Goal: Task Accomplishment & Management: Manage account settings

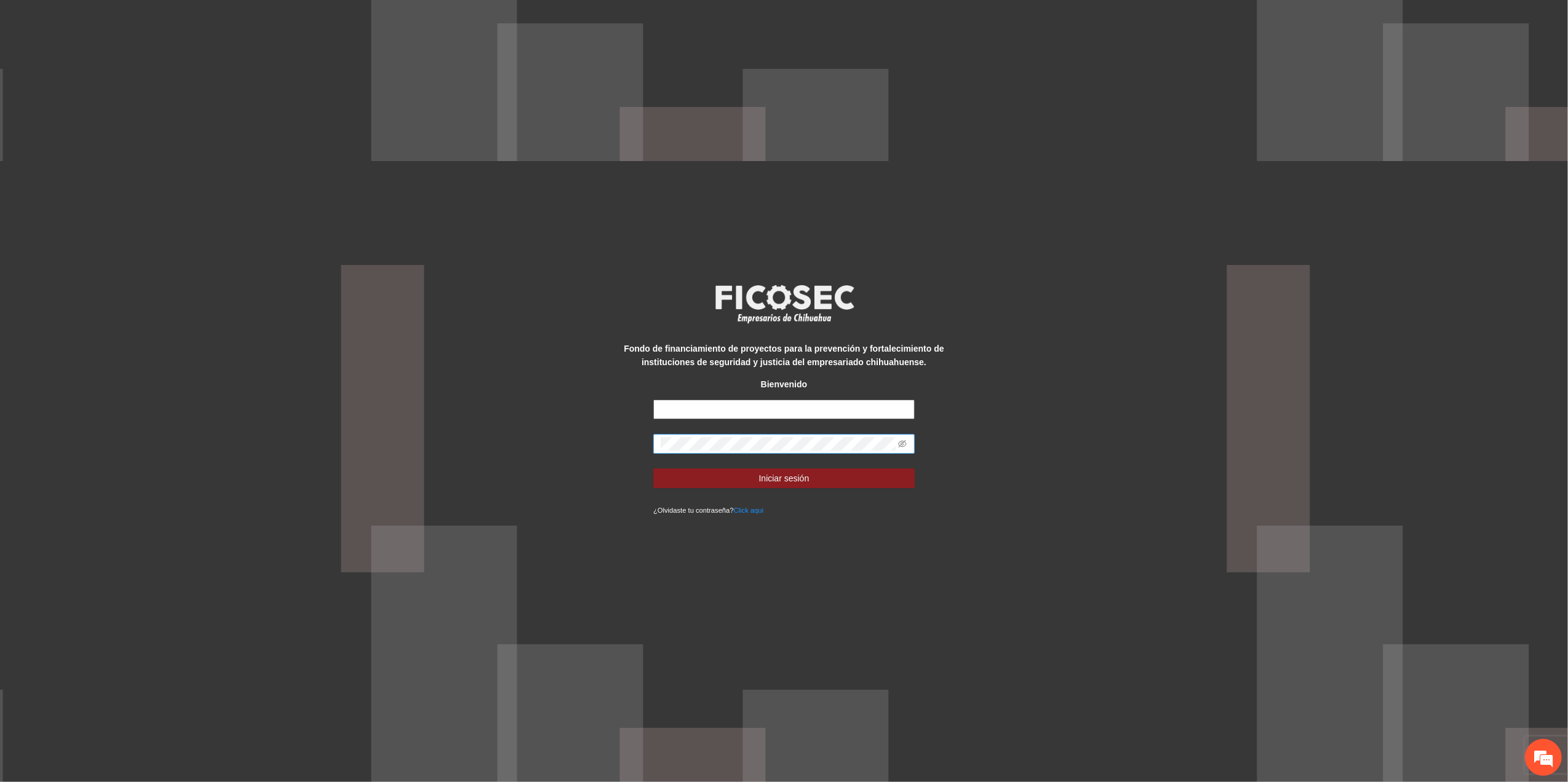
type input "**********"
click at [296, 402] on div "**********" at bounding box center [784, 391] width 1568 height 782
click at [653, 468] on button "Iniciar sesión" at bounding box center [784, 478] width 261 height 20
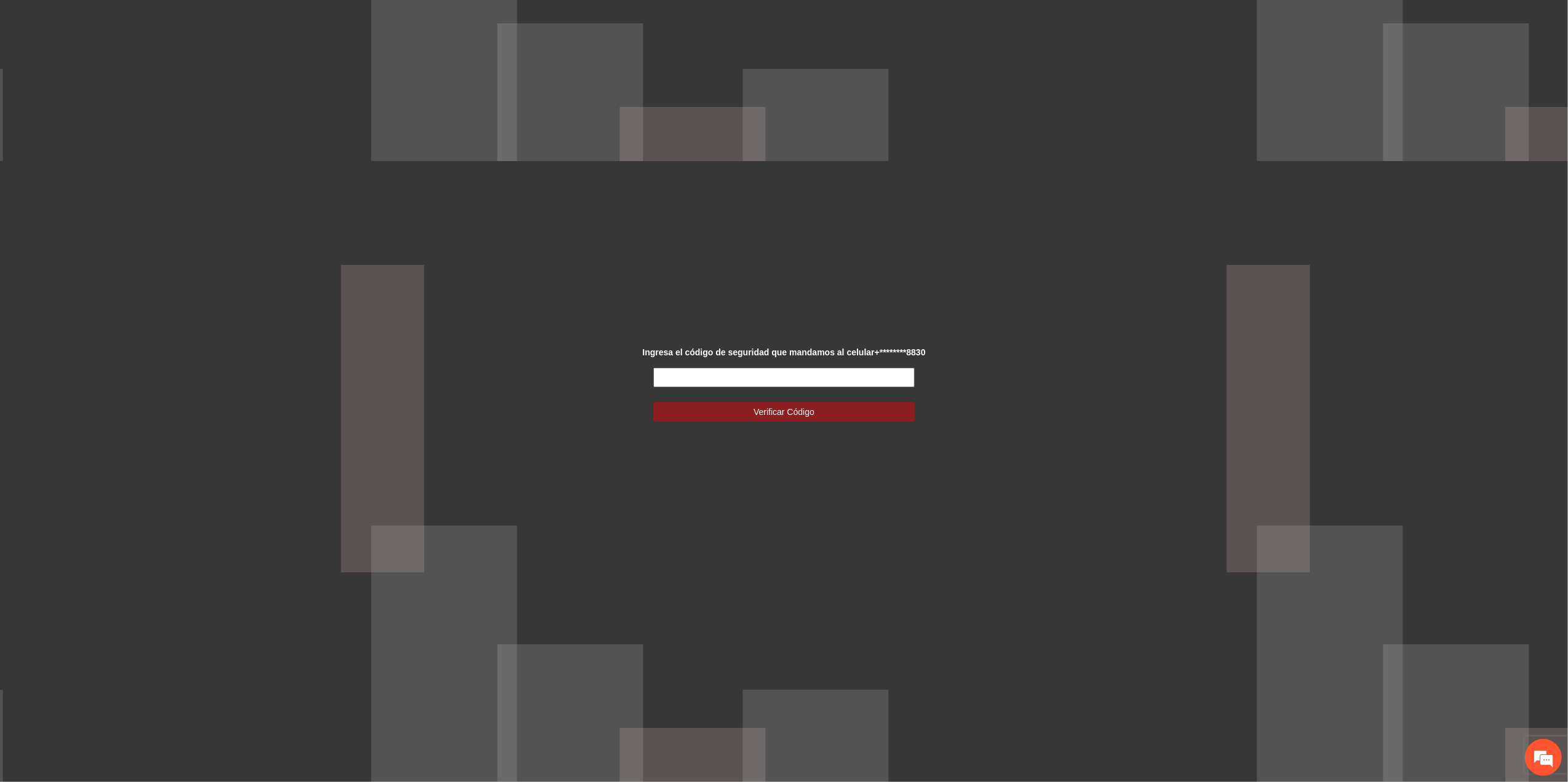
click at [731, 376] on input "text" at bounding box center [784, 377] width 261 height 20
type input "******"
drag, startPoint x: 744, startPoint y: 409, endPoint x: 739, endPoint y: 416, distance: 8.6
click at [745, 409] on button "Verificar Código" at bounding box center [784, 412] width 261 height 20
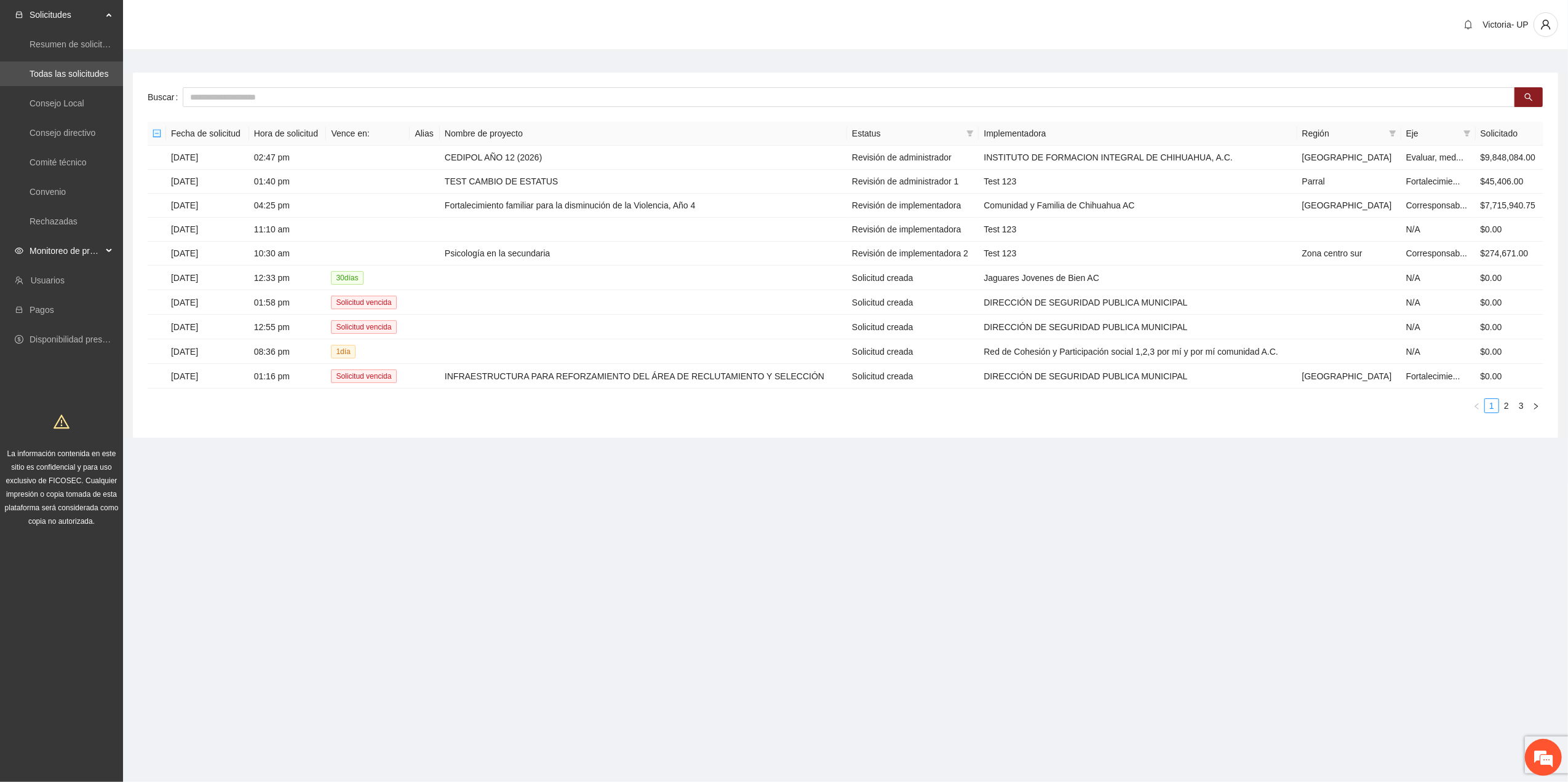
click at [69, 259] on span "Monitoreo de proyectos" at bounding box center [66, 250] width 72 height 24
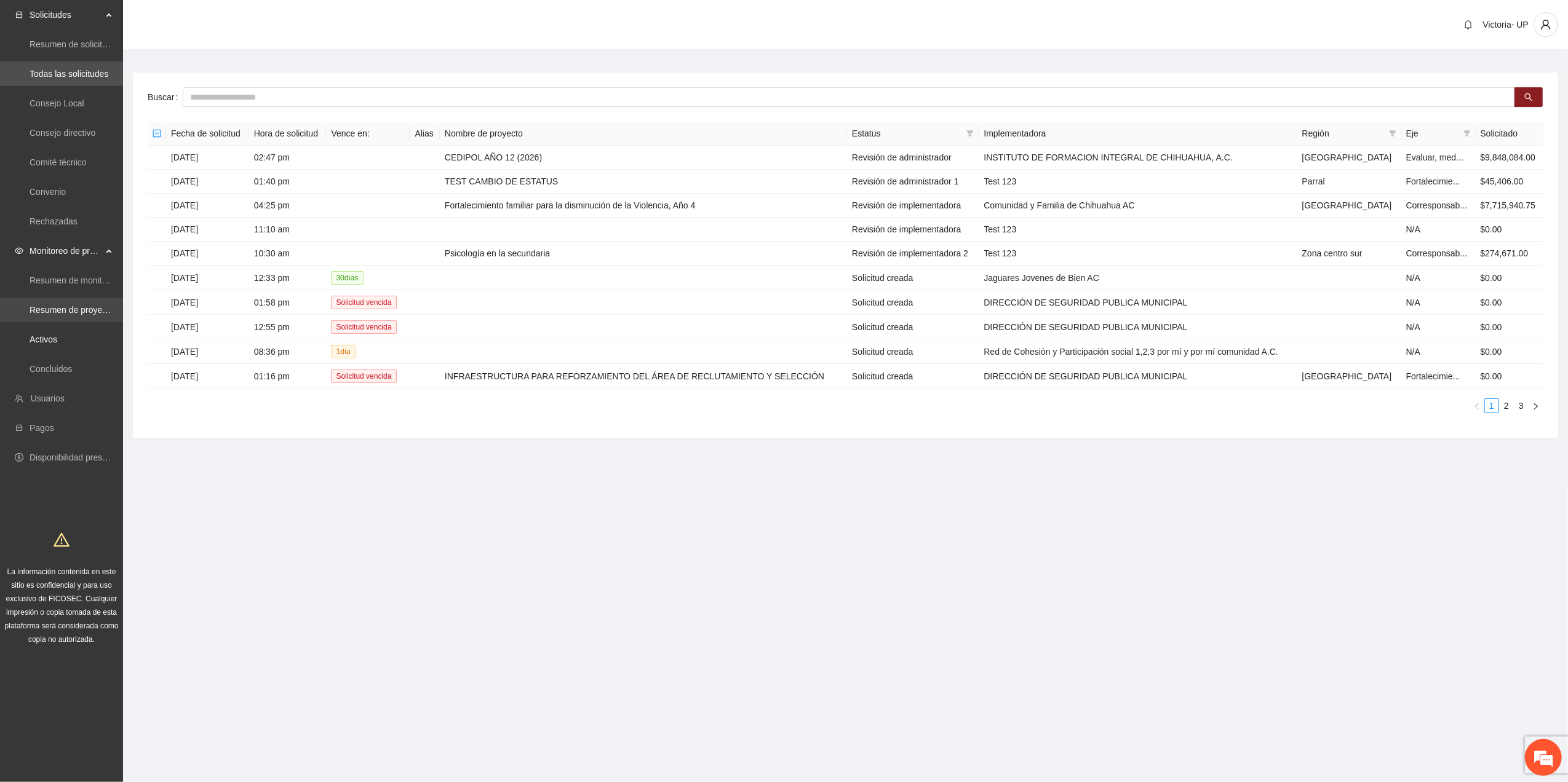
drag, startPoint x: 55, startPoint y: 342, endPoint x: 83, endPoint y: 303, distance: 48.0
click at [55, 342] on link "Activos" at bounding box center [43, 339] width 28 height 10
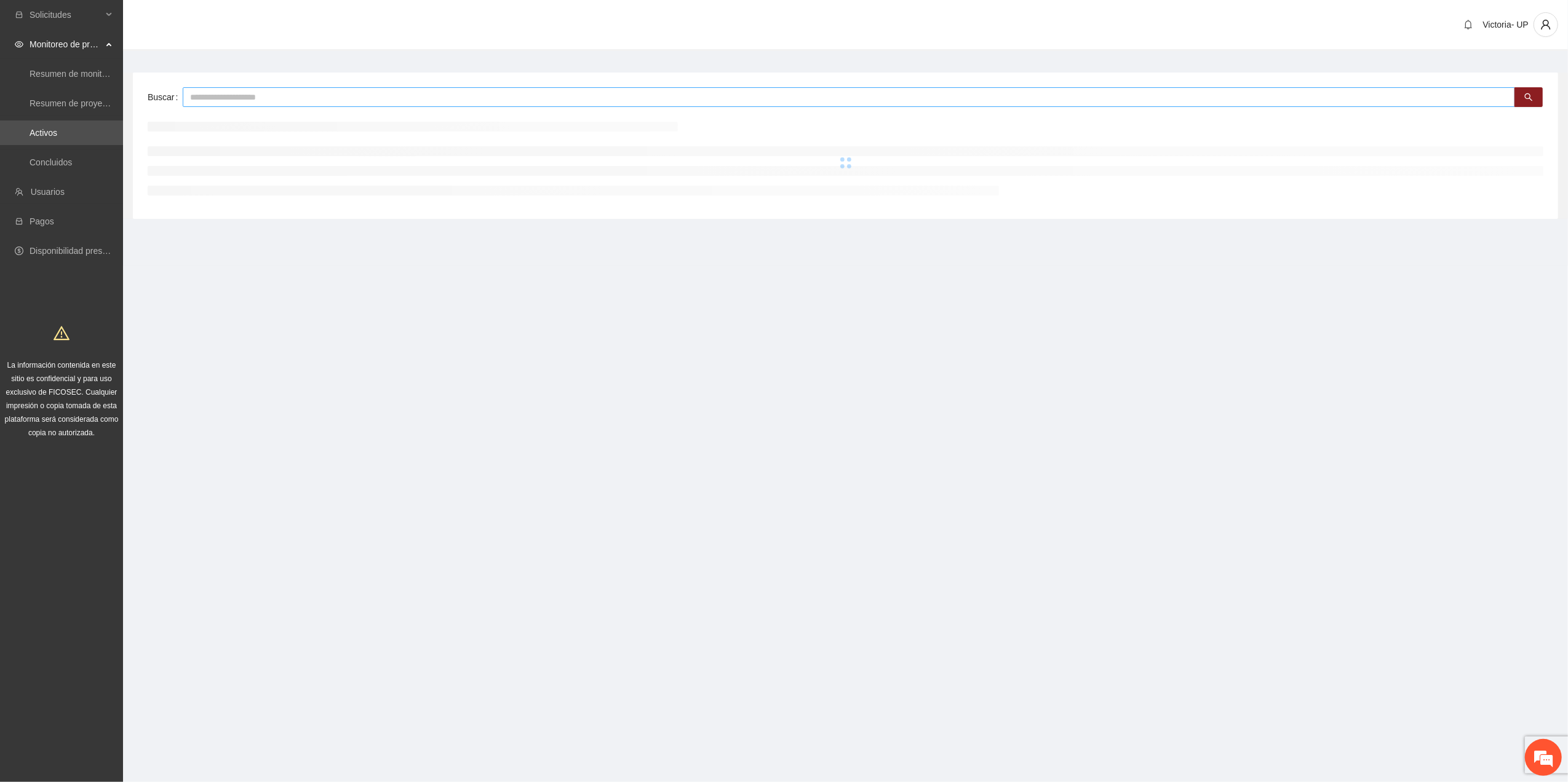
click at [310, 101] on input "text" at bounding box center [848, 97] width 1332 height 20
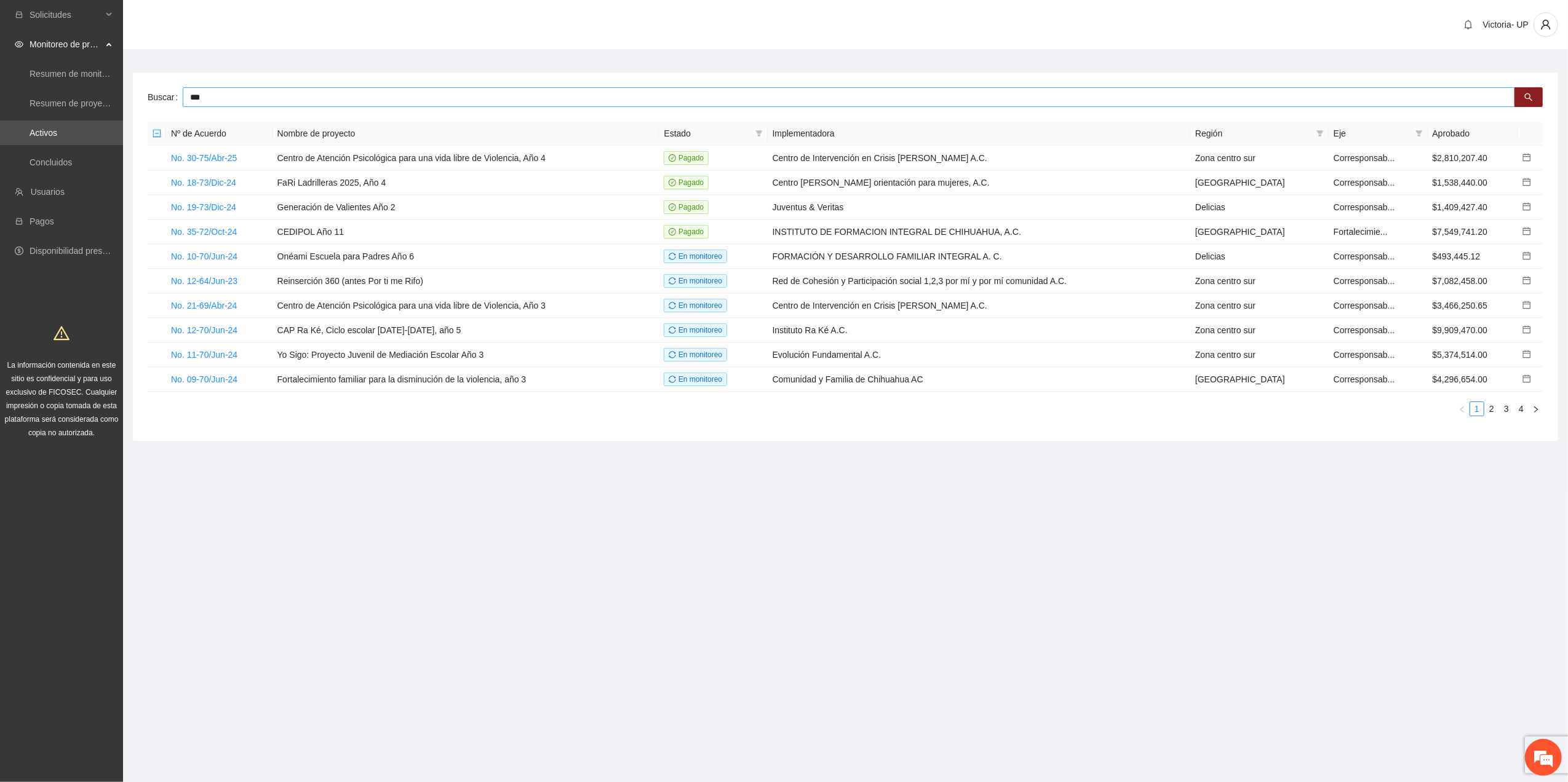
type input "***"
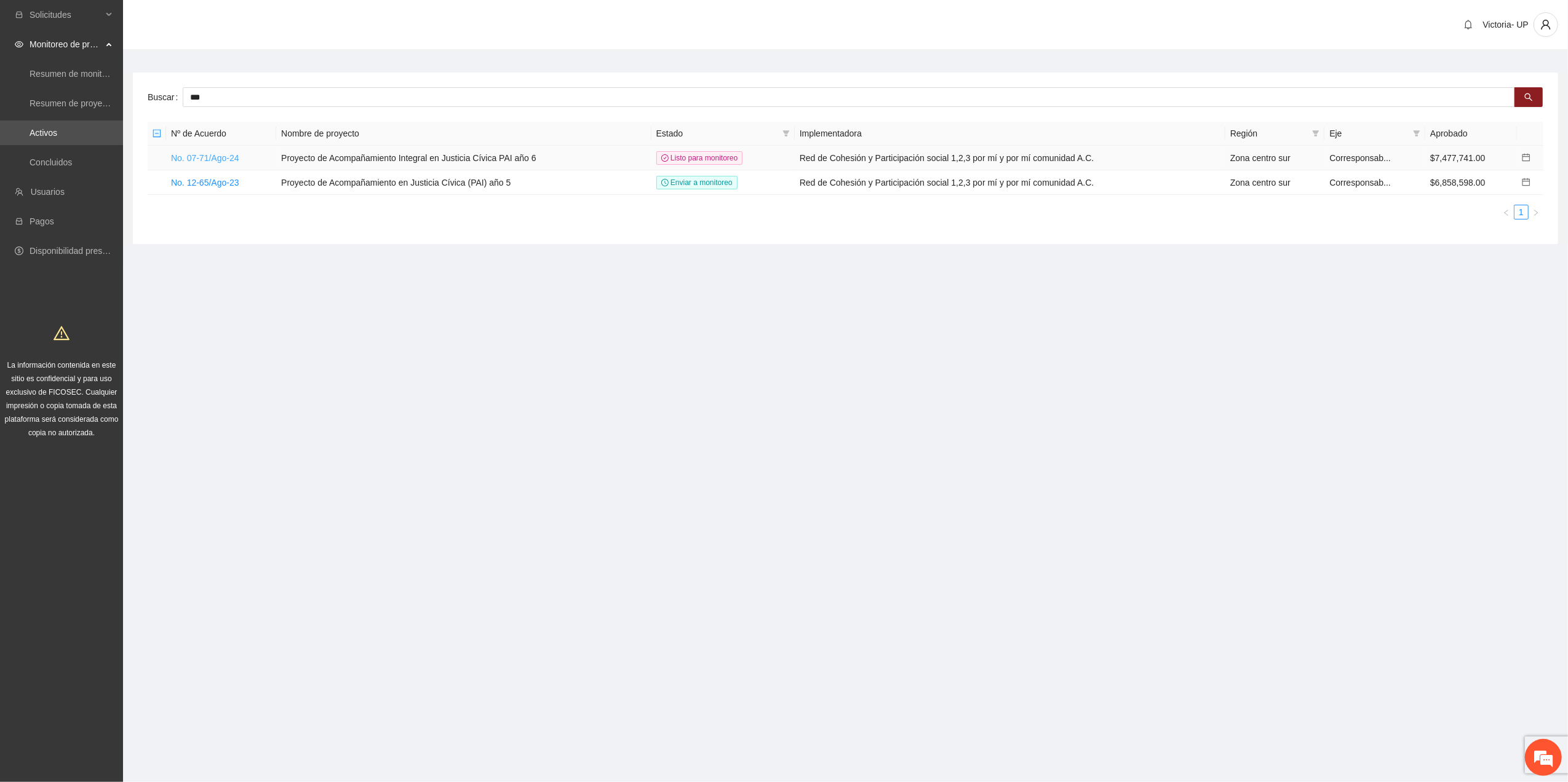
click at [219, 154] on link "No. 07-71/Ago-24" at bounding box center [204, 158] width 68 height 10
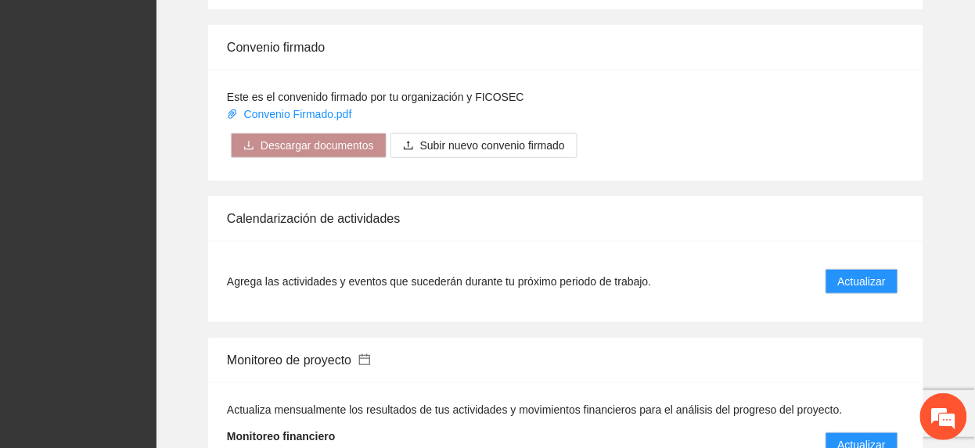
scroll to position [1877, 0]
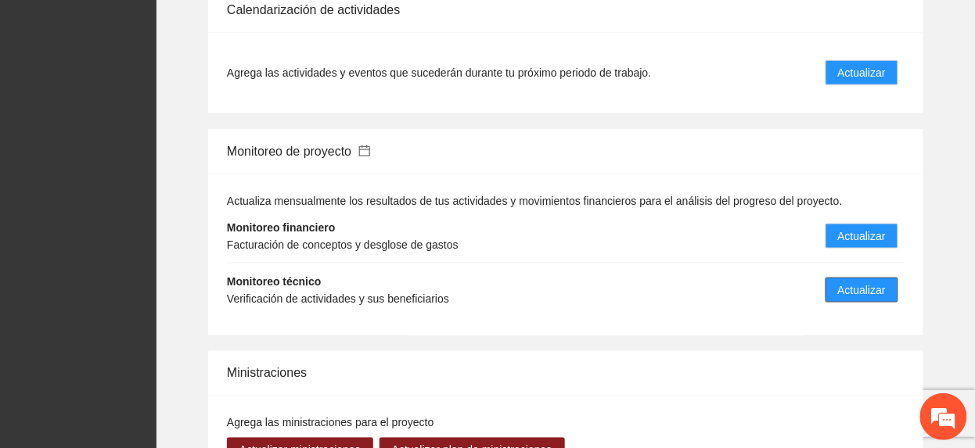
click at [846, 282] on span "Actualizar" at bounding box center [862, 290] width 48 height 17
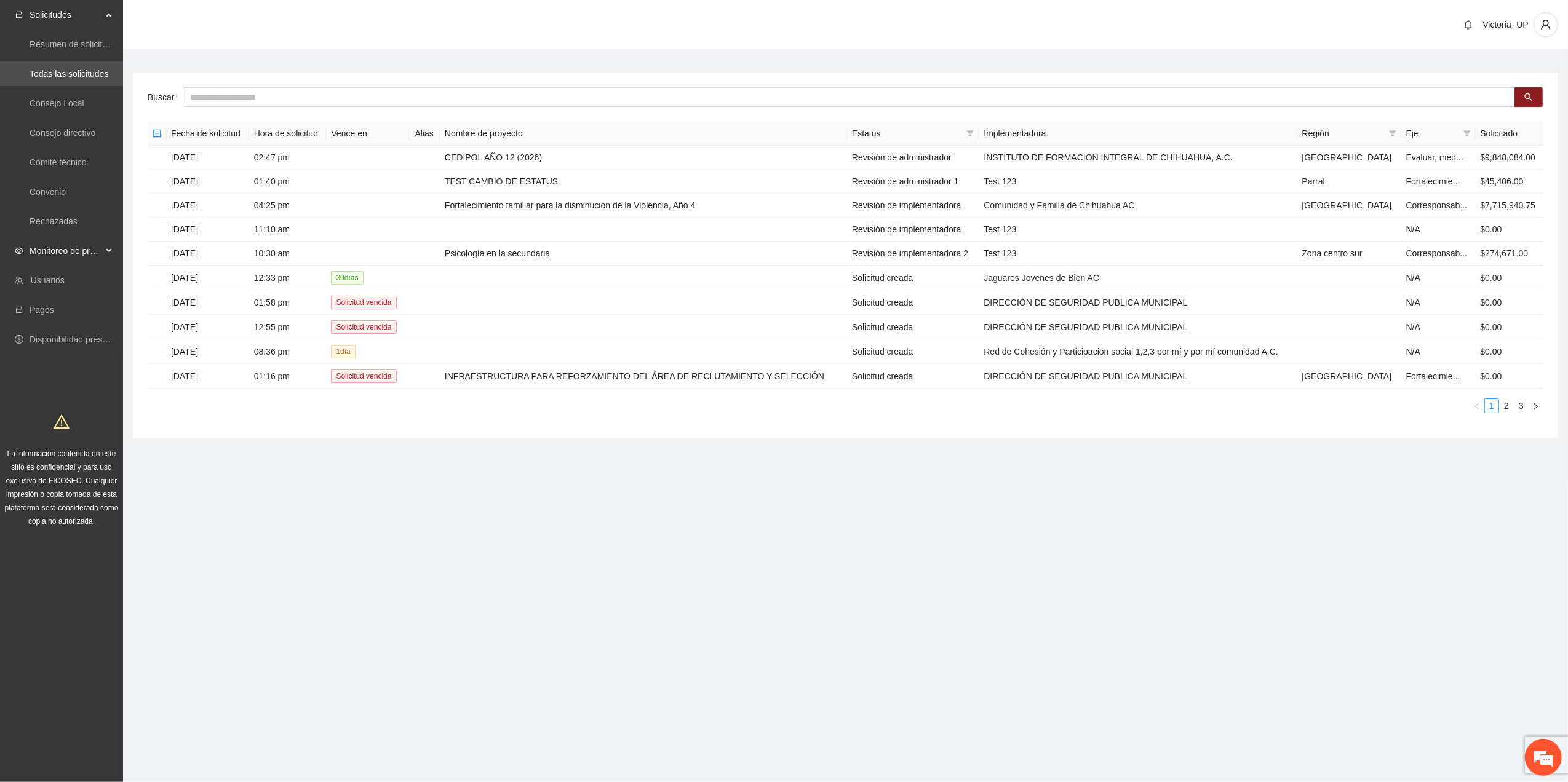
click at [102, 247] on div "Monitoreo de proyectos" at bounding box center [61, 250] width 123 height 24
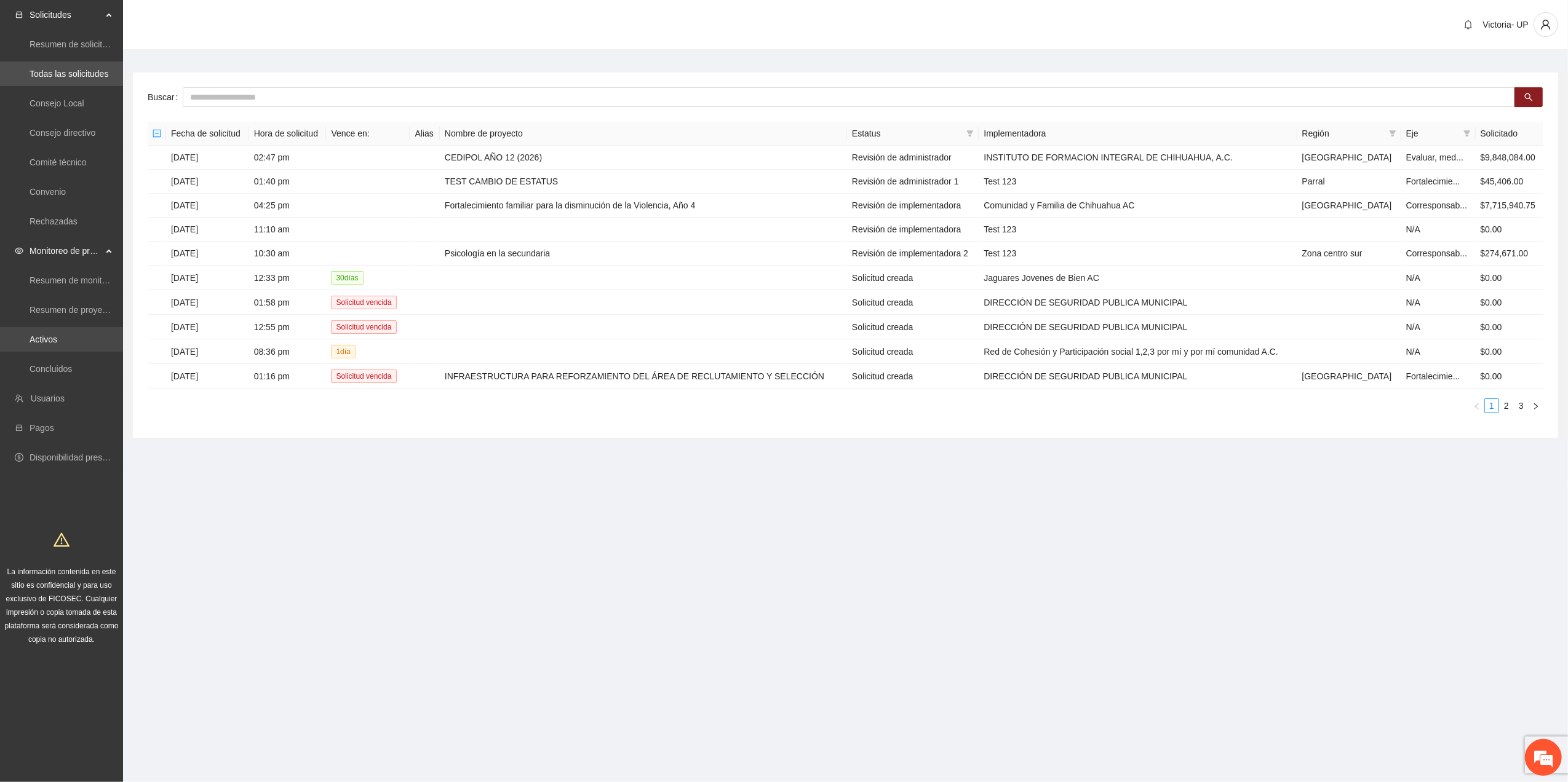
click at [52, 344] on link "Activos" at bounding box center [43, 339] width 28 height 10
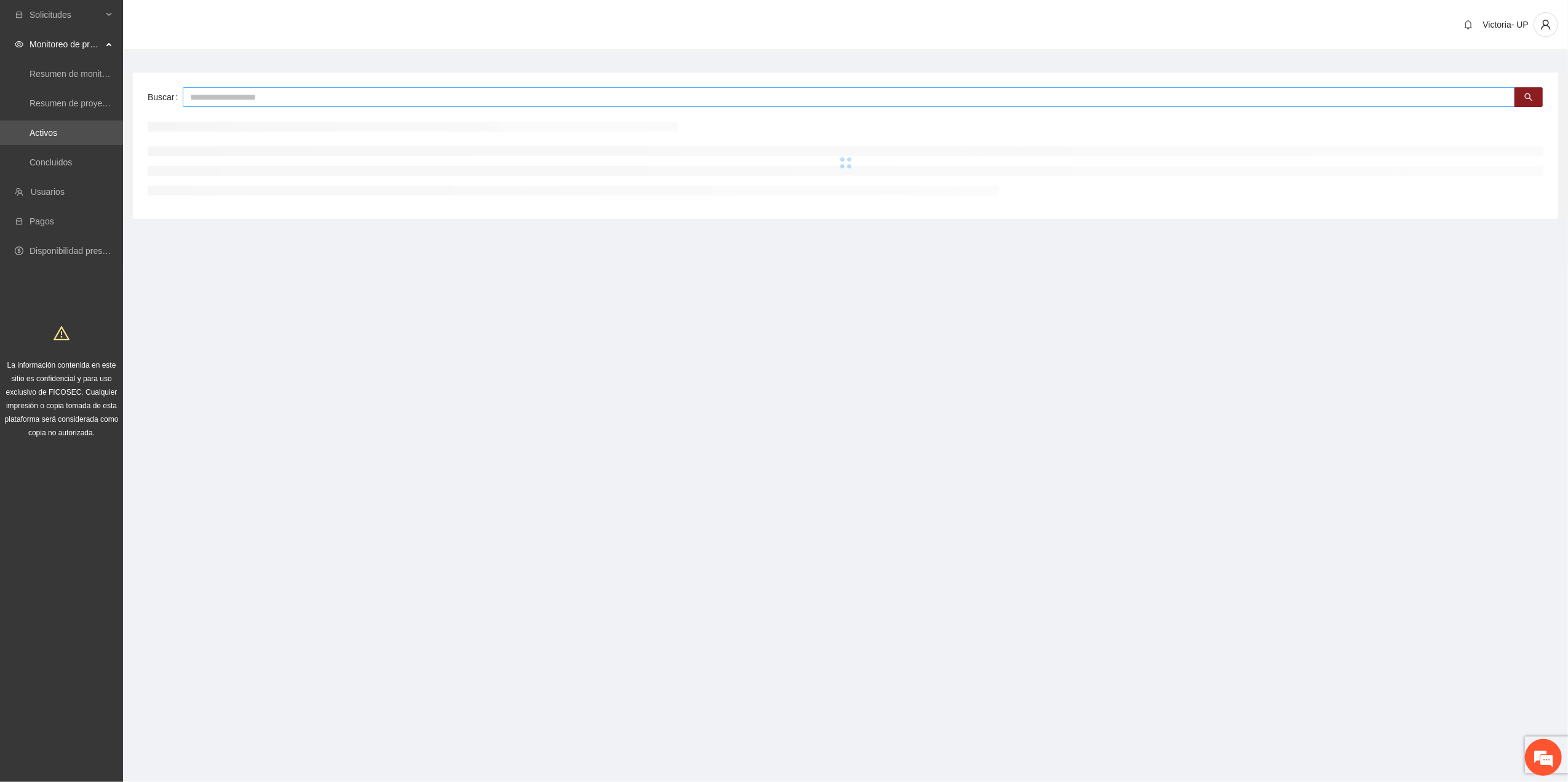
click at [401, 89] on input "text" at bounding box center [848, 97] width 1332 height 20
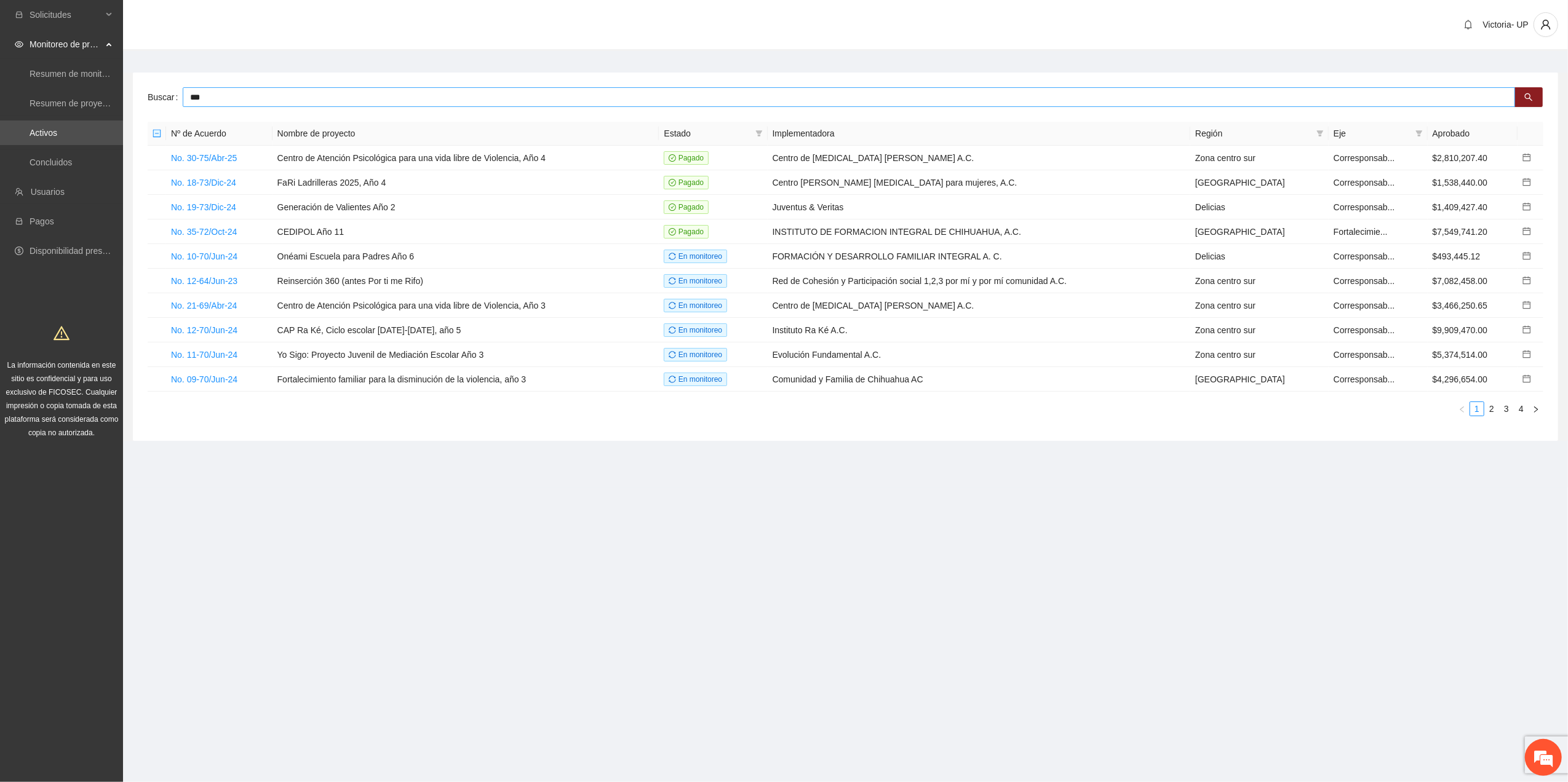
type input "***"
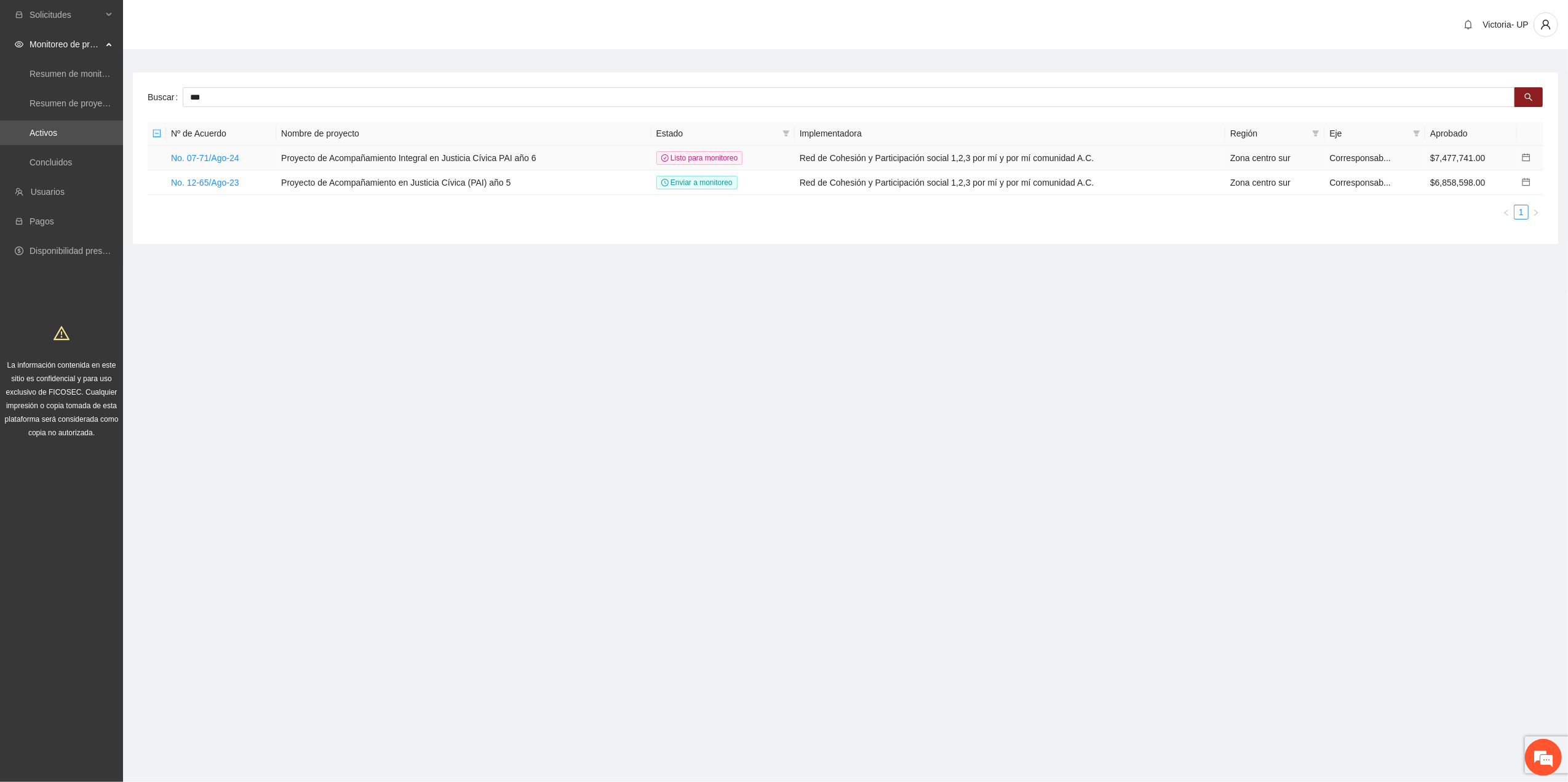
drag, startPoint x: 224, startPoint y: 156, endPoint x: 230, endPoint y: 167, distance: 12.5
click at [222, 156] on link "No. 07-71/Ago-24" at bounding box center [204, 158] width 68 height 10
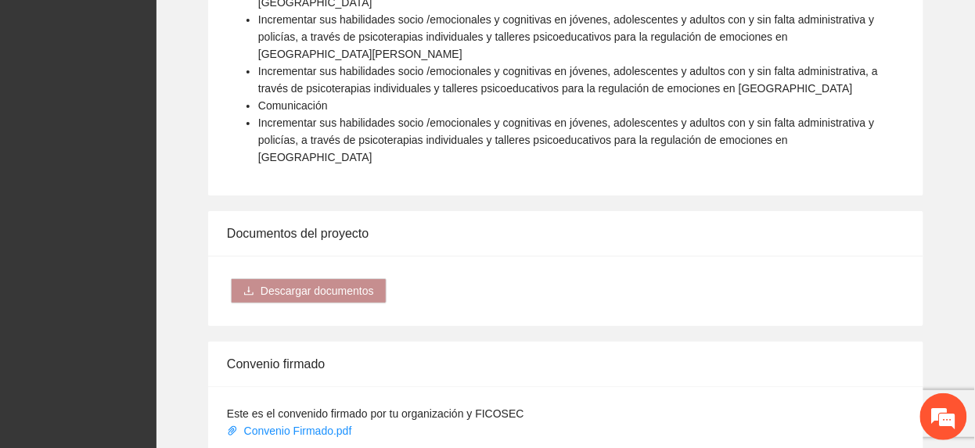
scroll to position [1891, 0]
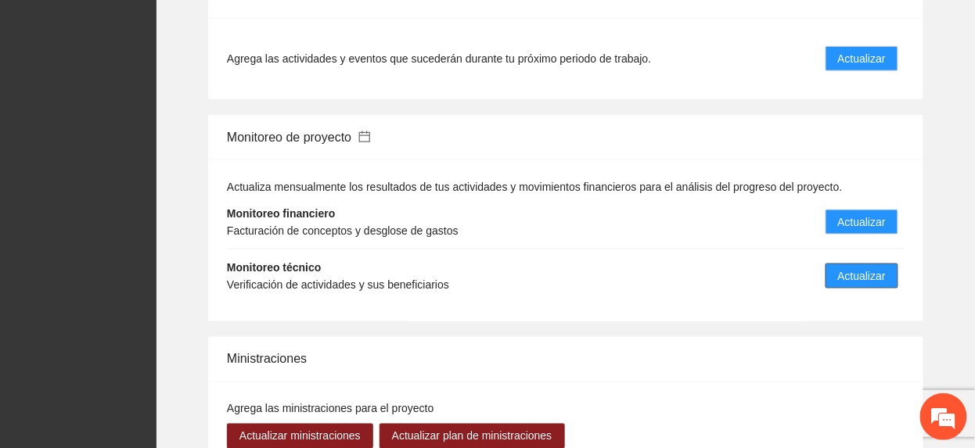
click at [861, 267] on span "Actualizar" at bounding box center [862, 275] width 48 height 17
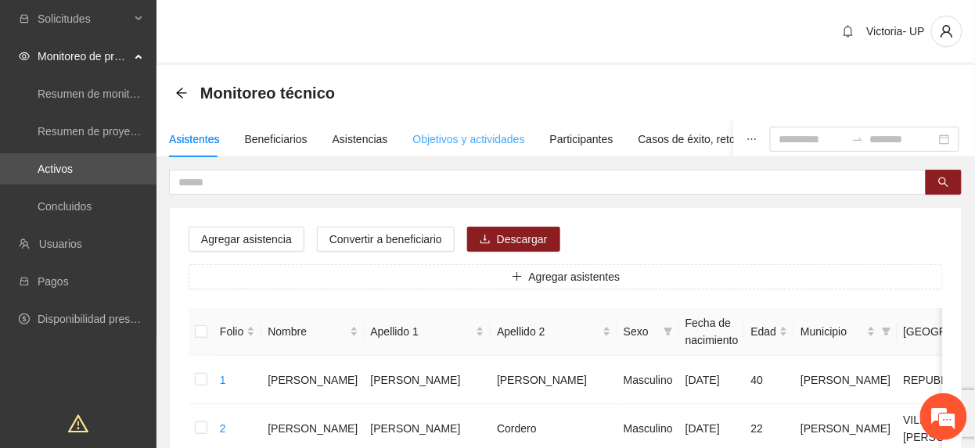
click at [422, 150] on div "Objetivos y actividades" at bounding box center [469, 139] width 112 height 36
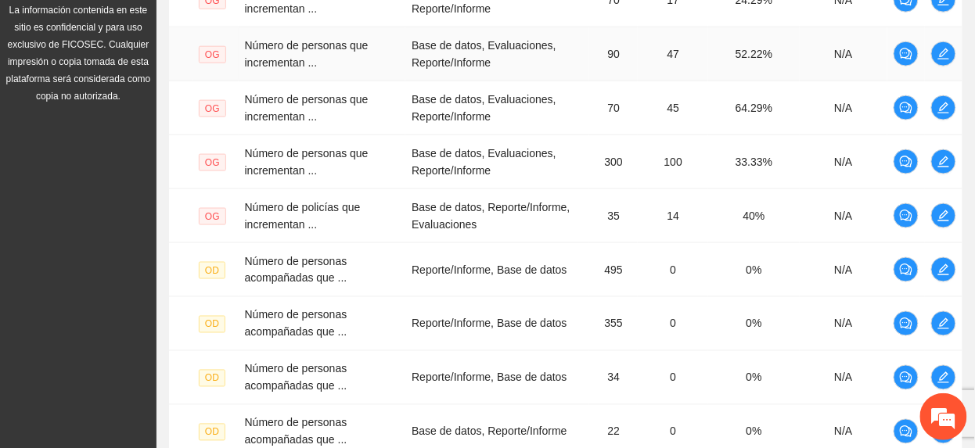
scroll to position [673, 0]
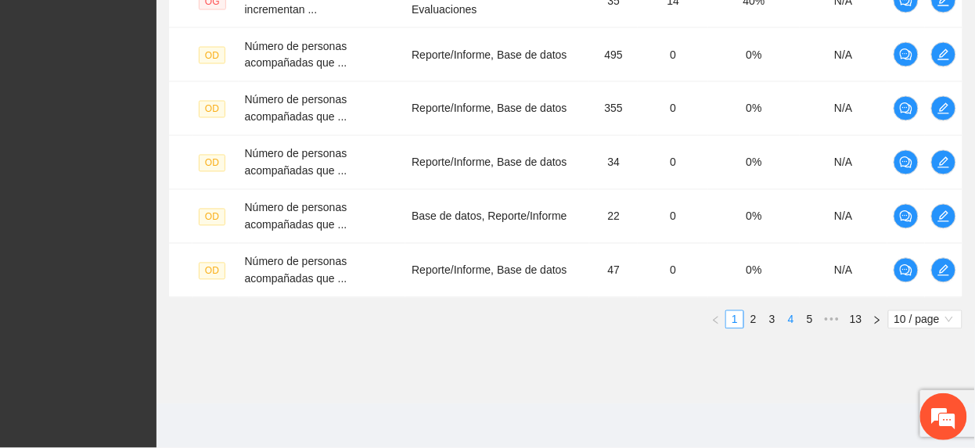
click at [785, 319] on link "4" at bounding box center [790, 319] width 17 height 17
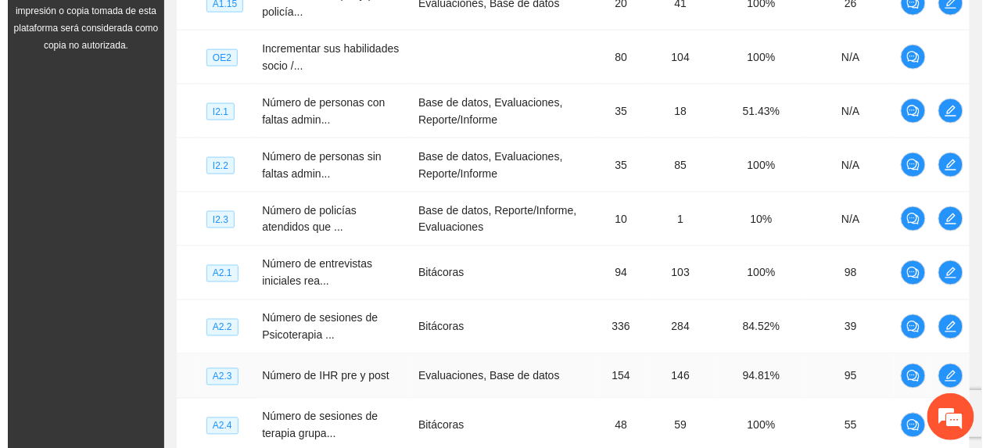
scroll to position [454, 0]
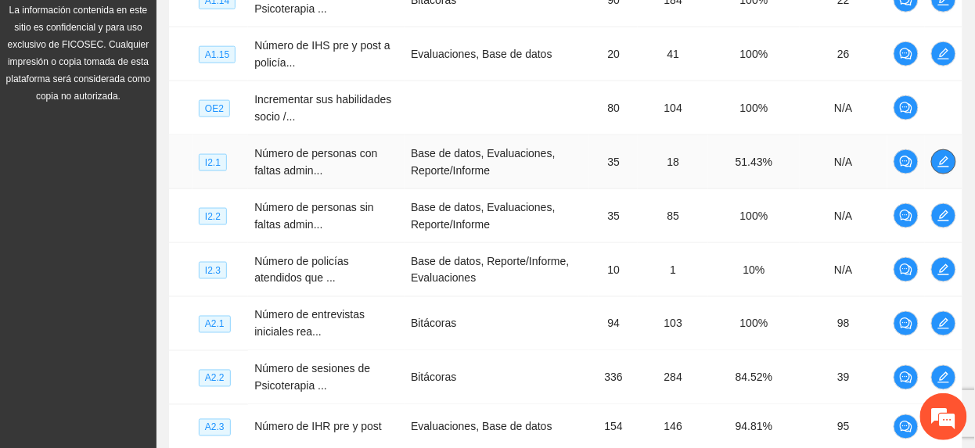
click at [942, 160] on icon "edit" at bounding box center [943, 162] width 13 height 13
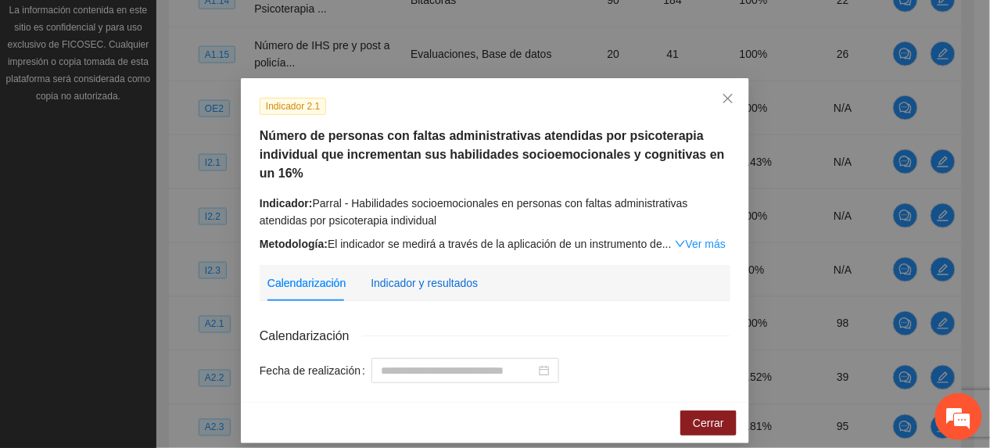
click at [415, 283] on div "Indicador y resultados" at bounding box center [424, 283] width 107 height 17
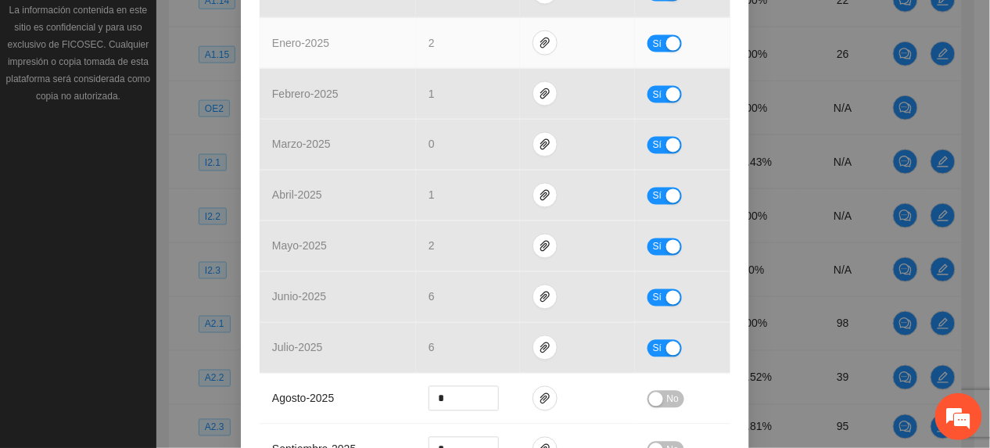
scroll to position [626, 0]
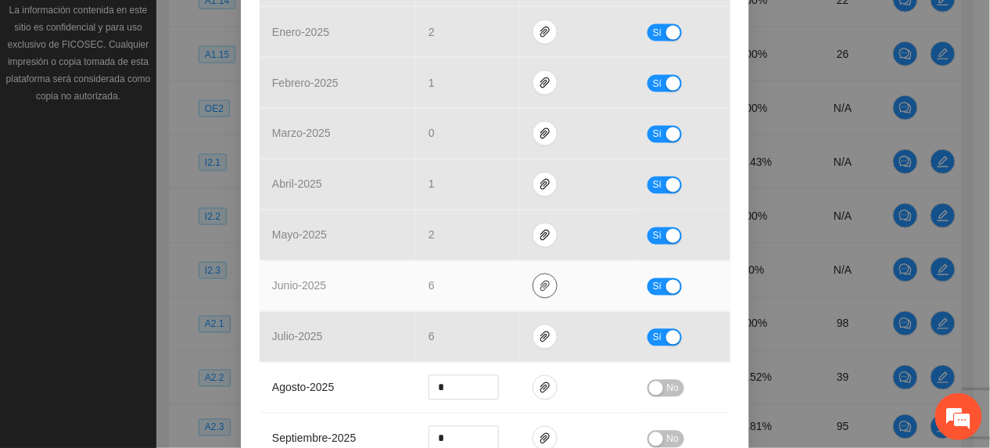
click at [533, 286] on span "paper-clip" at bounding box center [544, 286] width 23 height 13
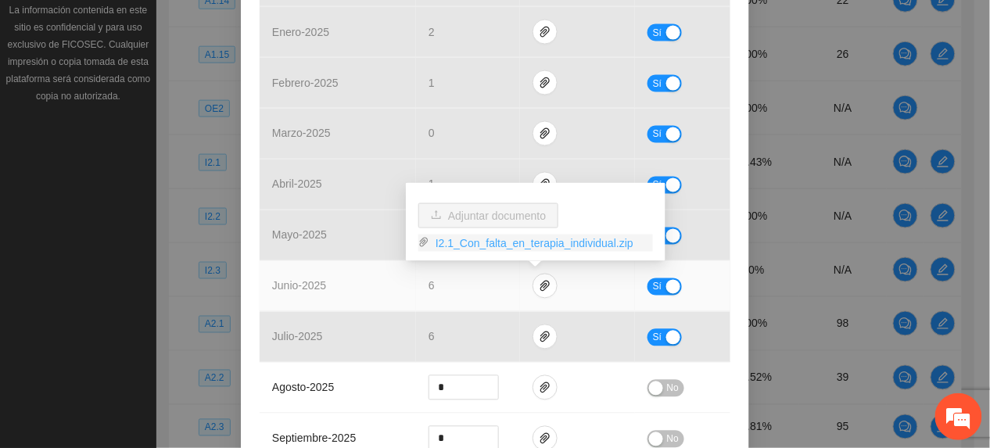
click at [498, 247] on link "I2.1_Con_falta_en_terapia_individual.zip" at bounding box center [541, 243] width 224 height 17
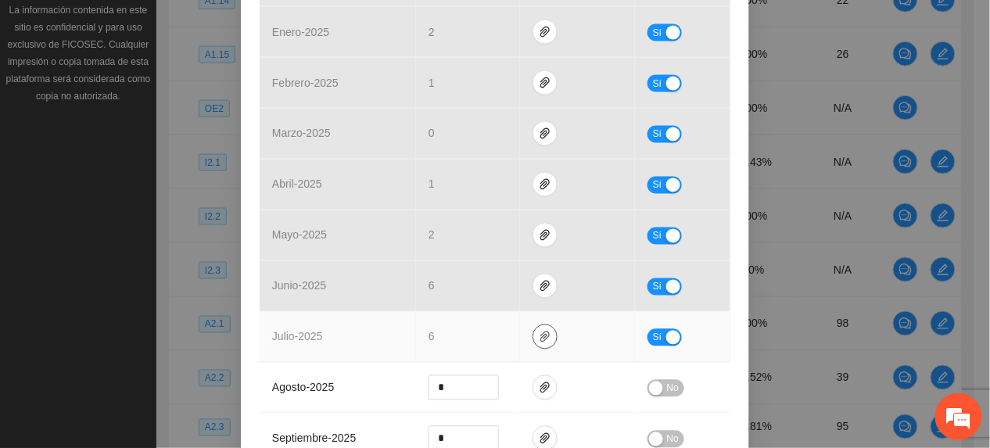
click at [539, 339] on icon "paper-clip" at bounding box center [545, 337] width 13 height 13
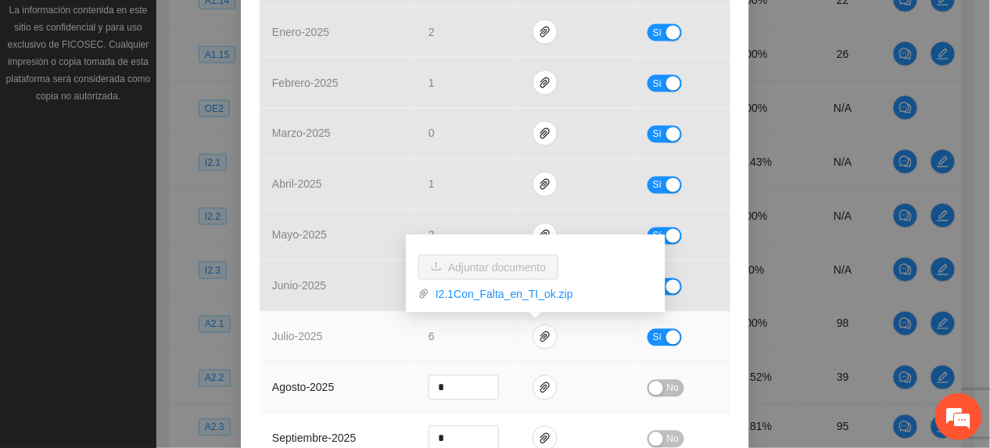
drag, startPoint x: 498, startPoint y: 298, endPoint x: 510, endPoint y: 400, distance: 103.1
click at [497, 298] on link "I2.1Con_Falta_en_TI_ok.zip" at bounding box center [541, 294] width 224 height 17
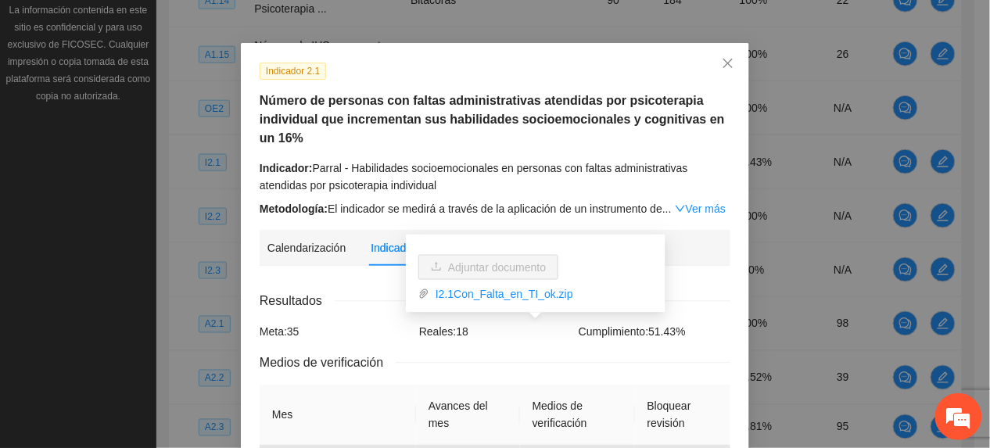
scroll to position [0, 0]
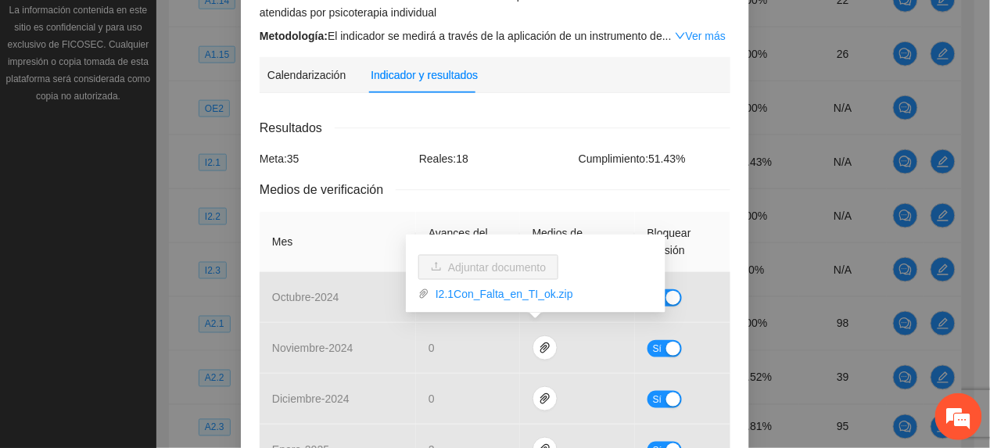
click at [304, 128] on span "Resultados" at bounding box center [297, 128] width 75 height 20
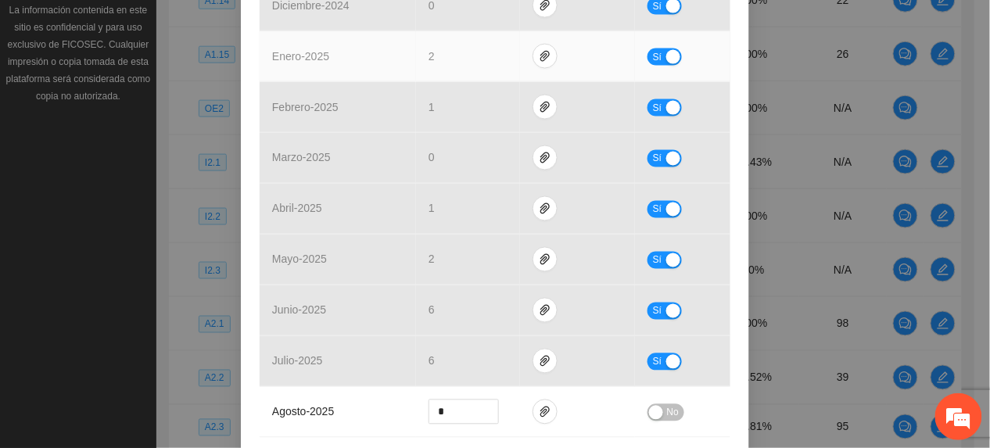
scroll to position [626, 0]
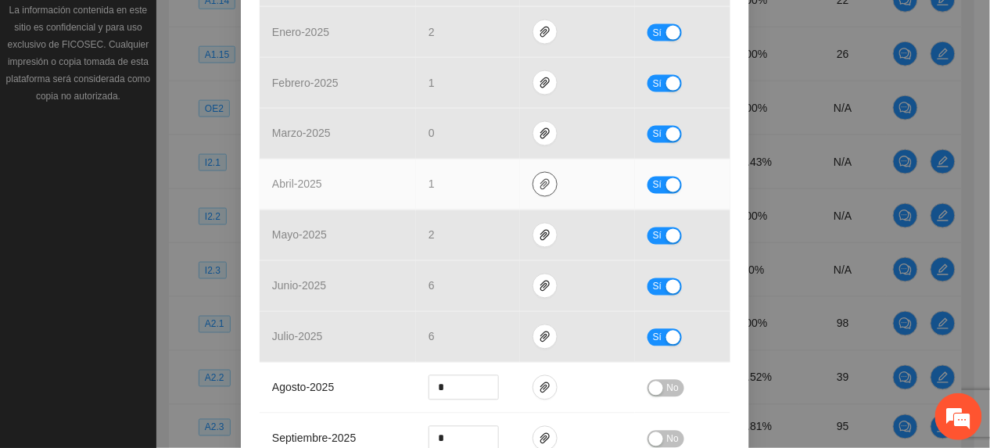
click at [541, 189] on icon "paper-clip" at bounding box center [545, 184] width 13 height 13
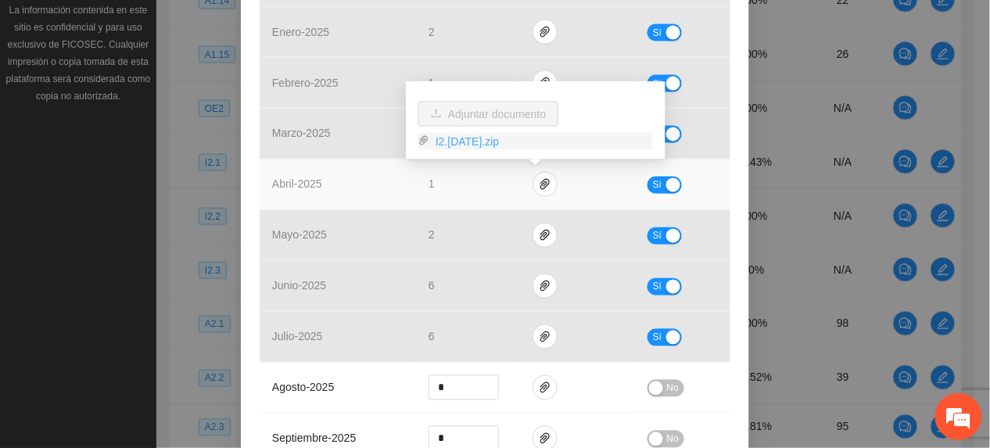
click at [485, 142] on link "I2.1Abril2025.zip" at bounding box center [541, 141] width 224 height 17
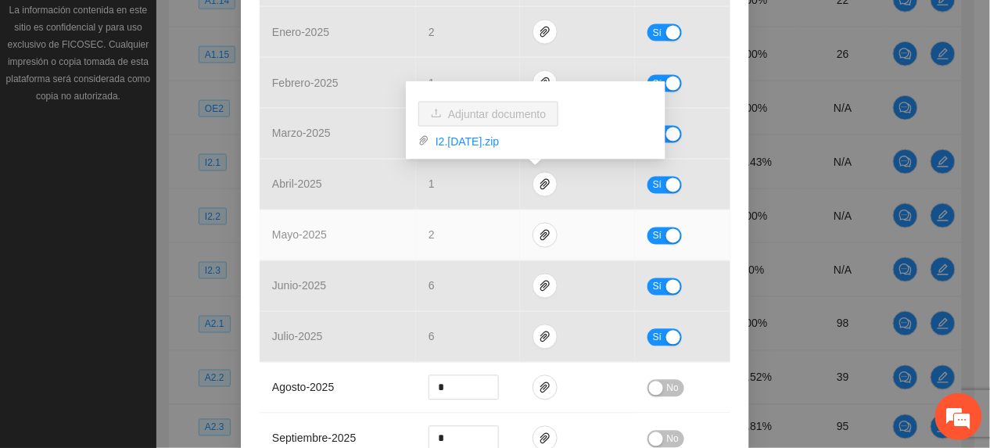
drag, startPoint x: 314, startPoint y: 217, endPoint x: 325, endPoint y: 221, distance: 12.4
click at [314, 217] on td "mayo - 2025" at bounding box center [338, 235] width 156 height 51
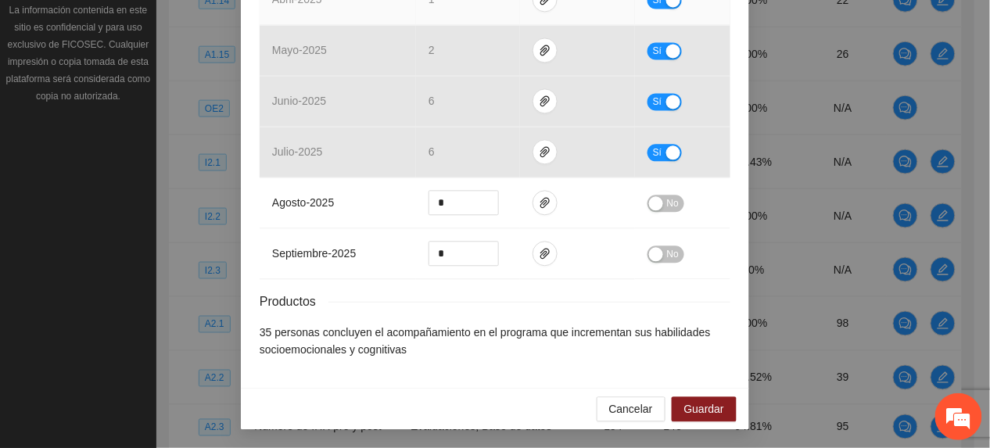
scroll to position [815, 0]
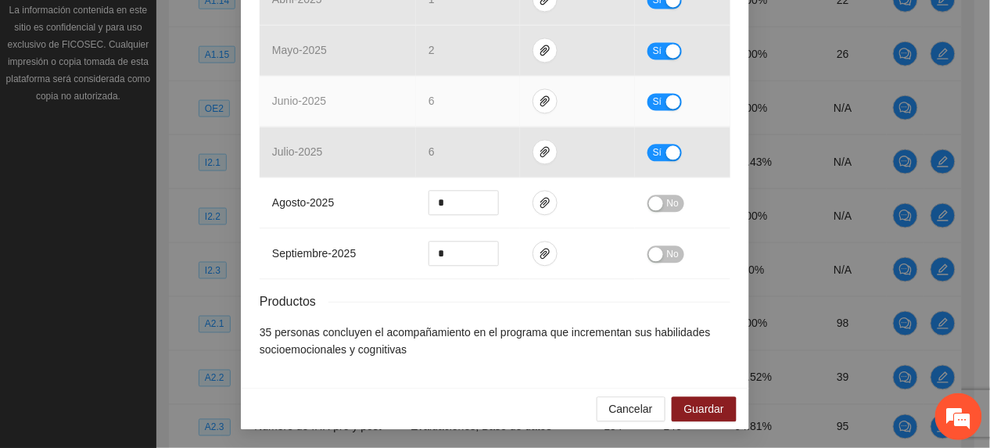
click at [653, 98] on span "Sí" at bounding box center [657, 101] width 9 height 17
click at [487, 102] on span "down" at bounding box center [490, 106] width 9 height 9
type input "*"
click at [487, 102] on span "down" at bounding box center [490, 106] width 9 height 9
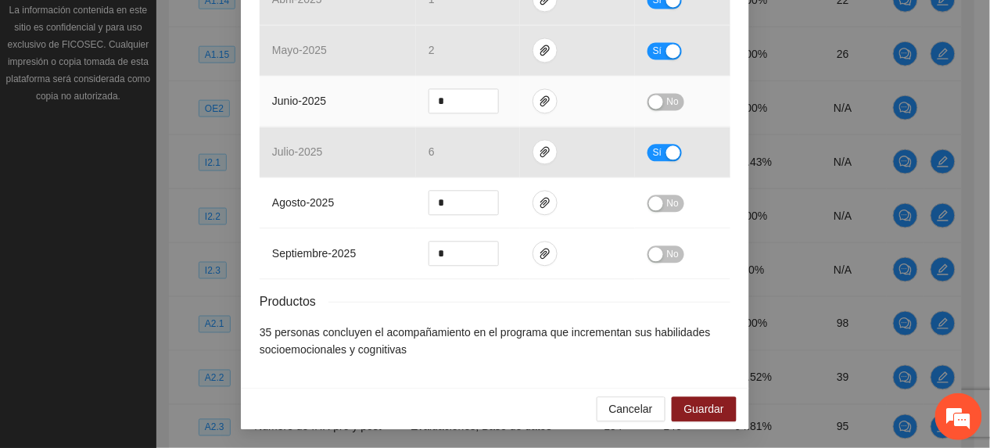
drag, startPoint x: 654, startPoint y: 95, endPoint x: 649, endPoint y: 106, distance: 11.9
click at [655, 97] on div "button" at bounding box center [656, 102] width 14 height 14
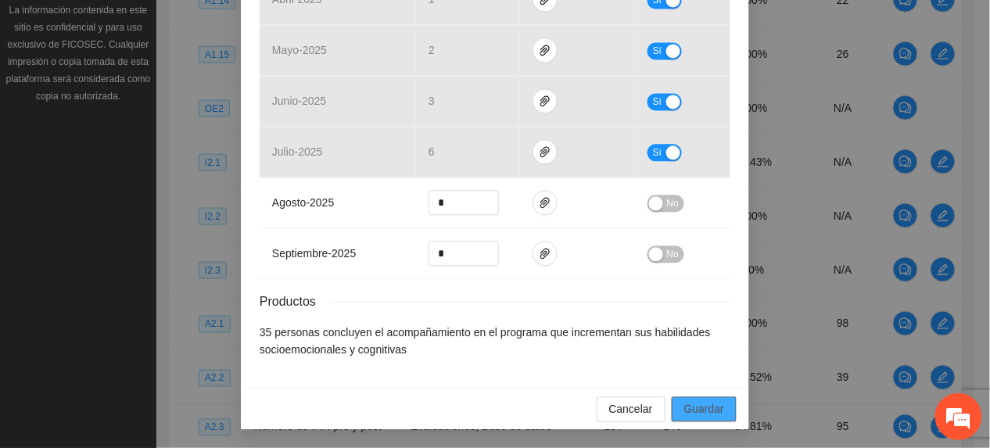
click at [711, 411] on span "Guardar" at bounding box center [704, 408] width 40 height 17
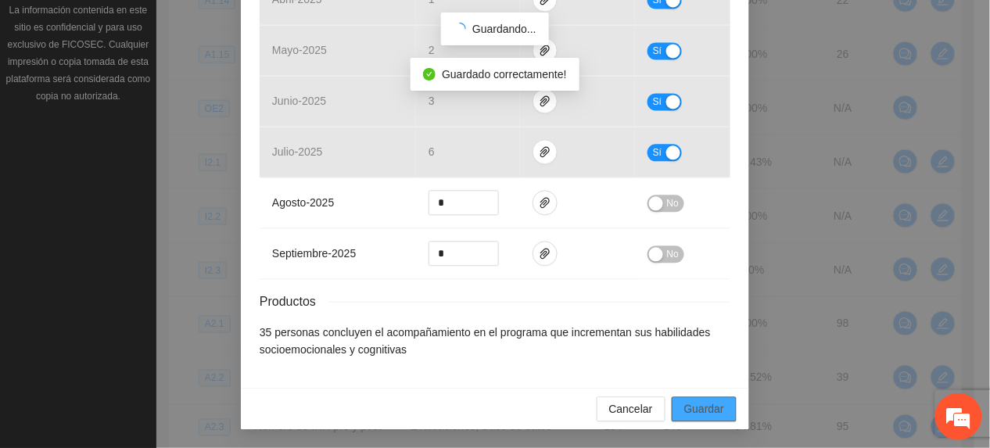
scroll to position [737, 0]
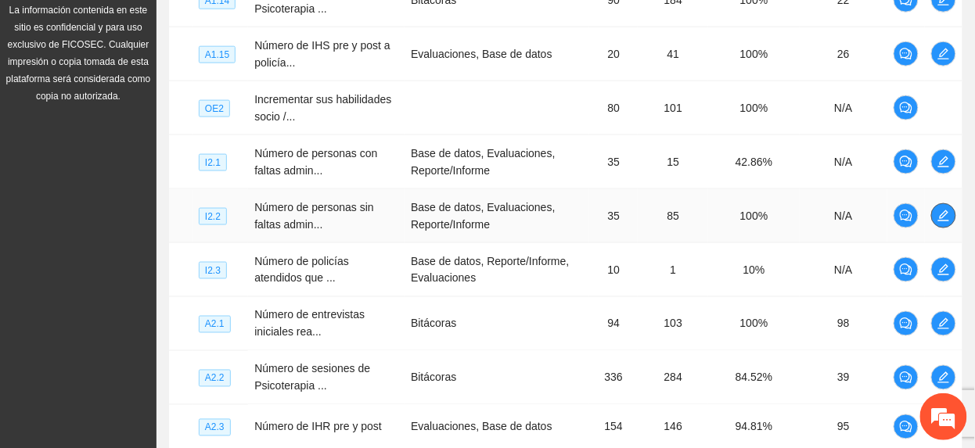
click at [940, 214] on icon "edit" at bounding box center [943, 216] width 13 height 13
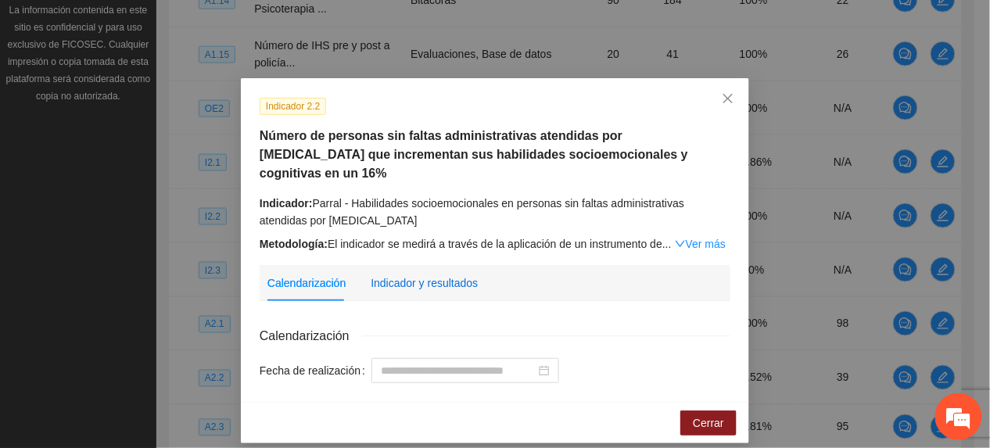
click at [408, 275] on div "Indicador y resultados" at bounding box center [424, 283] width 107 height 17
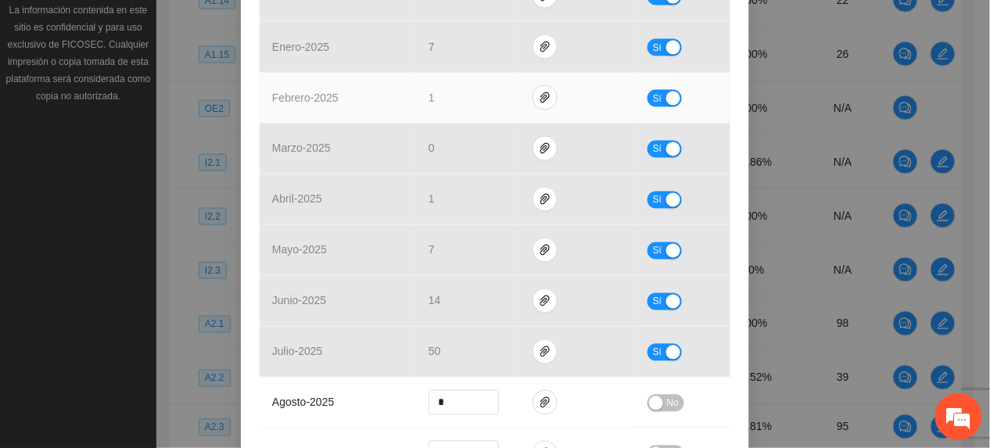
scroll to position [626, 0]
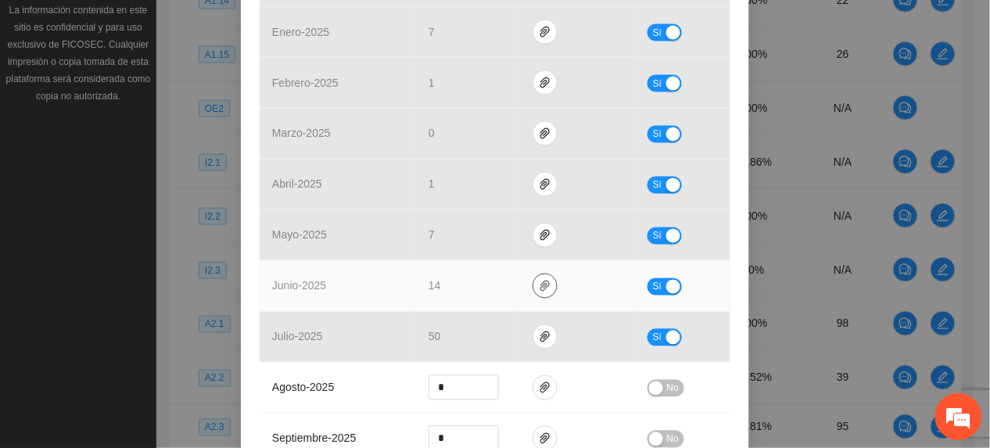
click at [540, 281] on icon "paper-clip" at bounding box center [544, 286] width 9 height 11
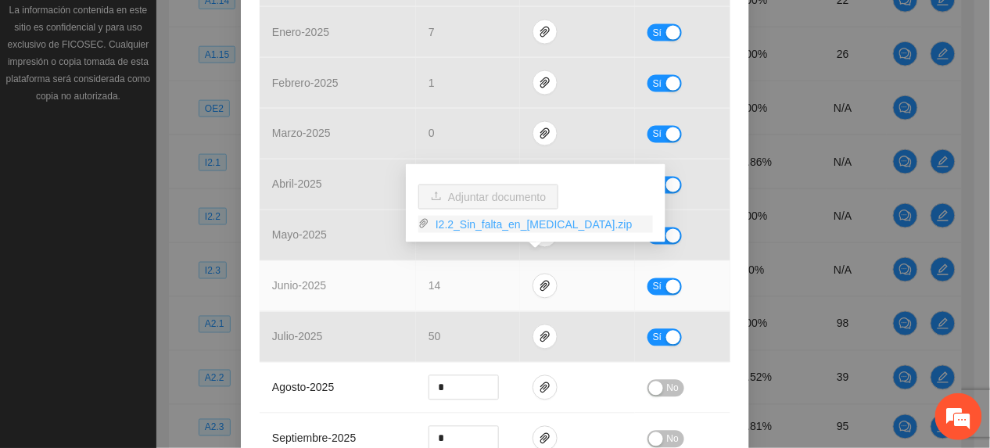
click at [483, 225] on link "I2.2_Sin_falta_en_terapia_grupal.zip" at bounding box center [541, 224] width 224 height 17
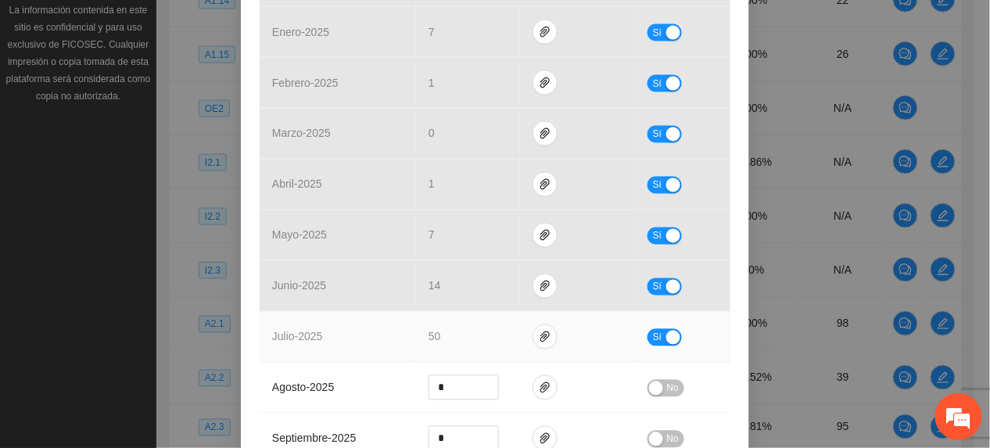
drag, startPoint x: 457, startPoint y: 323, endPoint x: 495, endPoint y: 343, distance: 43.0
click at [458, 324] on td "50" at bounding box center [468, 337] width 104 height 51
click at [540, 332] on icon "paper-clip" at bounding box center [544, 337] width 9 height 11
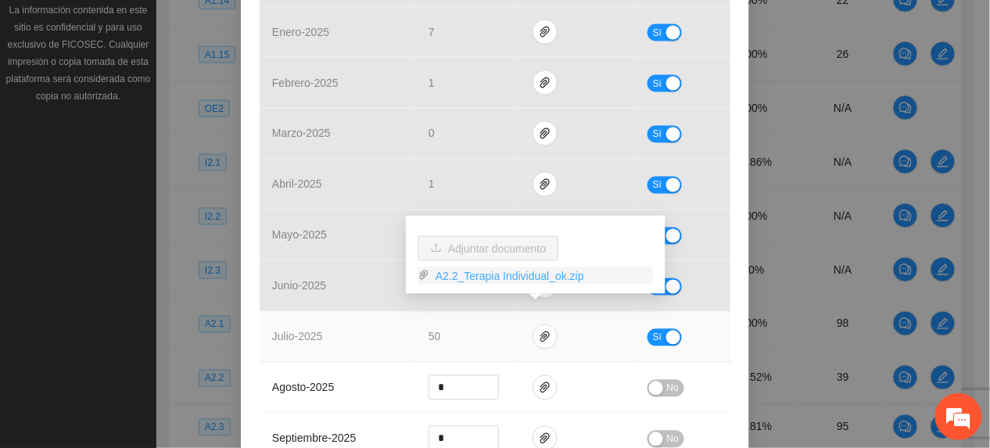
click at [491, 274] on link "A2.2_Terapia Individual_ok.zip" at bounding box center [541, 275] width 224 height 17
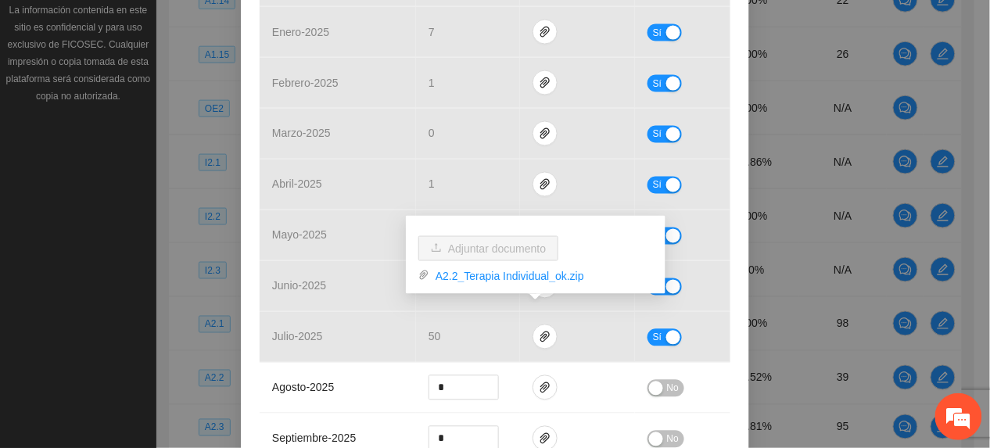
drag, startPoint x: 223, startPoint y: 135, endPoint x: 239, endPoint y: 139, distance: 16.9
click at [226, 135] on div "Indicador 2.2 Número de personas sin faltas administrativas atendidas por psico…" at bounding box center [495, 224] width 990 height 448
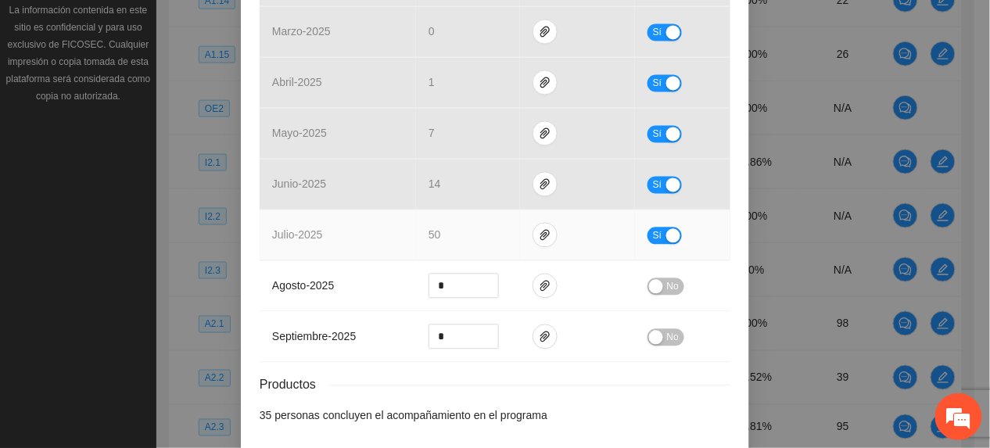
scroll to position [730, 0]
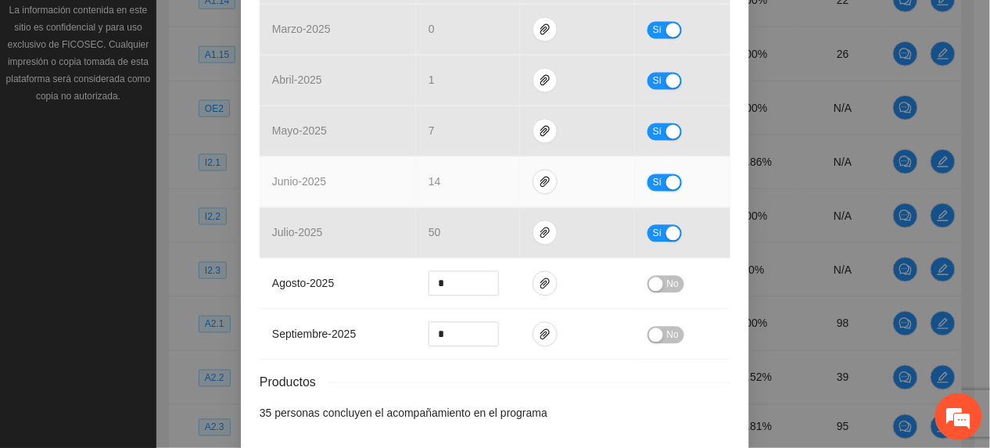
drag, startPoint x: 655, startPoint y: 160, endPoint x: 598, endPoint y: 175, distance: 59.2
click at [649, 174] on button "Sí" at bounding box center [665, 182] width 34 height 17
drag, startPoint x: 460, startPoint y: 160, endPoint x: 371, endPoint y: 173, distance: 90.0
click at [377, 175] on tr "junio - 2025 ** No" at bounding box center [495, 182] width 471 height 51
type input "*"
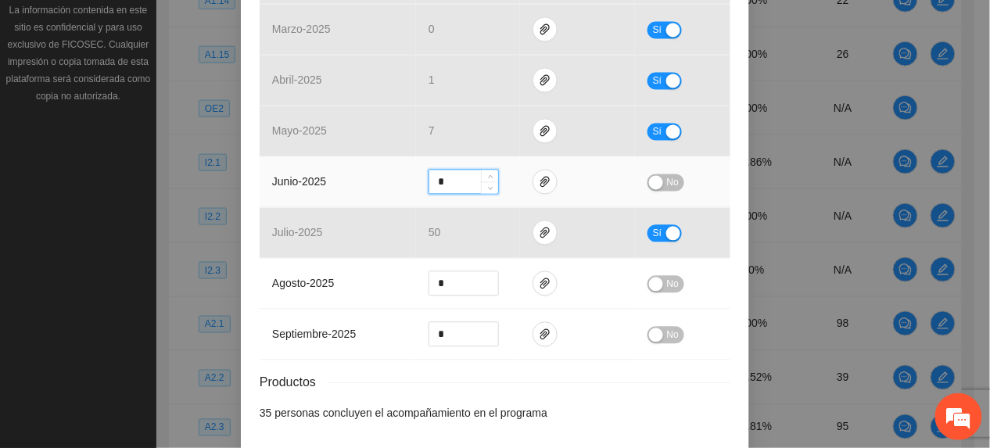
click at [670, 174] on span "No" at bounding box center [673, 182] width 12 height 17
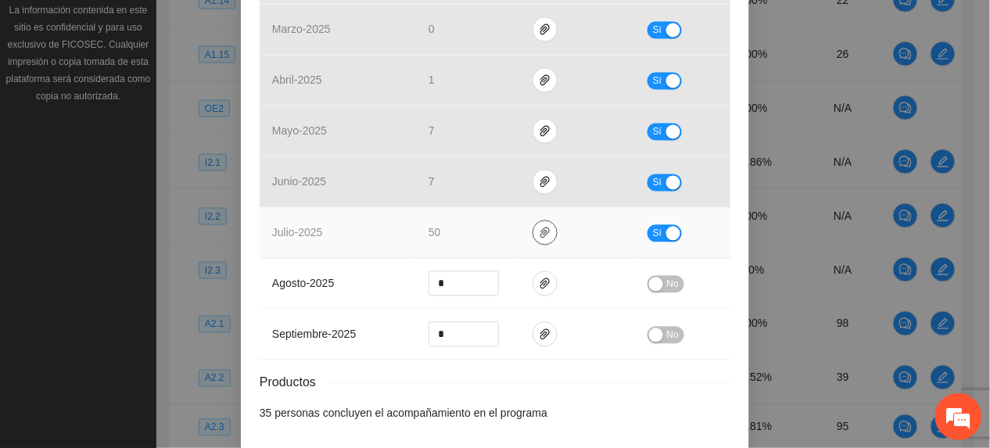
click at [535, 227] on button "button" at bounding box center [545, 233] width 25 height 25
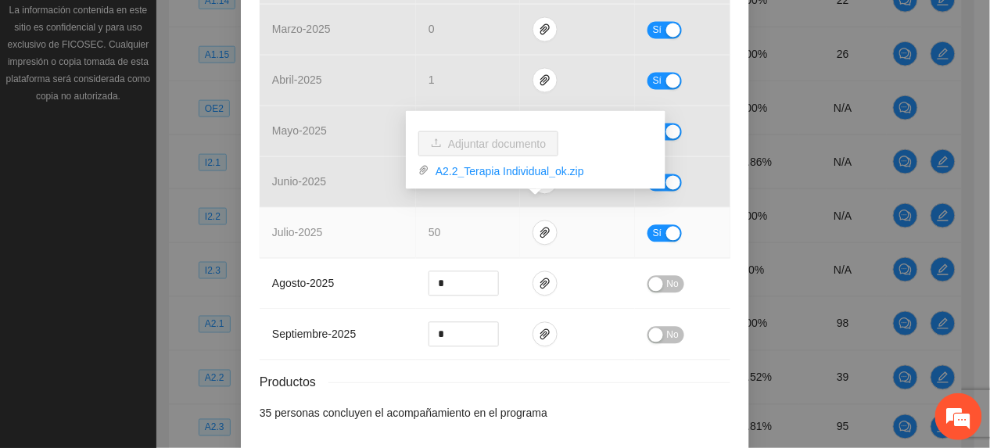
click at [653, 225] on span "Sí" at bounding box center [657, 233] width 9 height 17
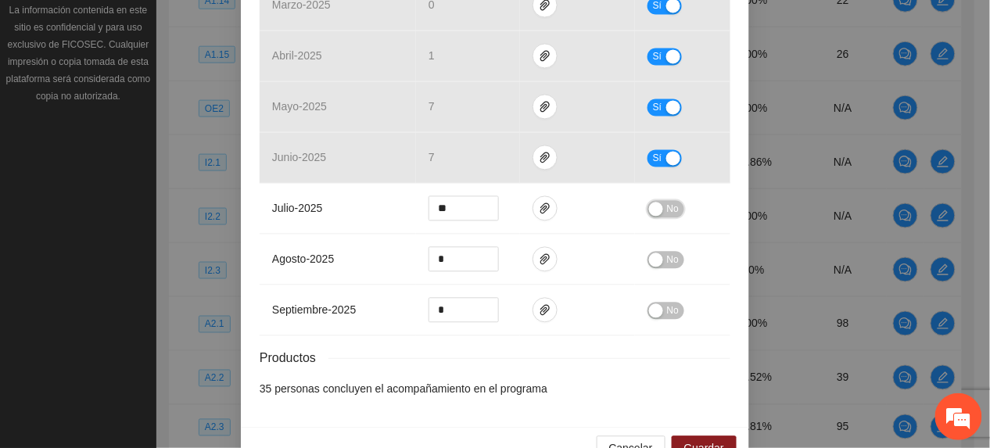
scroll to position [780, 0]
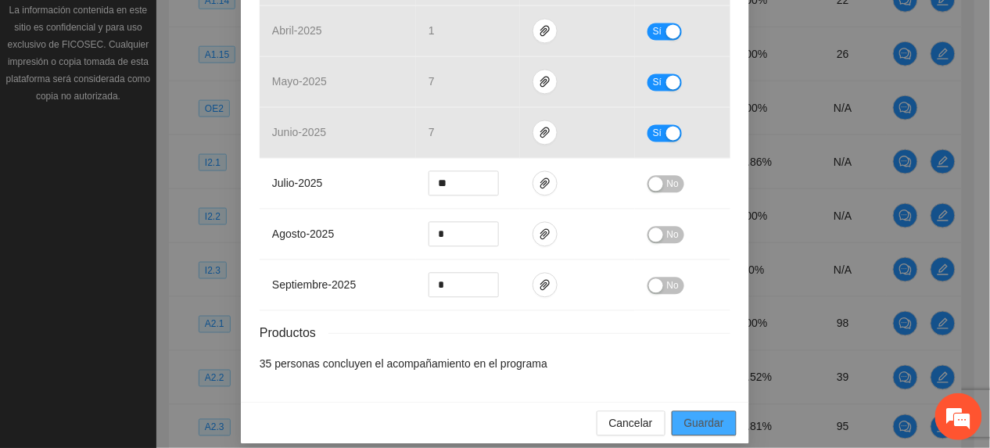
click at [708, 415] on span "Guardar" at bounding box center [704, 423] width 40 height 17
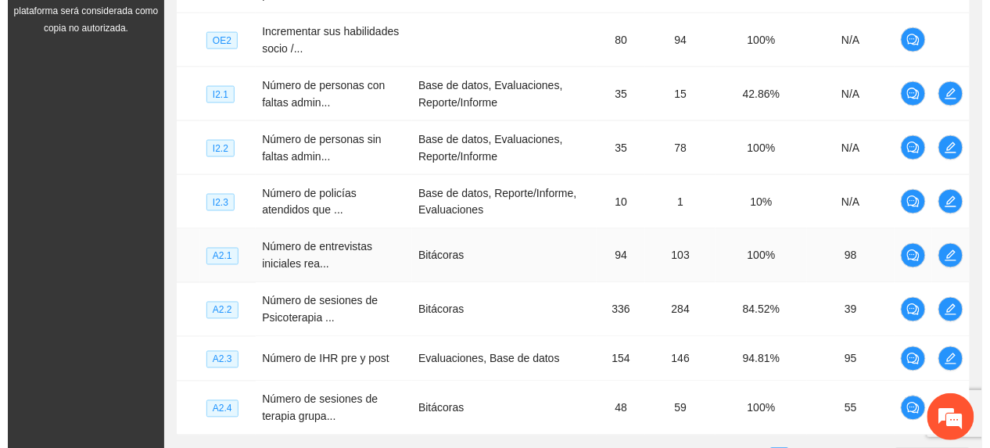
scroll to position [558, 0]
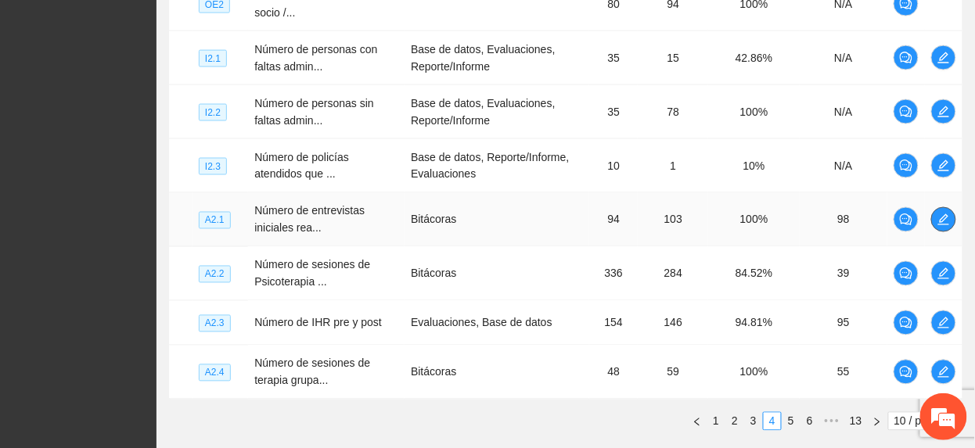
click at [949, 216] on span "edit" at bounding box center [943, 220] width 23 height 13
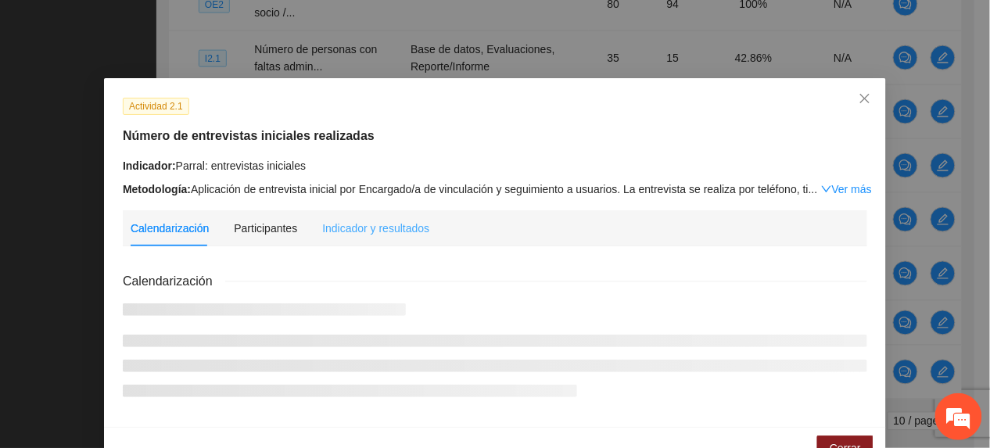
click at [339, 239] on div "Indicador y resultados" at bounding box center [375, 228] width 107 height 36
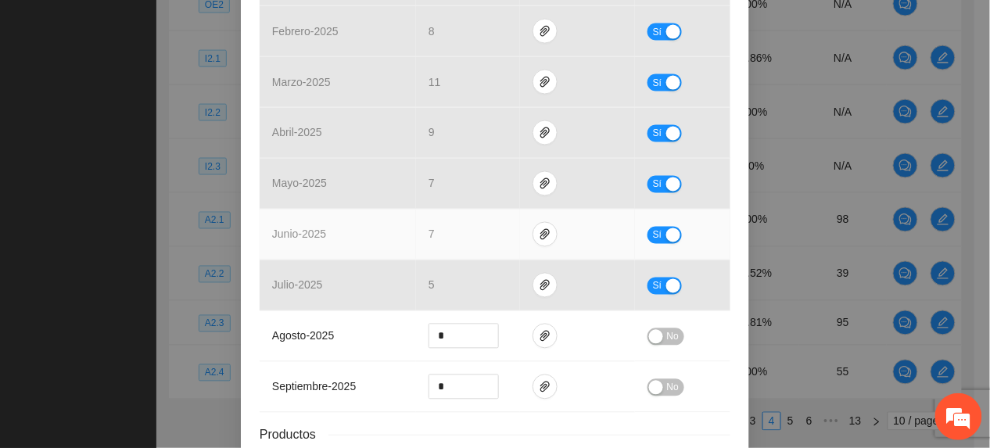
scroll to position [639, 0]
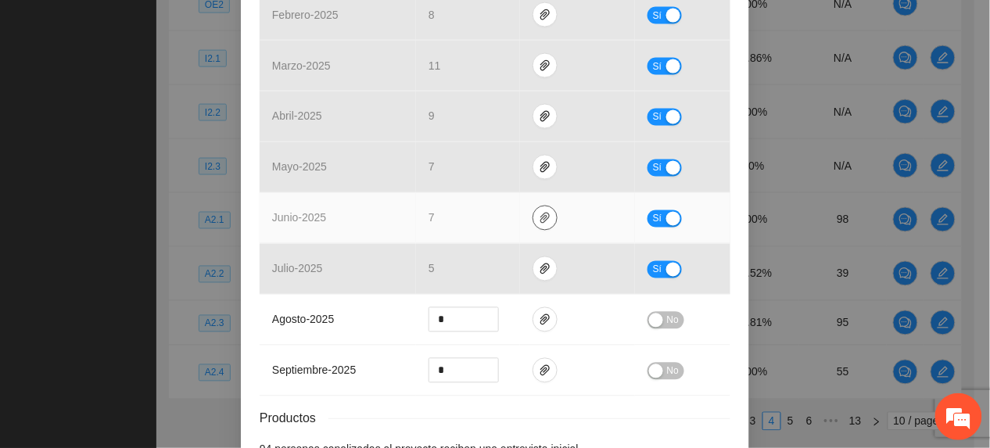
click at [539, 214] on icon "paper-clip" at bounding box center [545, 218] width 13 height 13
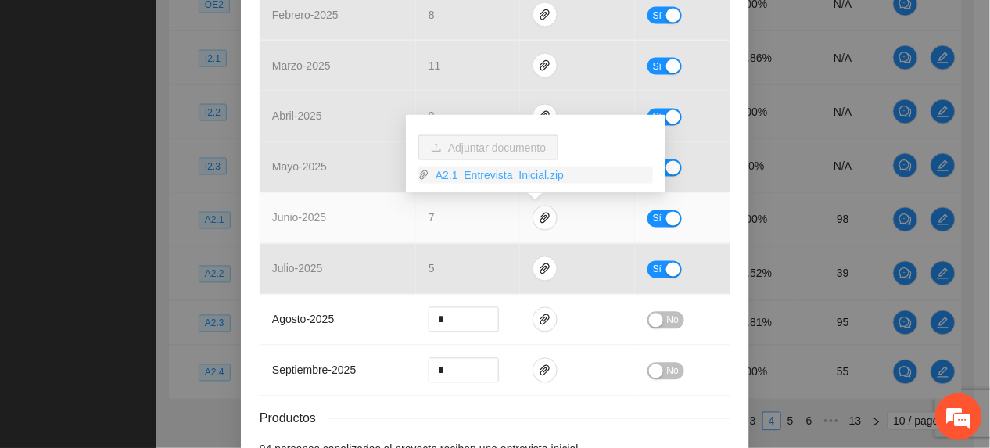
click at [476, 176] on link "A2.1_Entrevista_Inicial.zip" at bounding box center [541, 175] width 224 height 17
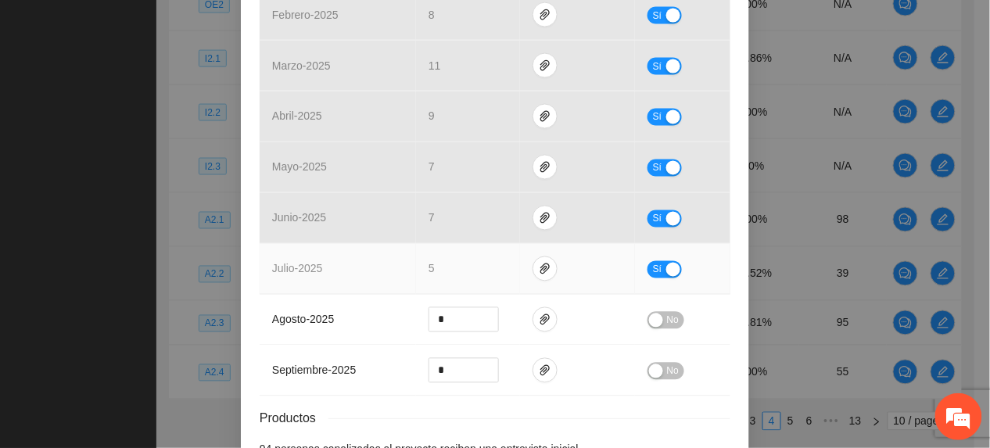
drag, startPoint x: 483, startPoint y: 270, endPoint x: 496, endPoint y: 270, distance: 12.5
click at [491, 270] on td "5" at bounding box center [468, 269] width 104 height 51
click at [539, 275] on icon "paper-clip" at bounding box center [545, 269] width 13 height 13
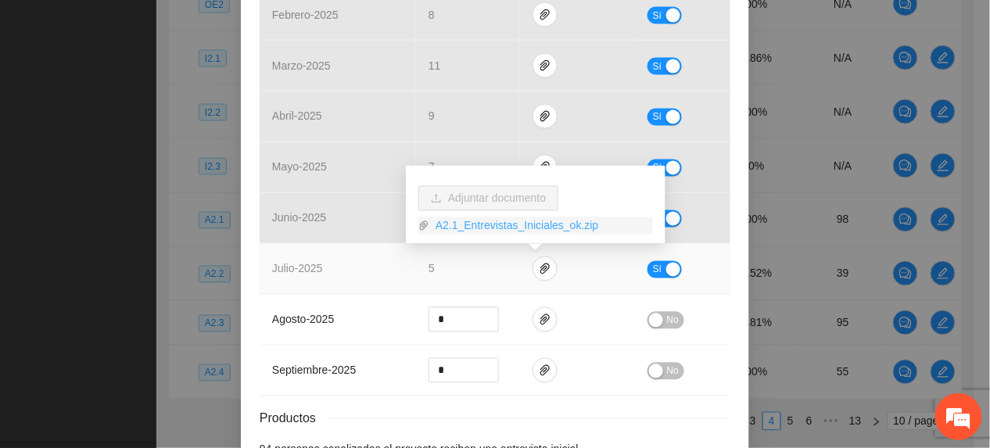
click at [494, 226] on link "A2.1_Entrevistas_Iniciales_ok.zip" at bounding box center [541, 225] width 224 height 17
click at [338, 272] on td "julio - 2025" at bounding box center [338, 269] width 156 height 51
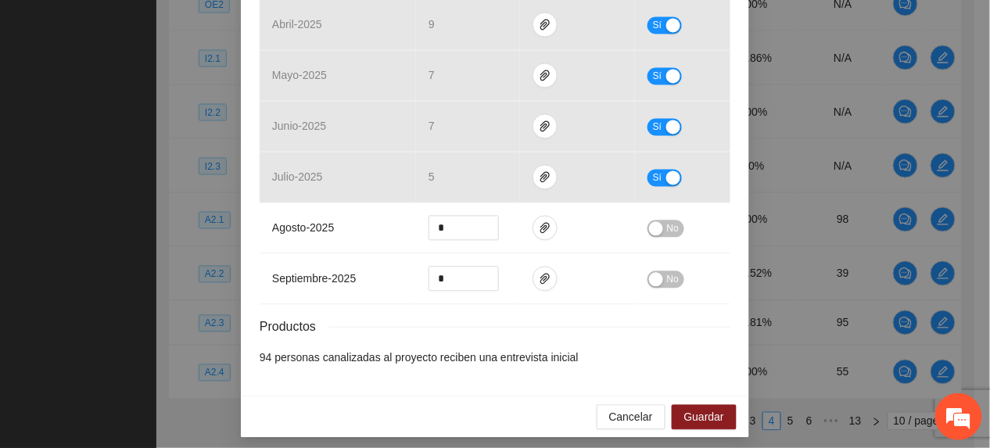
scroll to position [743, 0]
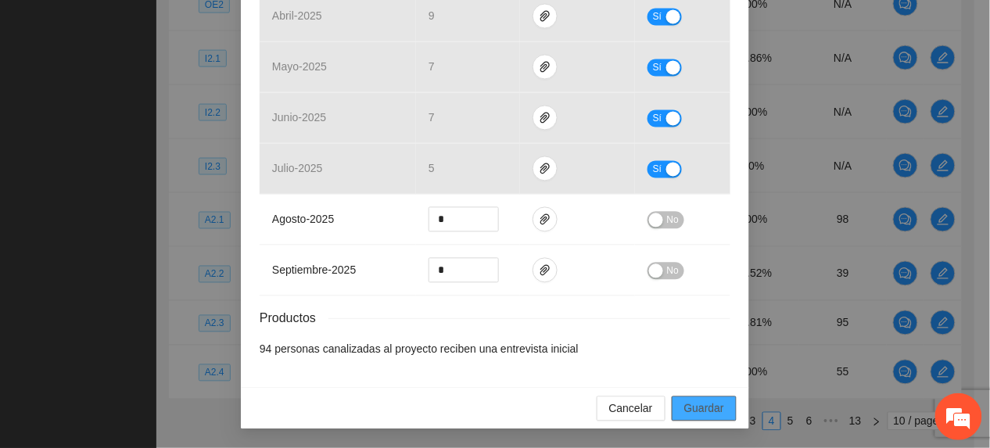
click at [695, 401] on button "Guardar" at bounding box center [704, 409] width 65 height 25
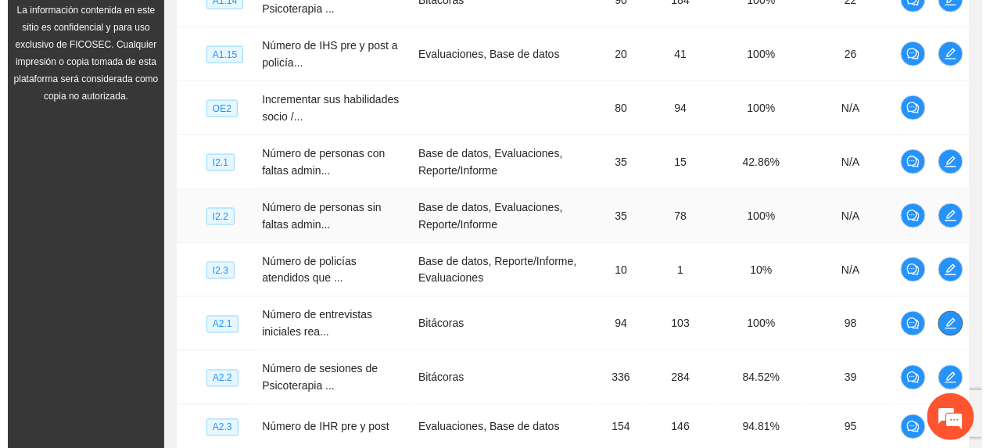
scroll to position [558, 0]
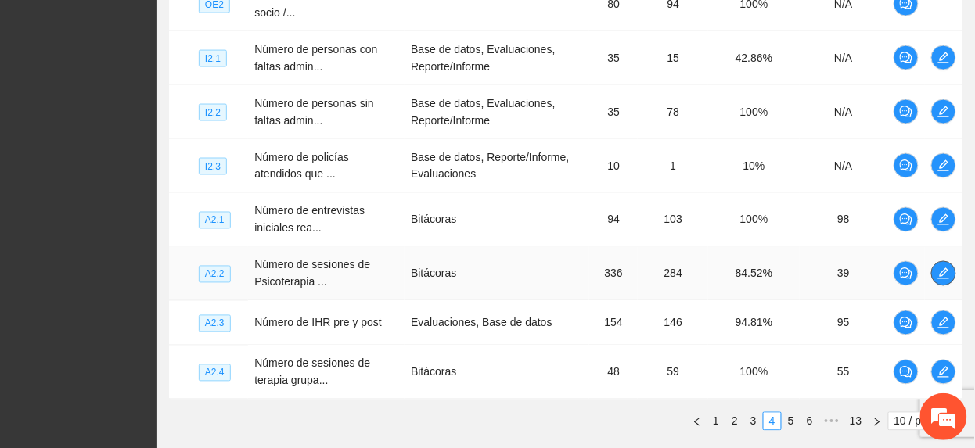
click at [940, 273] on icon "edit" at bounding box center [943, 273] width 13 height 13
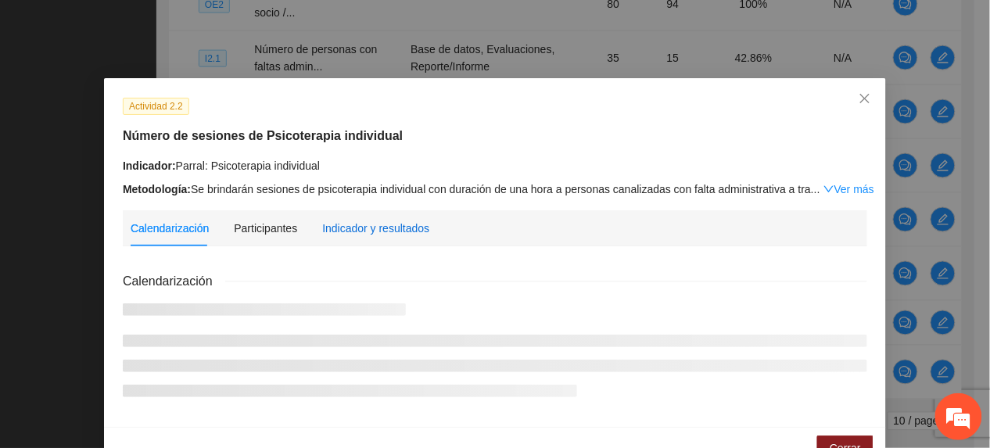
click at [397, 220] on div "Indicador y resultados" at bounding box center [375, 228] width 107 height 17
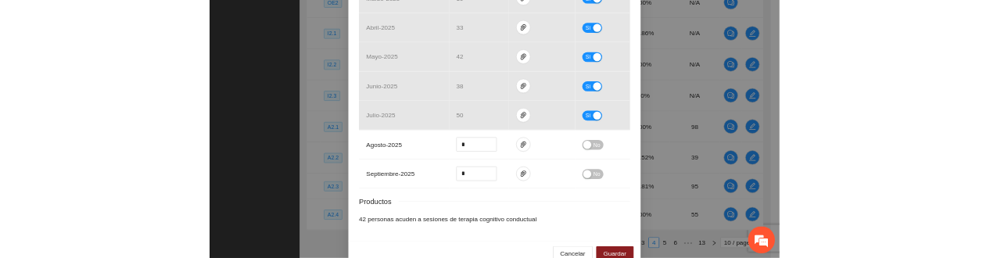
scroll to position [730, 0]
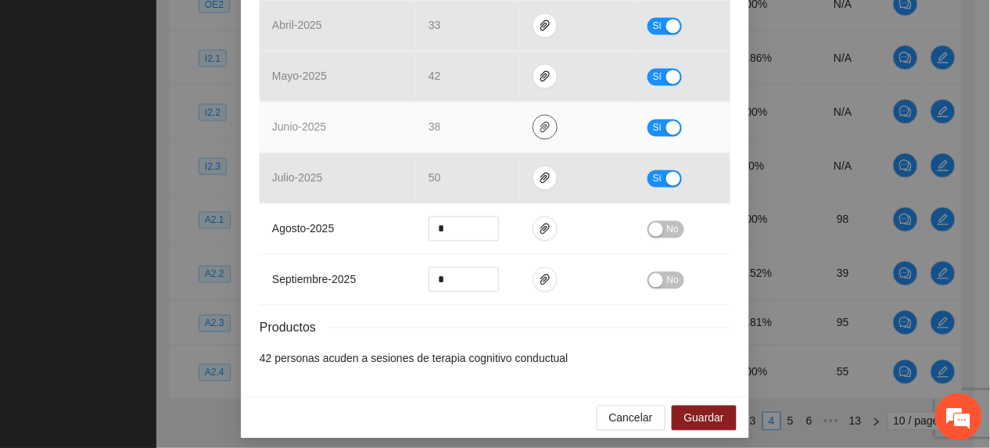
click at [540, 120] on button "button" at bounding box center [545, 127] width 25 height 25
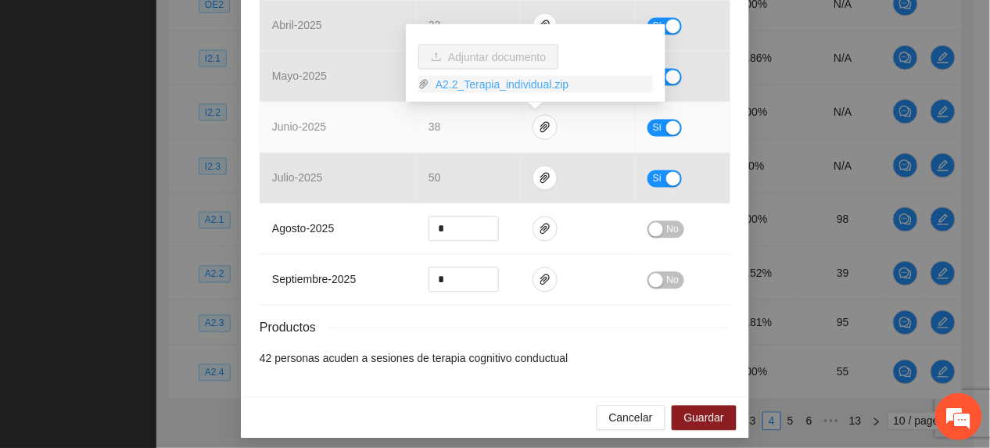
drag, startPoint x: 480, startPoint y: 80, endPoint x: 485, endPoint y: 92, distance: 12.6
click at [480, 82] on link "A2.2_Terapia_individual.zip" at bounding box center [541, 84] width 224 height 17
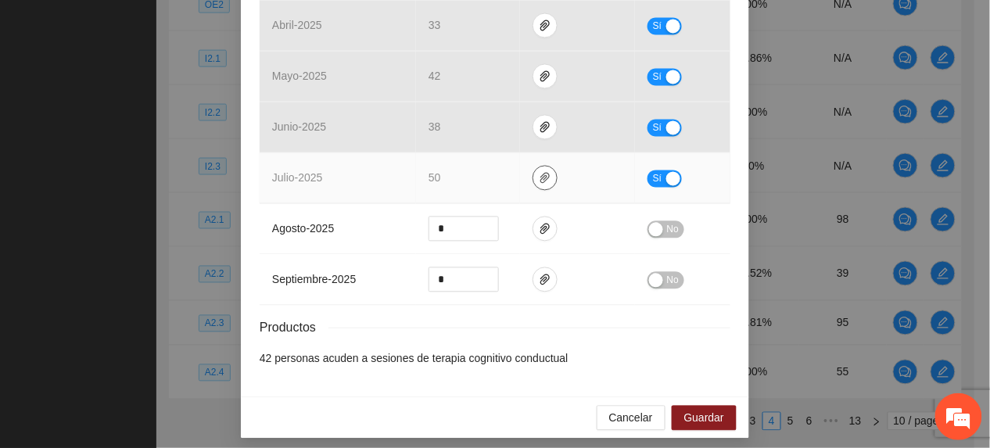
click at [539, 185] on icon "paper-clip" at bounding box center [545, 178] width 13 height 13
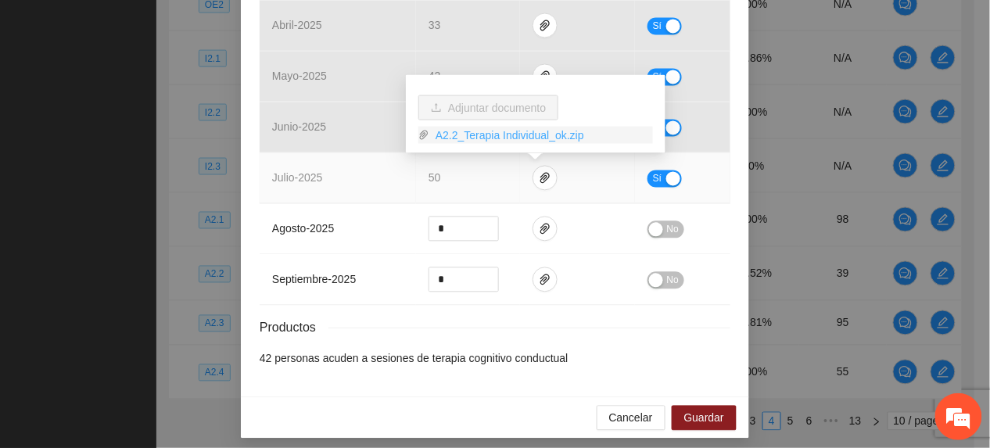
click at [483, 139] on link "A2.2_Terapia Individual_ok.zip" at bounding box center [541, 135] width 224 height 17
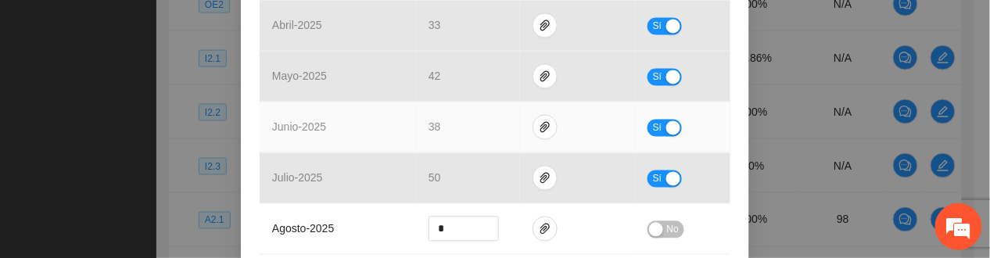
click at [329, 151] on td "junio - 2025" at bounding box center [338, 127] width 156 height 51
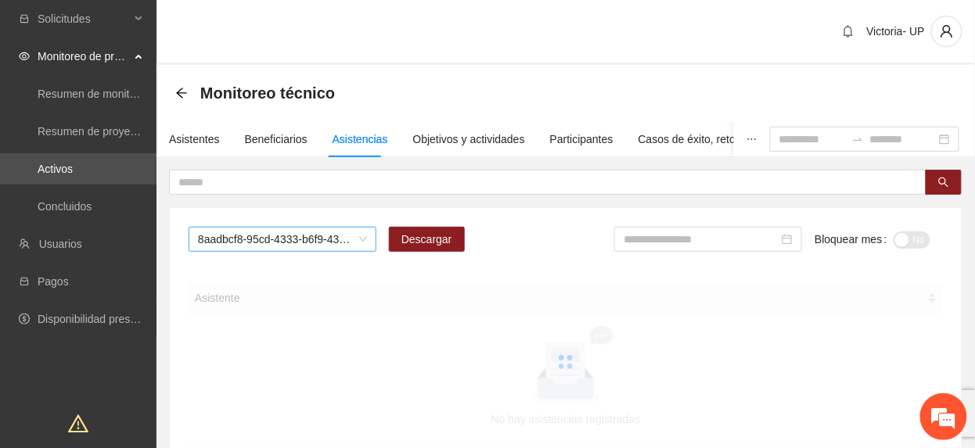
click at [297, 242] on span "8aadbcf8-95cd-4333-b6f9-4314c3142350" at bounding box center [282, 239] width 169 height 23
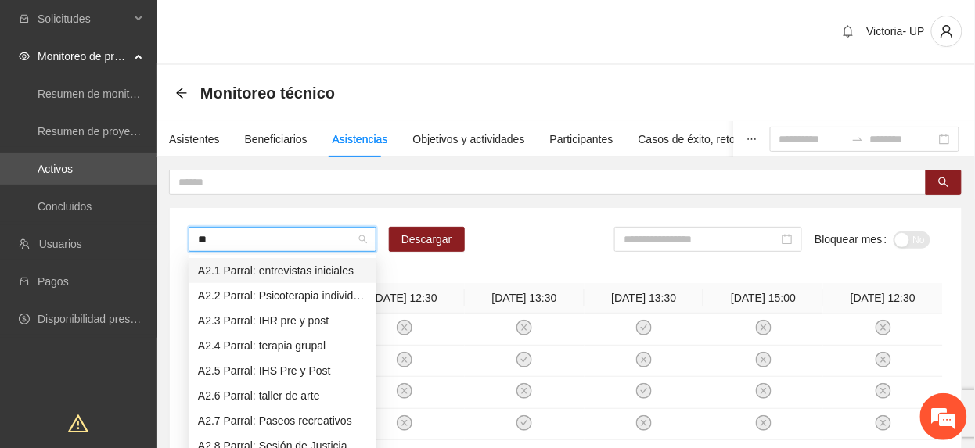
type input "***"
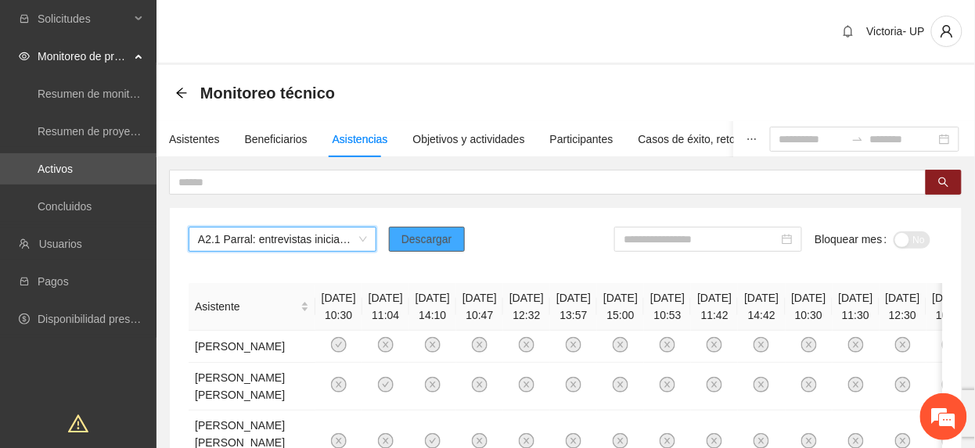
click at [408, 246] on span "Descargar" at bounding box center [426, 239] width 51 height 17
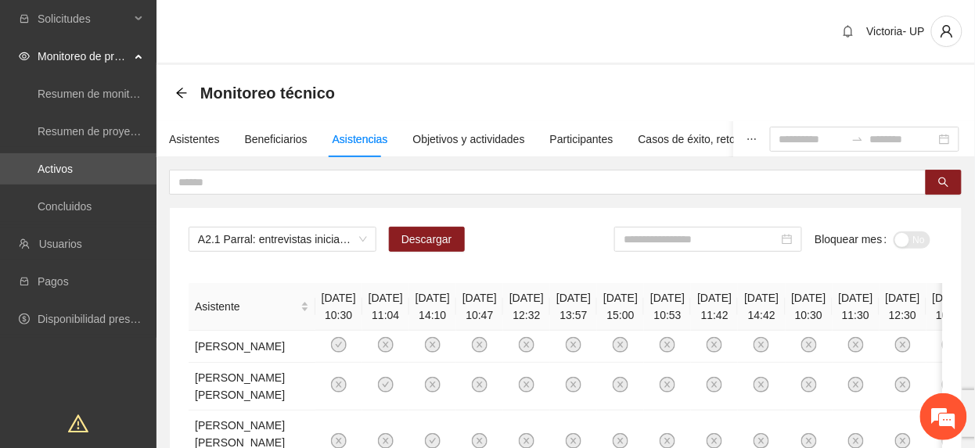
click at [383, 286] on th "24/10/2024 11:04" at bounding box center [385, 307] width 47 height 48
drag, startPoint x: 686, startPoint y: 232, endPoint x: 687, endPoint y: 241, distance: 8.6
click at [686, 235] on input at bounding box center [700, 239] width 155 height 17
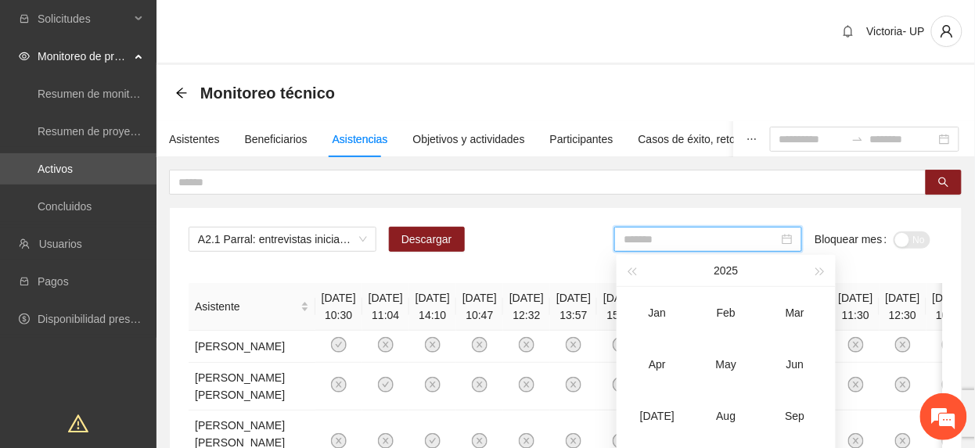
drag, startPoint x: 793, startPoint y: 369, endPoint x: 945, endPoint y: 260, distance: 187.1
click at [798, 364] on div "Jun" at bounding box center [794, 364] width 47 height 19
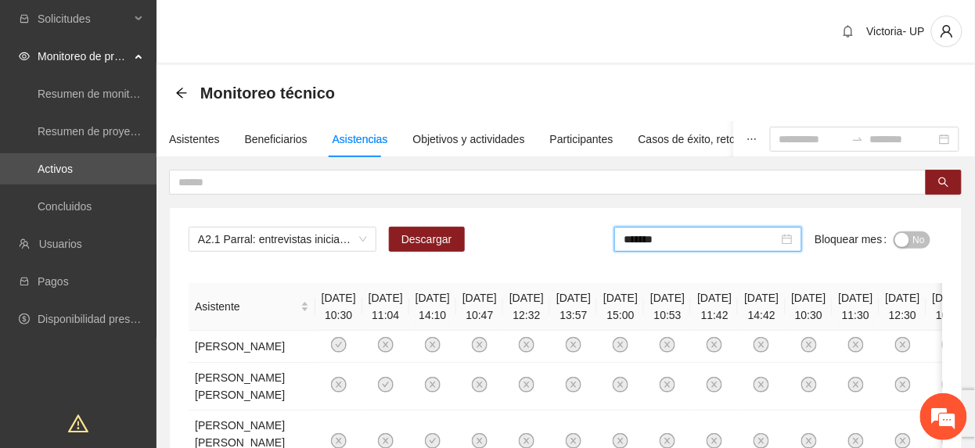
click at [915, 239] on span "No" at bounding box center [919, 240] width 12 height 17
click at [731, 242] on input "*******" at bounding box center [704, 239] width 155 height 17
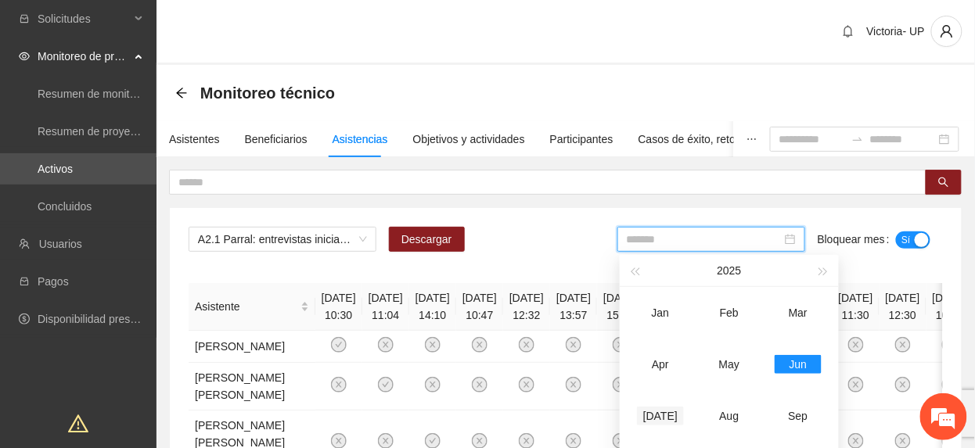
drag, startPoint x: 658, startPoint y: 404, endPoint x: 671, endPoint y: 402, distance: 13.4
click at [662, 404] on td "Jul" at bounding box center [660, 416] width 69 height 52
type input "*******"
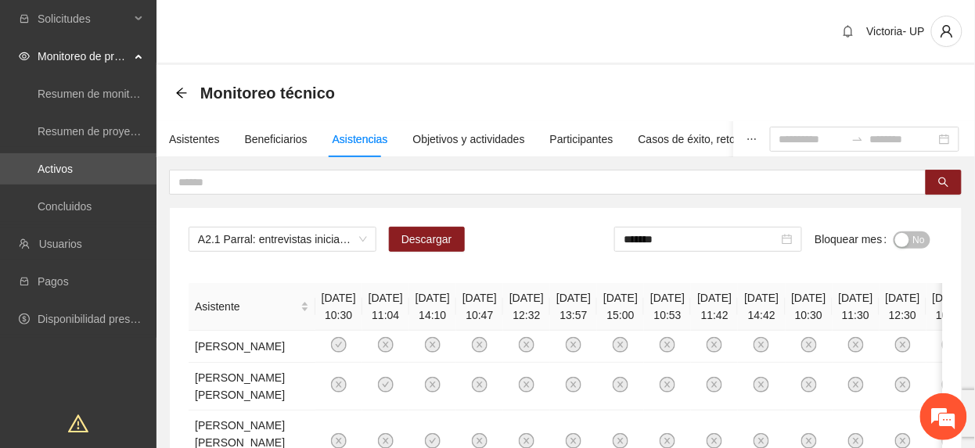
click at [917, 244] on span "No" at bounding box center [919, 240] width 12 height 17
click at [274, 235] on span "A2.1 Parral: entrevistas iniciales" at bounding box center [282, 239] width 169 height 23
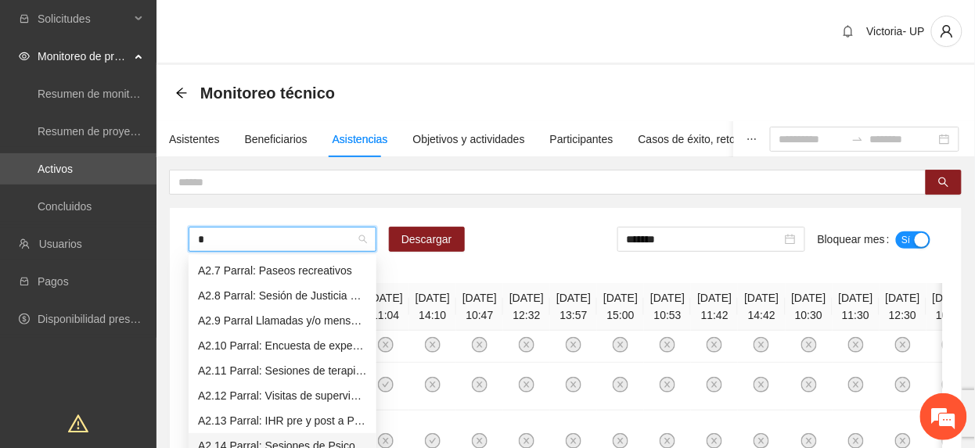
scroll to position [50, 0]
type input "***"
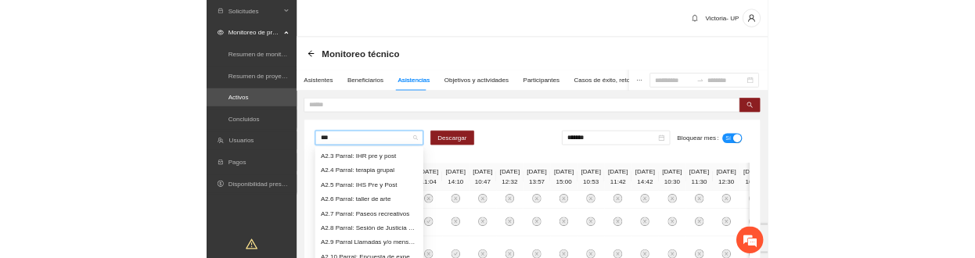
scroll to position [0, 0]
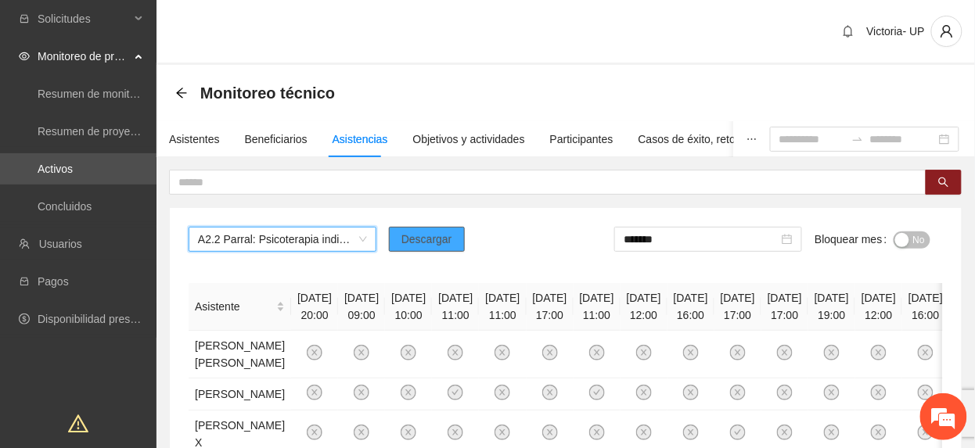
click at [420, 230] on button "Descargar" at bounding box center [427, 239] width 76 height 25
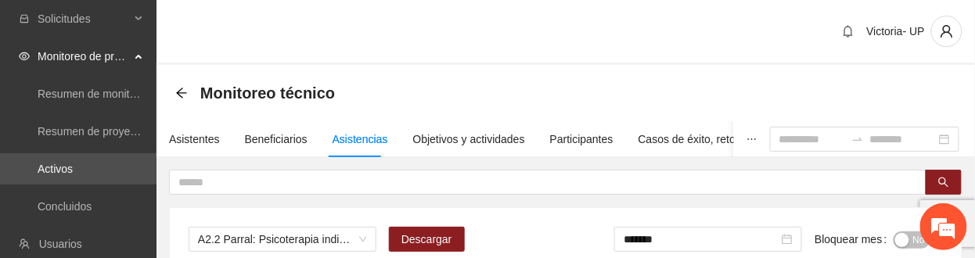
click at [345, 63] on div "Victoria- UP" at bounding box center [565, 32] width 818 height 65
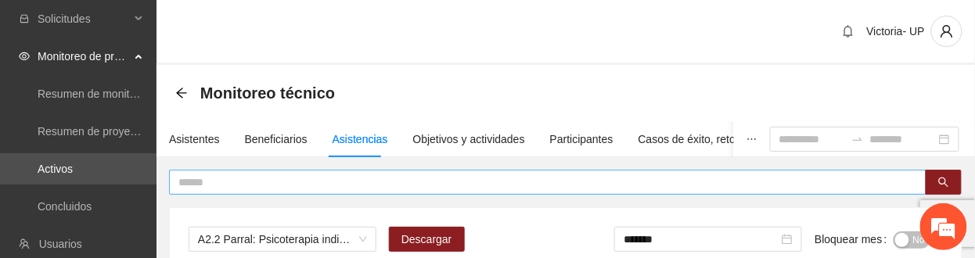
click at [368, 181] on input "text" at bounding box center [541, 182] width 726 height 17
type input "****"
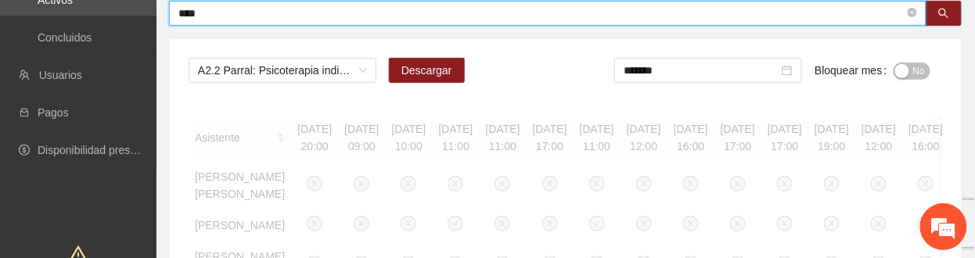
scroll to position [208, 0]
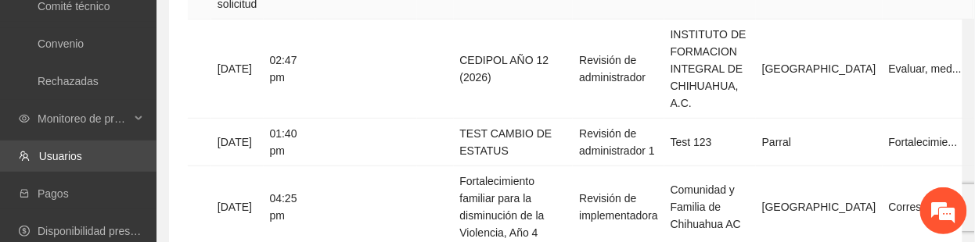
scroll to position [208, 0]
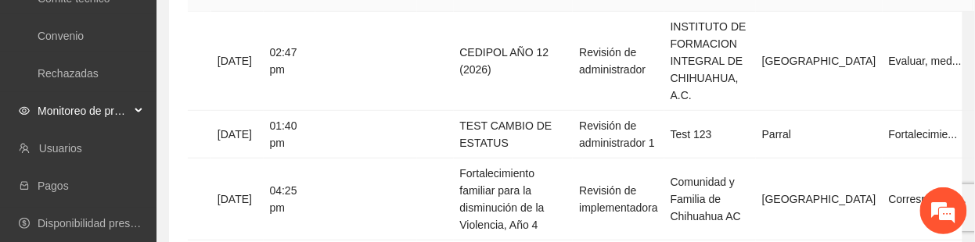
click at [89, 110] on span "Monitoreo de proyectos" at bounding box center [84, 110] width 92 height 31
drag, startPoint x: 72, startPoint y: 221, endPoint x: 177, endPoint y: 177, distance: 113.6
click at [73, 221] on link "Activos" at bounding box center [55, 223] width 35 height 13
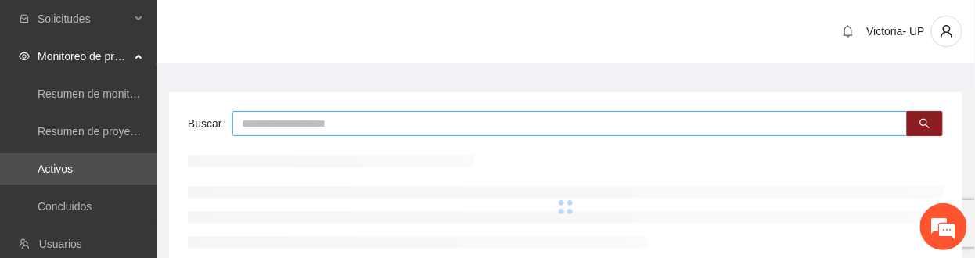
click at [318, 127] on input "text" at bounding box center [569, 123] width 675 height 25
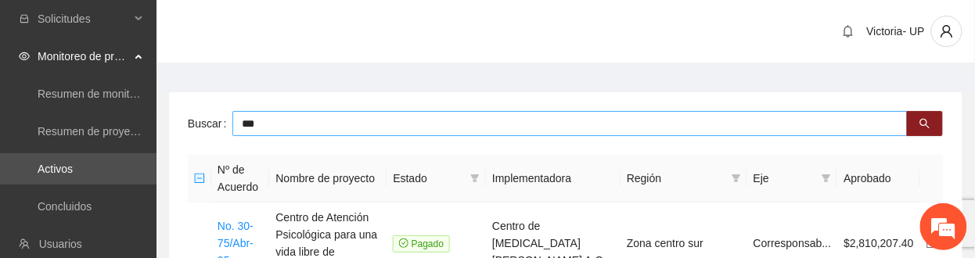
type input "***"
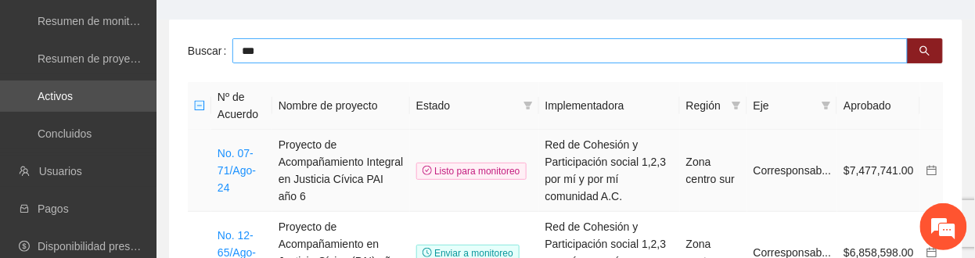
scroll to position [104, 0]
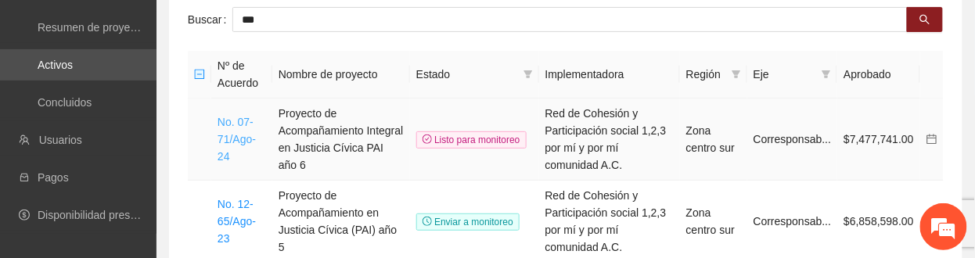
click at [244, 136] on link "No. 07-71/Ago-24" at bounding box center [236, 139] width 38 height 47
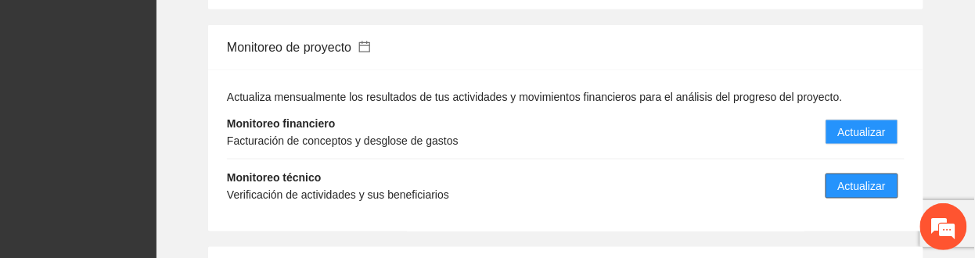
click at [846, 178] on span "Actualizar" at bounding box center [862, 186] width 48 height 17
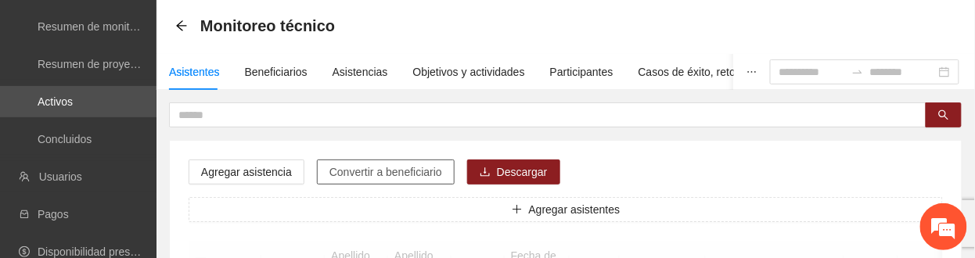
scroll to position [104, 0]
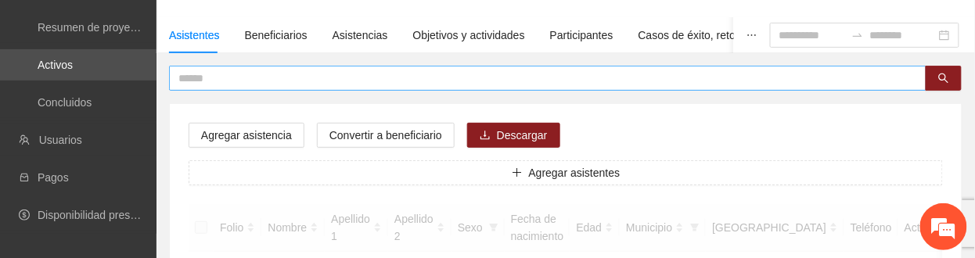
click at [345, 80] on input "text" at bounding box center [541, 78] width 726 height 17
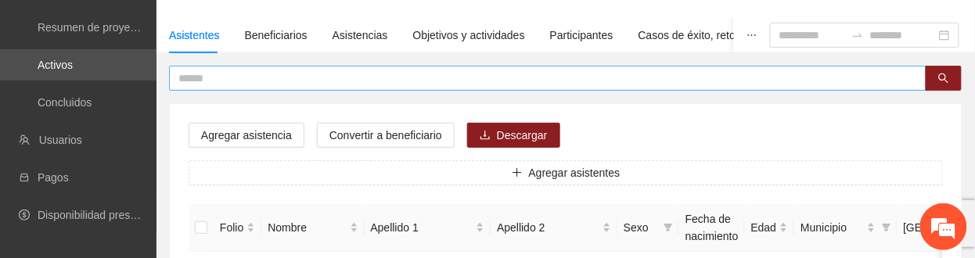
click at [706, 80] on input "text" at bounding box center [541, 78] width 726 height 17
paste input "**********"
type input "**********"
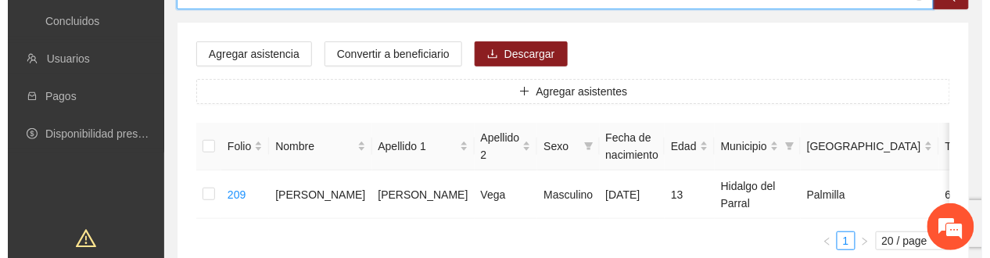
scroll to position [208, 0]
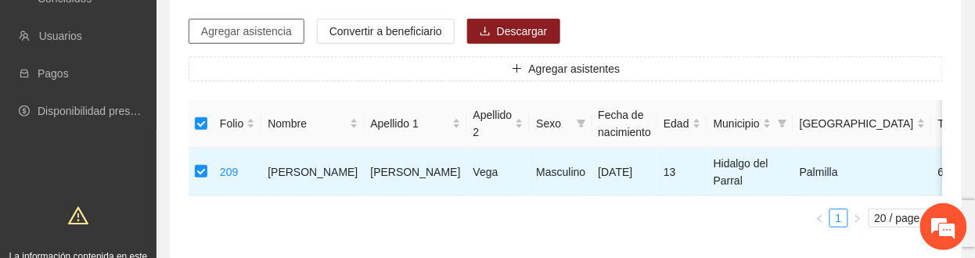
click at [257, 29] on span "Agregar asistencia" at bounding box center [246, 31] width 91 height 17
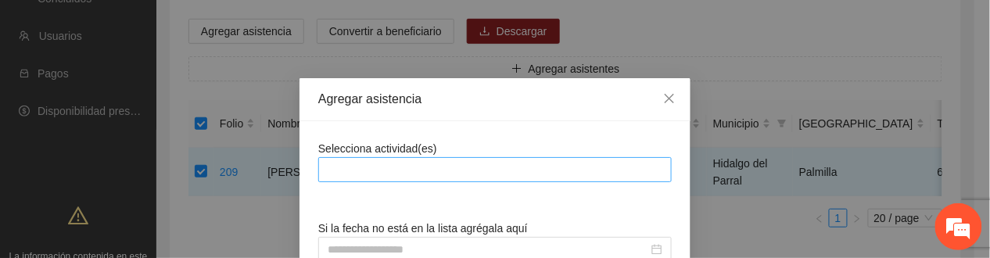
click at [376, 163] on div at bounding box center [495, 169] width 346 height 19
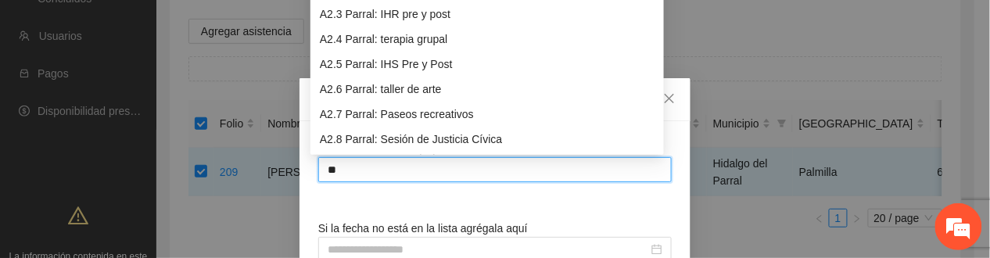
type input "***"
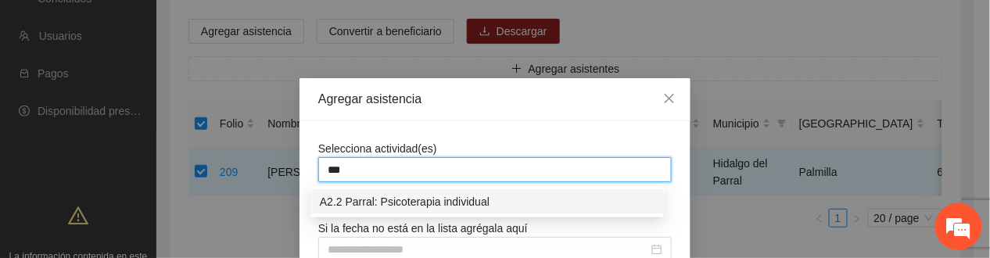
click at [396, 202] on div "A2.2 Parral: Psicoterapia individual" at bounding box center [487, 201] width 335 height 17
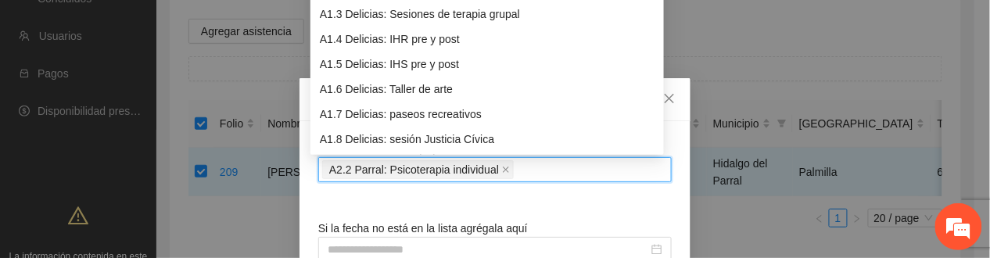
scroll to position [104, 0]
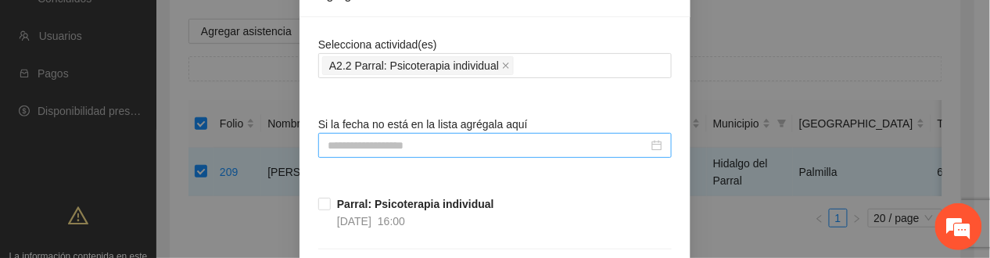
click at [379, 147] on input at bounding box center [488, 145] width 321 height 17
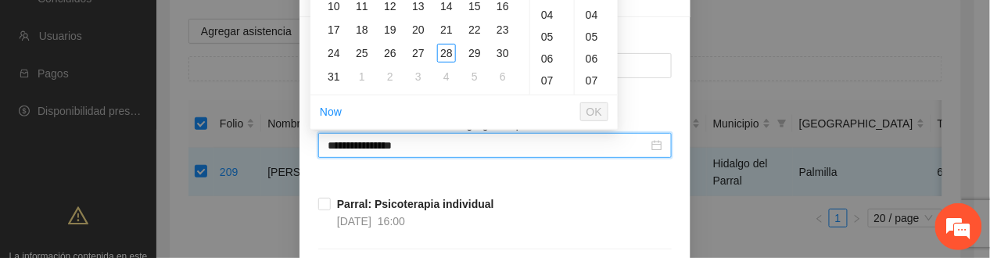
type input "**********"
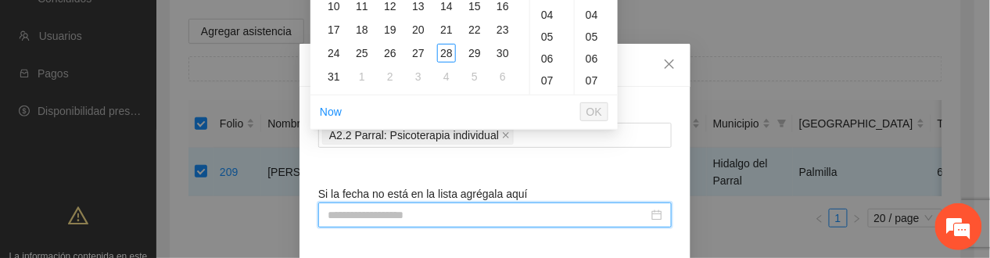
scroll to position [0, 0]
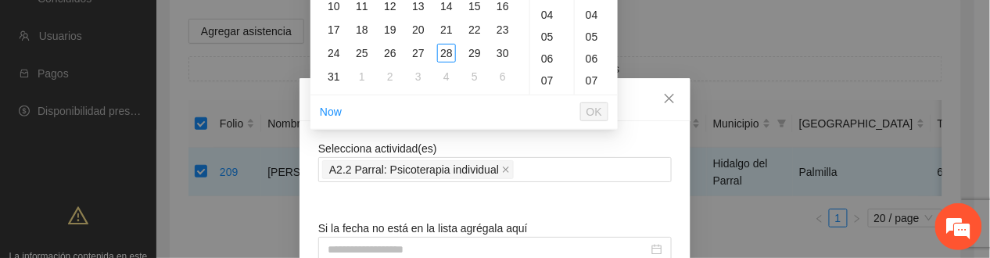
drag, startPoint x: 673, startPoint y: 170, endPoint x: 616, endPoint y: 210, distance: 70.1
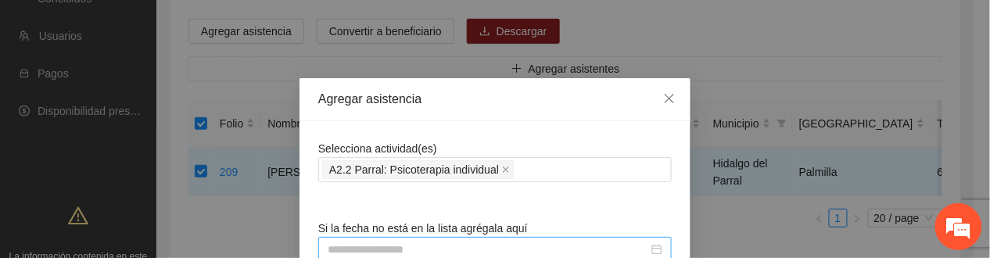
click at [645, 228] on div at bounding box center [495, 249] width 335 height 17
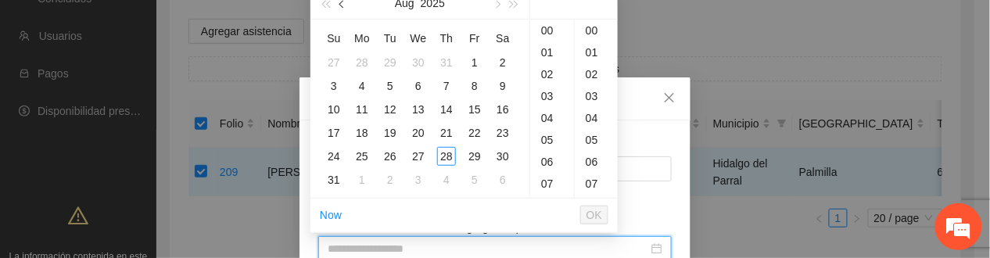
click at [343, 7] on span "button" at bounding box center [343, 5] width 8 height 8
drag, startPoint x: 476, startPoint y: 61, endPoint x: 494, endPoint y: 95, distance: 38.5
click at [474, 61] on div "6" at bounding box center [474, 62] width 19 height 19
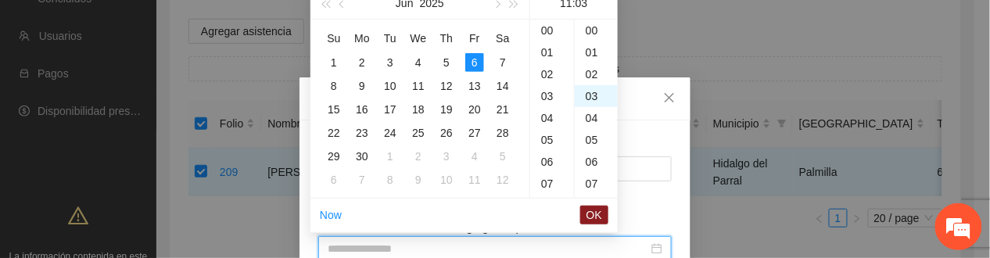
scroll to position [42, 0]
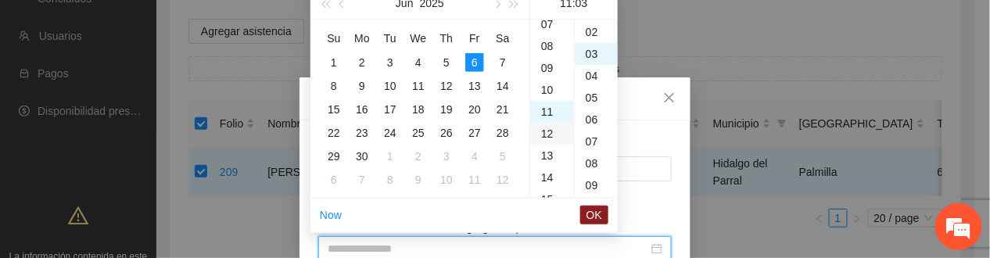
type input "**********"
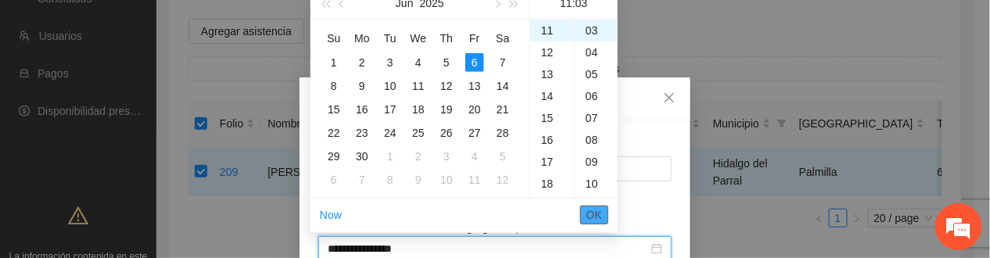
drag, startPoint x: 594, startPoint y: 210, endPoint x: 615, endPoint y: 192, distance: 27.2
click at [594, 210] on span "OK" at bounding box center [595, 214] width 16 height 17
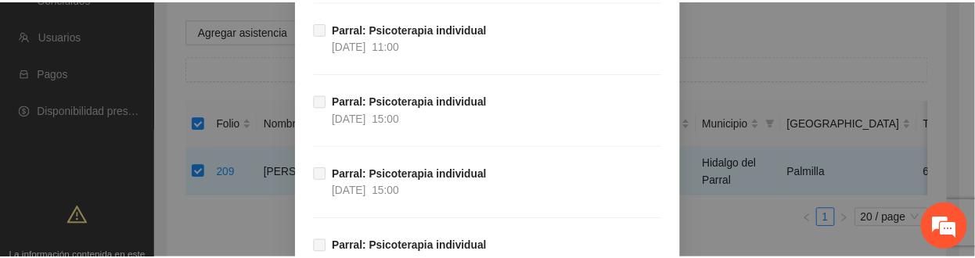
scroll to position [11693, 0]
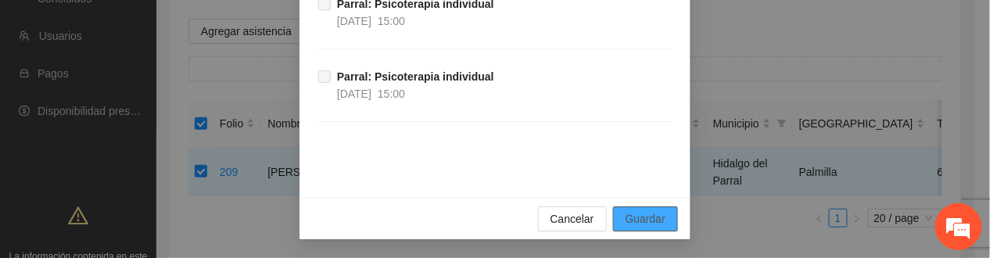
click at [638, 217] on span "Guardar" at bounding box center [646, 218] width 40 height 17
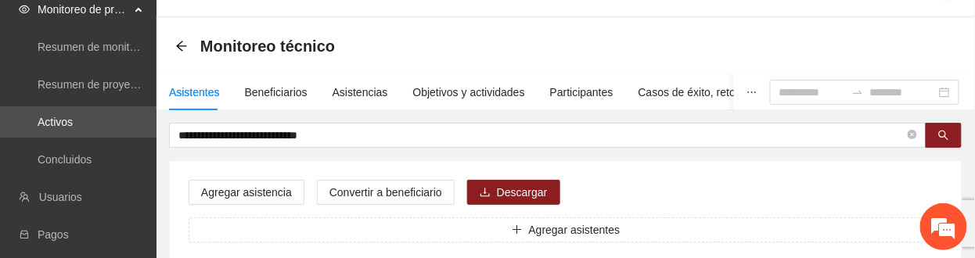
scroll to position [0, 0]
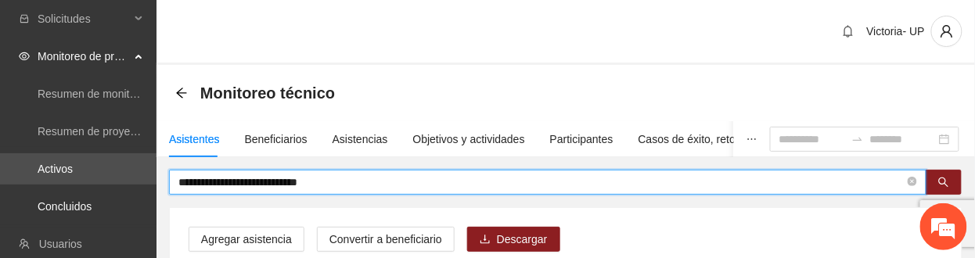
drag, startPoint x: 339, startPoint y: 182, endPoint x: -5, endPoint y: 210, distance: 346.0
click at [0, 210] on html "**********" at bounding box center [487, 129] width 975 height 258
paste input "text"
type input "**********"
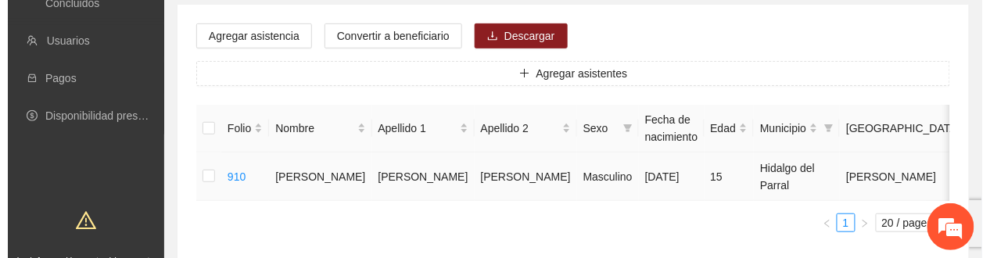
scroll to position [208, 0]
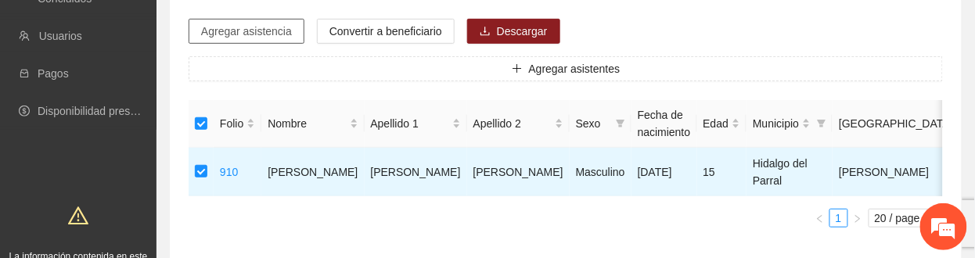
click at [257, 35] on span "Agregar asistencia" at bounding box center [246, 31] width 91 height 17
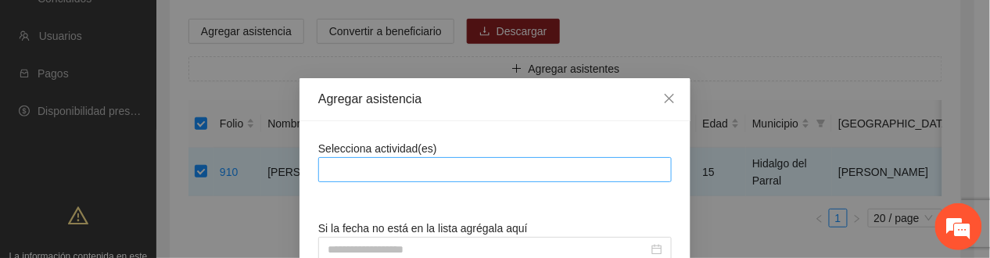
drag, startPoint x: 349, startPoint y: 163, endPoint x: 345, endPoint y: 174, distance: 10.9
click at [346, 167] on div at bounding box center [495, 169] width 346 height 19
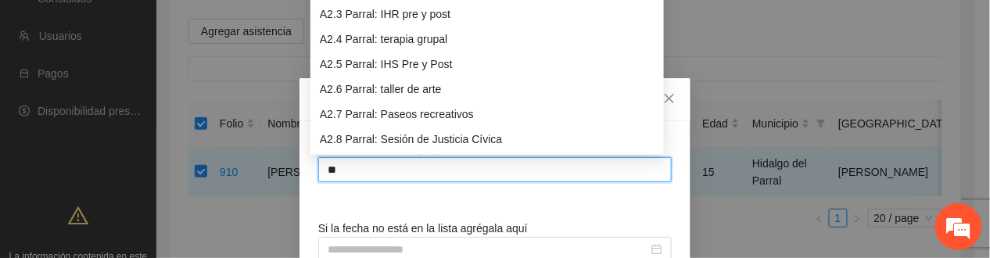
type input "***"
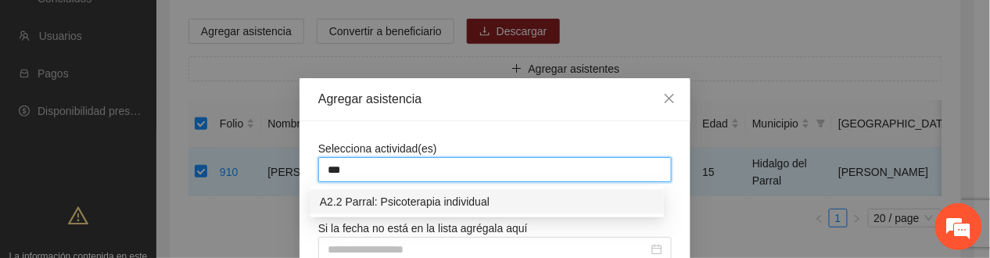
click at [366, 202] on div "A2.2 Parral: Psicoterapia individual" at bounding box center [487, 201] width 335 height 17
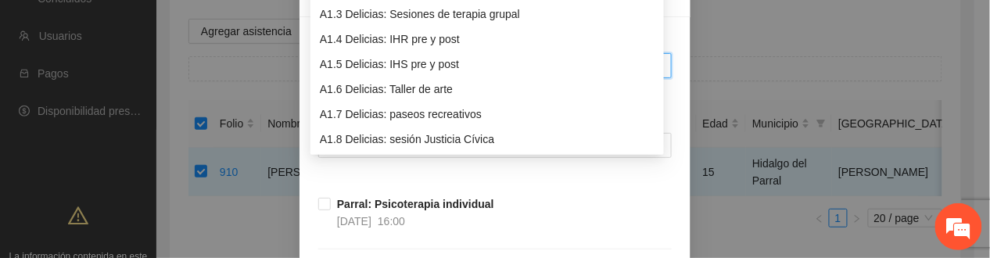
scroll to position [0, 0]
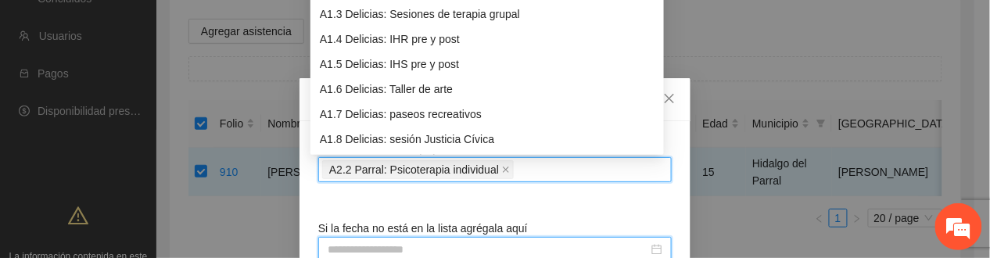
click at [369, 228] on input at bounding box center [488, 249] width 321 height 17
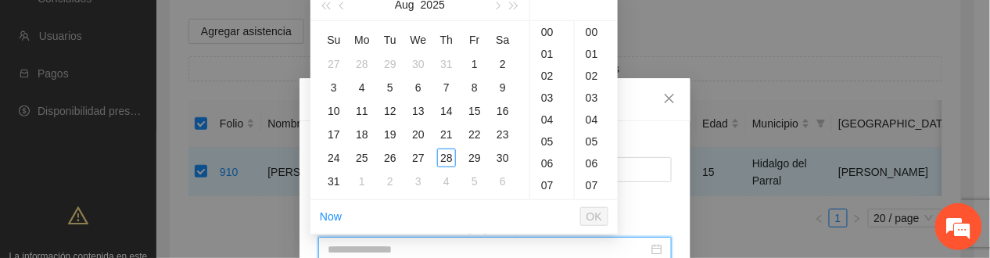
type input "**********"
click at [339, 13] on button "button" at bounding box center [342, 4] width 17 height 31
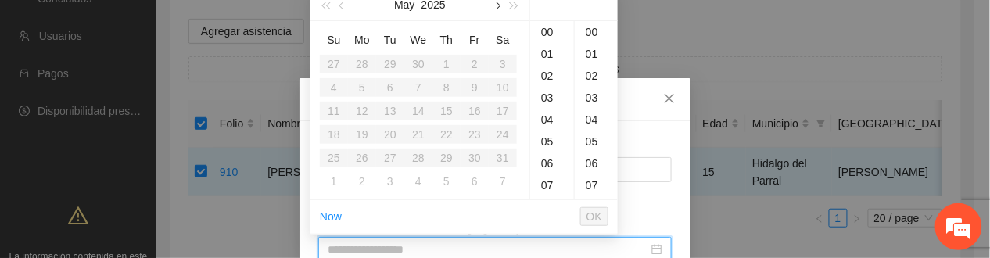
click at [495, 11] on button "button" at bounding box center [496, 4] width 17 height 31
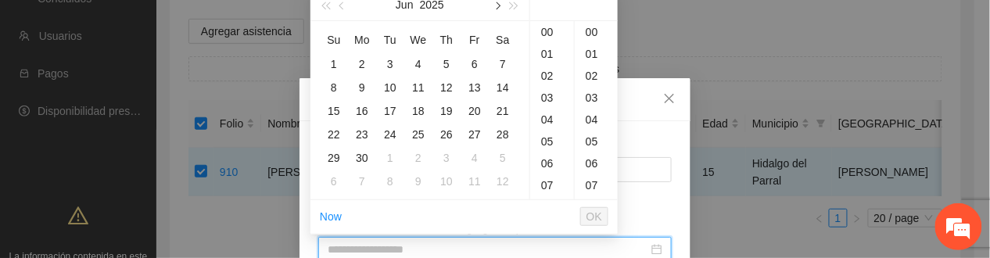
click at [493, 10] on button "button" at bounding box center [496, 4] width 17 height 31
click at [439, 64] on div "3" at bounding box center [446, 64] width 19 height 19
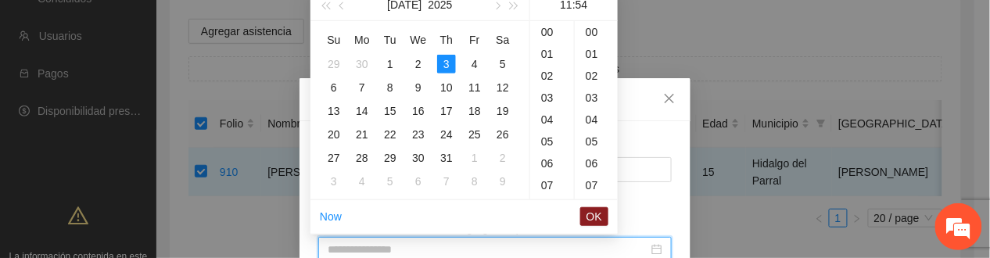
scroll to position [690, 0]
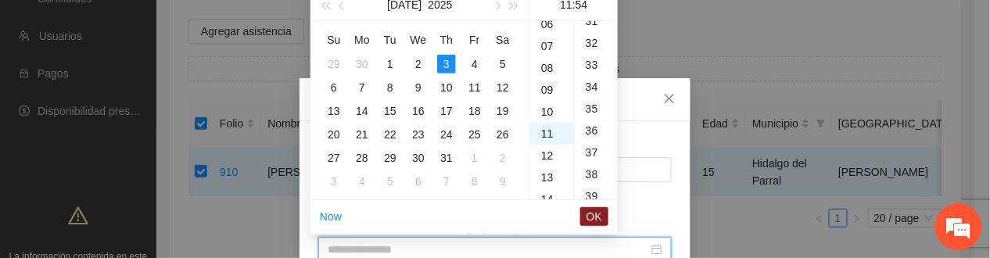
type input "**********"
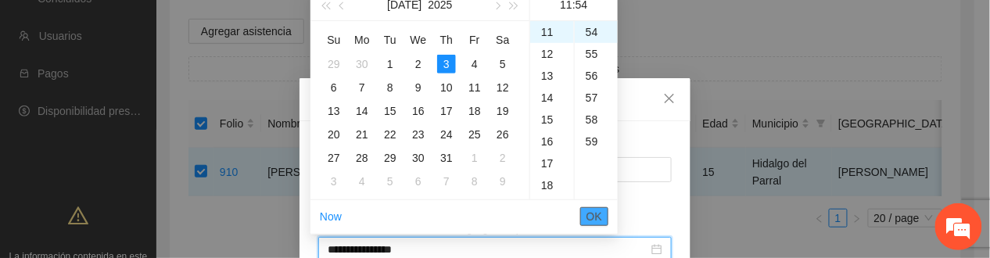
click at [594, 210] on span "OK" at bounding box center [595, 216] width 16 height 17
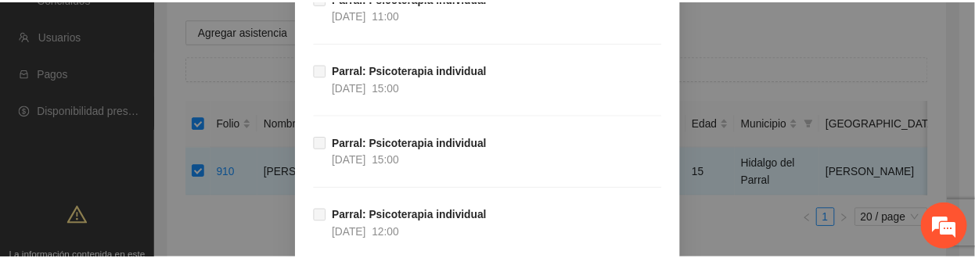
scroll to position [11693, 0]
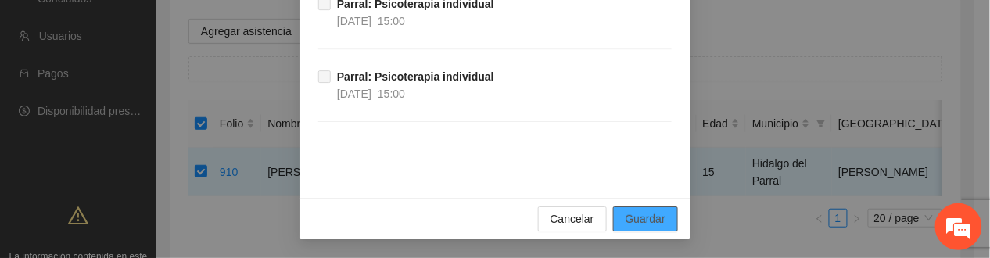
click at [649, 208] on button "Guardar" at bounding box center [645, 218] width 65 height 25
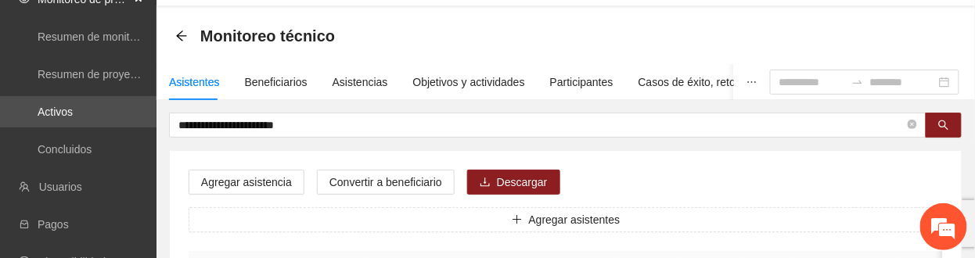
scroll to position [0, 0]
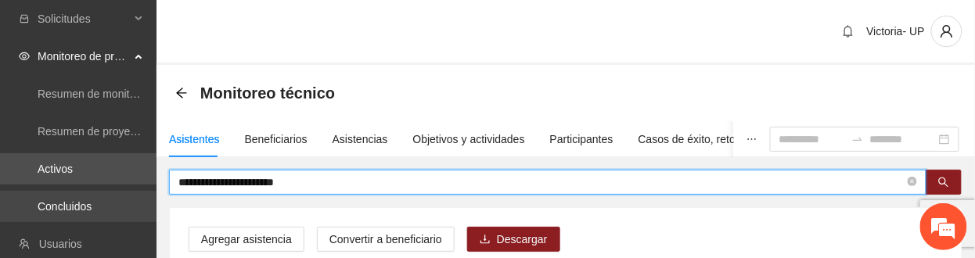
drag, startPoint x: 305, startPoint y: 181, endPoint x: 20, endPoint y: 194, distance: 285.8
paste input "*****"
type input "**********"
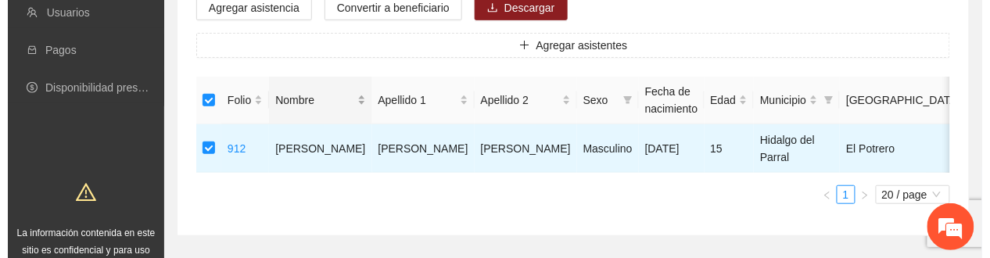
scroll to position [208, 0]
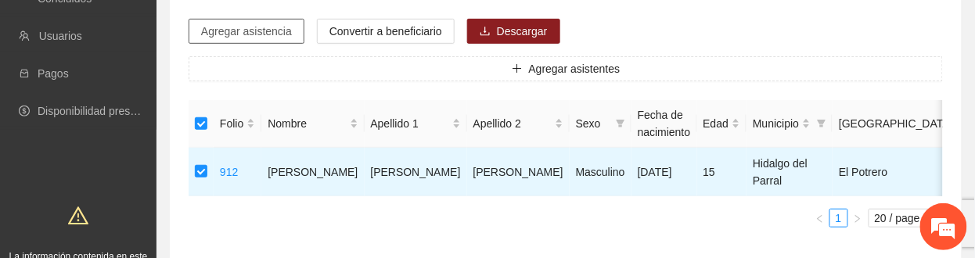
click at [277, 27] on span "Agregar asistencia" at bounding box center [246, 31] width 91 height 17
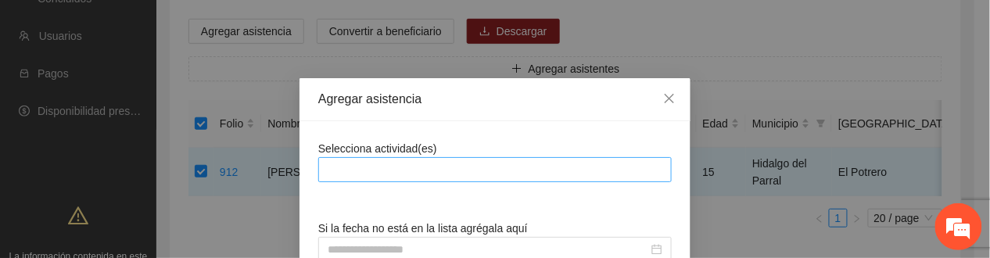
click at [375, 170] on div at bounding box center [495, 169] width 346 height 19
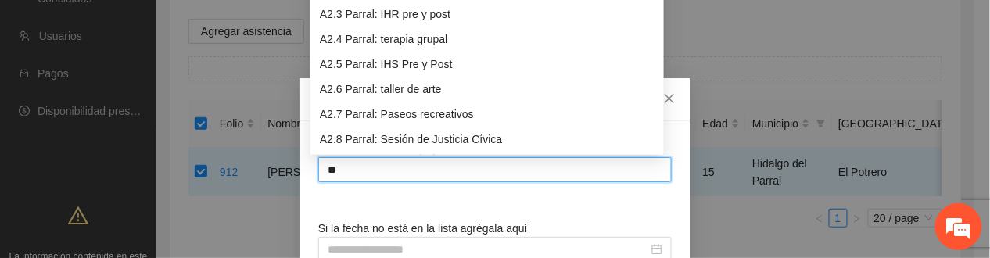
type input "***"
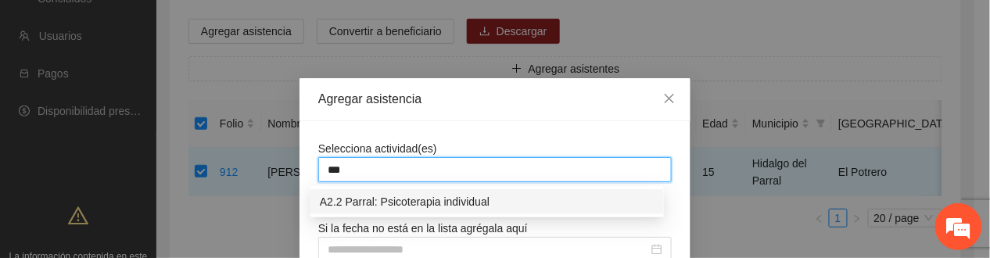
click at [408, 204] on div "A2.2 Parral: Psicoterapia individual" at bounding box center [487, 201] width 335 height 17
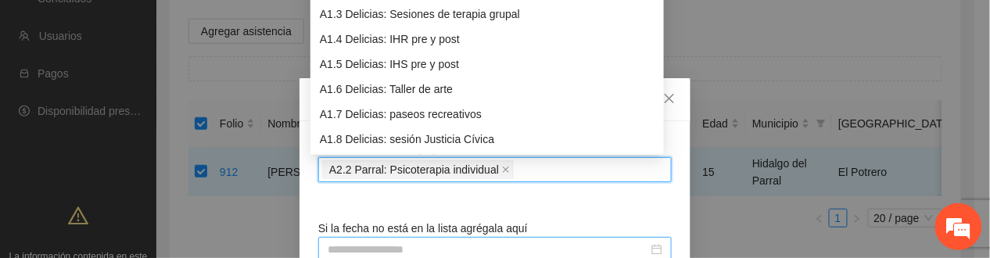
click at [414, 228] on div "Si la fecha no está en la lista agrégala aquí" at bounding box center [495, 241] width 354 height 42
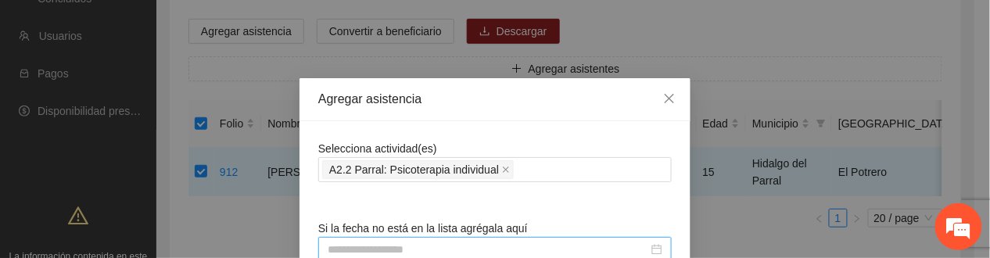
click at [413, 228] on input at bounding box center [488, 249] width 321 height 17
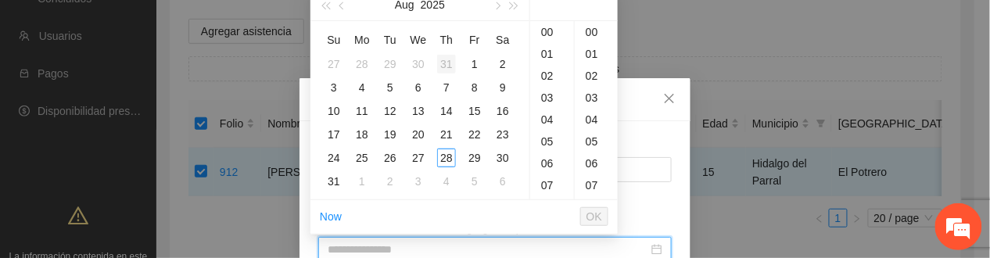
type input "**********"
click at [341, 11] on button "button" at bounding box center [342, 4] width 17 height 31
click at [363, 160] on div "28" at bounding box center [362, 158] width 19 height 19
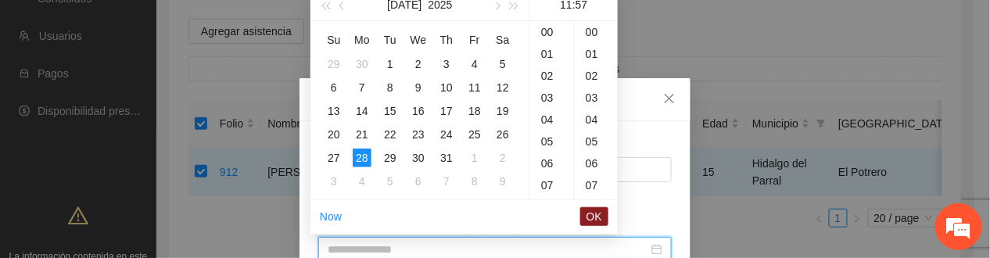
scroll to position [833, 0]
type input "**********"
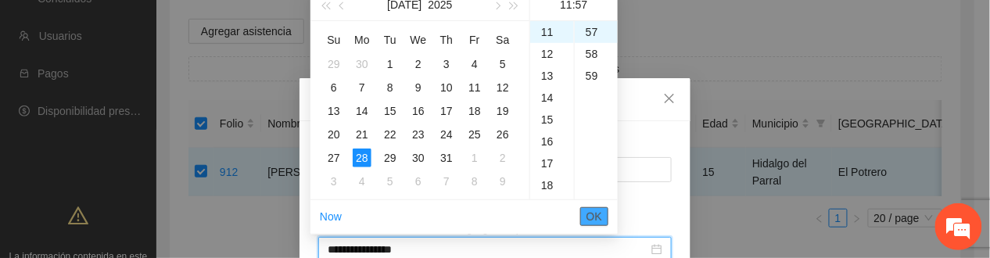
click at [595, 211] on span "OK" at bounding box center [595, 216] width 16 height 17
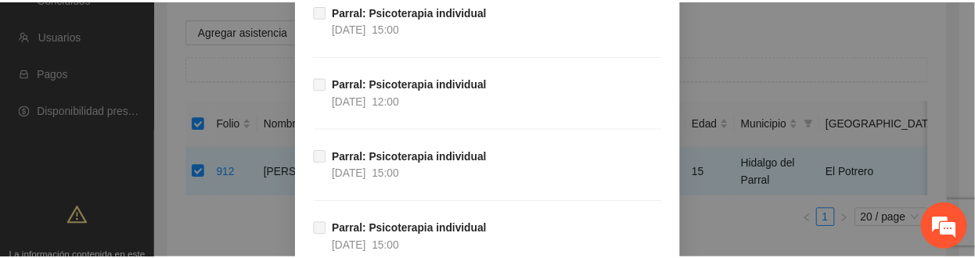
scroll to position [11693, 0]
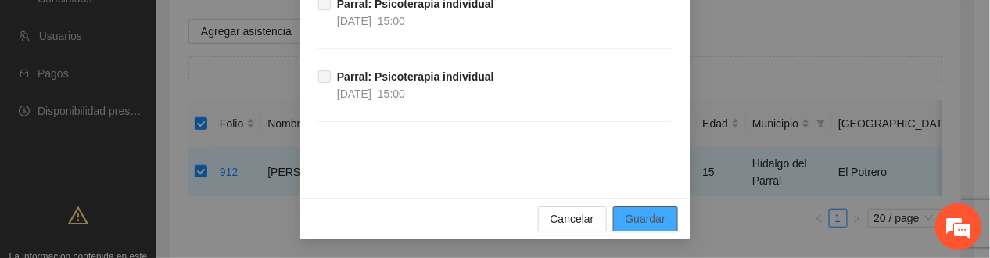
click at [654, 219] on span "Guardar" at bounding box center [646, 218] width 40 height 17
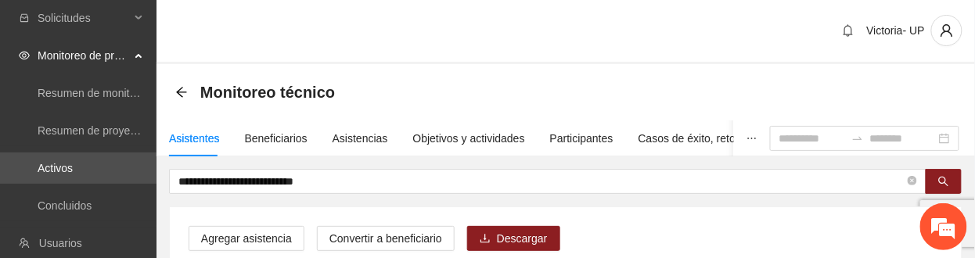
scroll to position [0, 0]
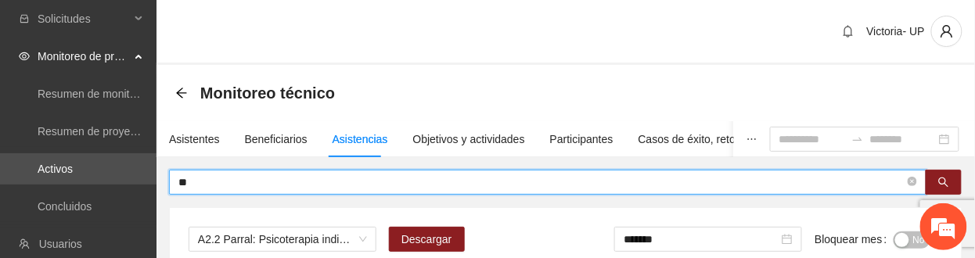
type input "*"
type input "*****"
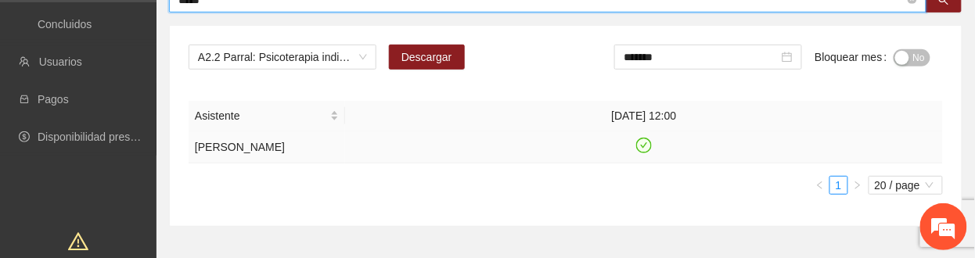
scroll to position [208, 0]
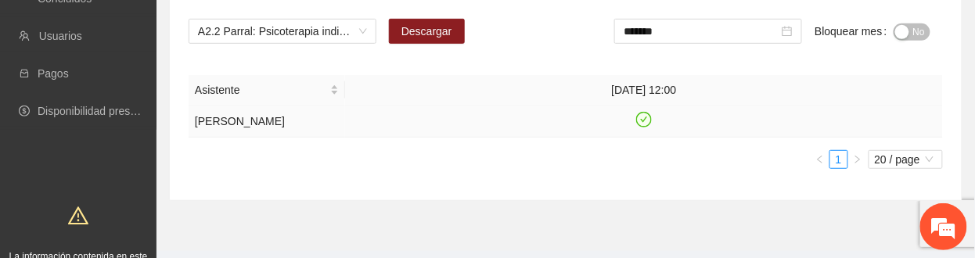
click at [648, 123] on icon "check-circle" at bounding box center [644, 120] width 16 height 16
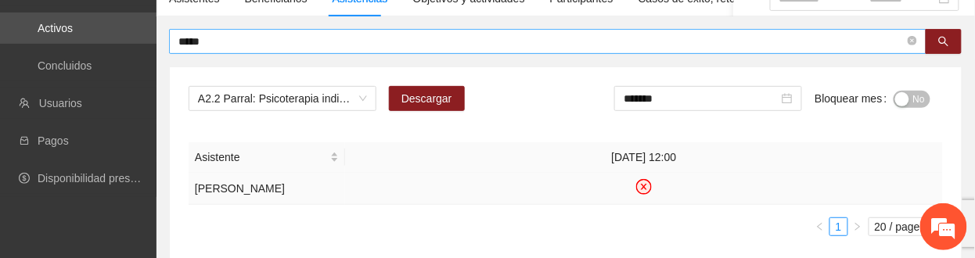
scroll to position [104, 0]
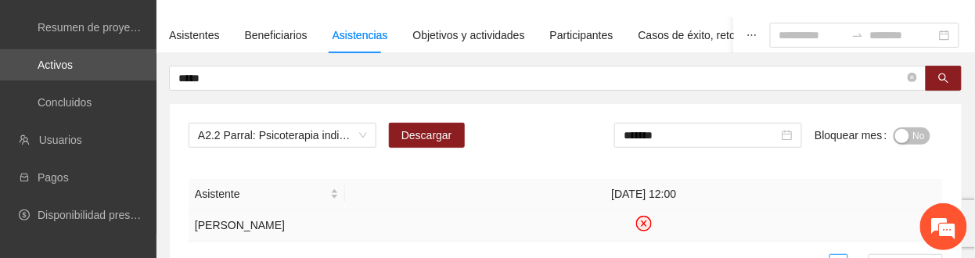
click at [913, 130] on span "No" at bounding box center [919, 135] width 12 height 17
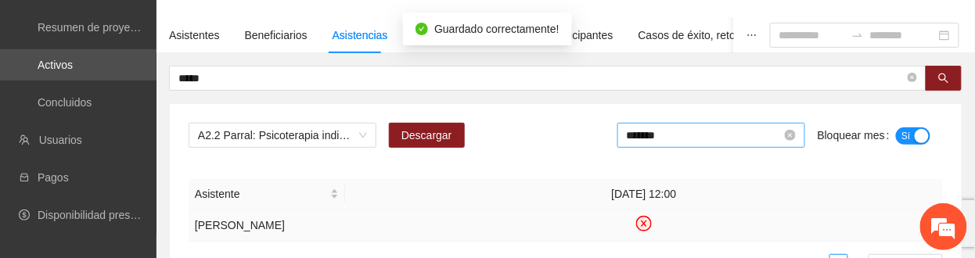
click at [713, 133] on input "*******" at bounding box center [704, 135] width 155 height 17
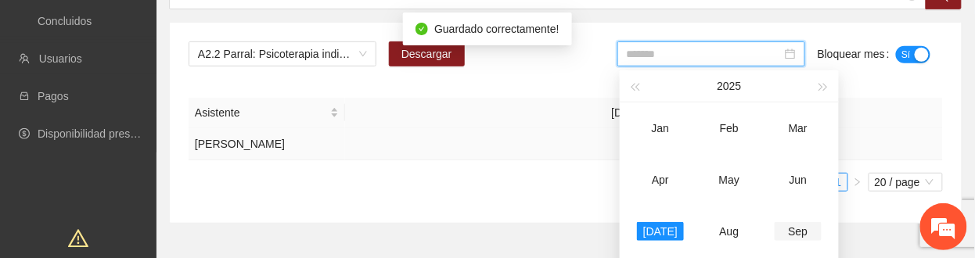
scroll to position [208, 0]
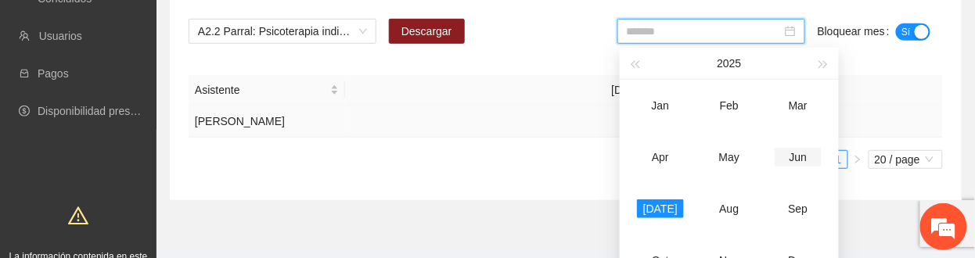
click at [799, 155] on div "Jun" at bounding box center [797, 157] width 47 height 19
type input "*******"
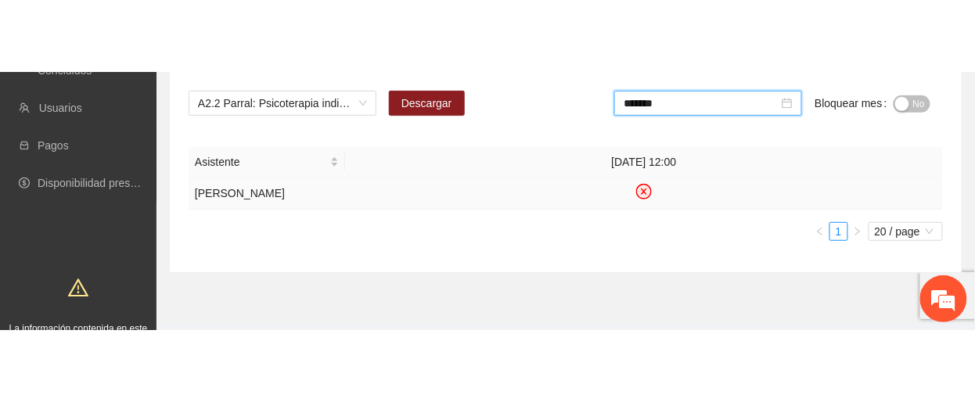
scroll to position [167, 0]
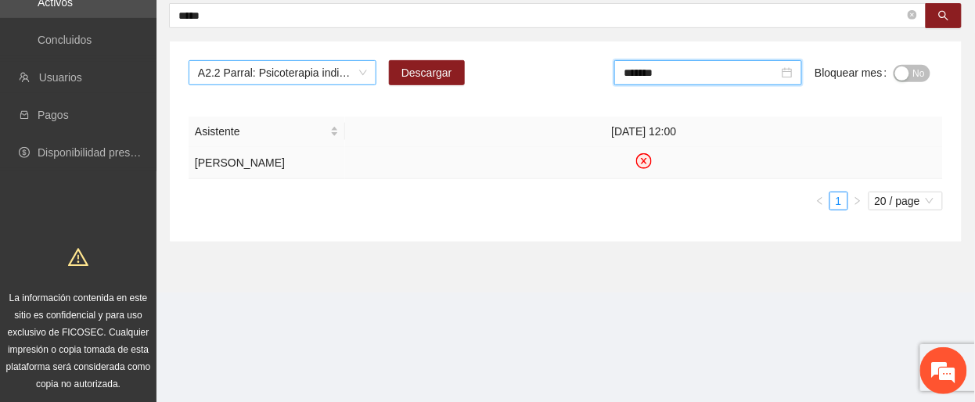
click at [304, 75] on span "A2.2 Parral: Psicoterapia individual" at bounding box center [282, 72] width 169 height 23
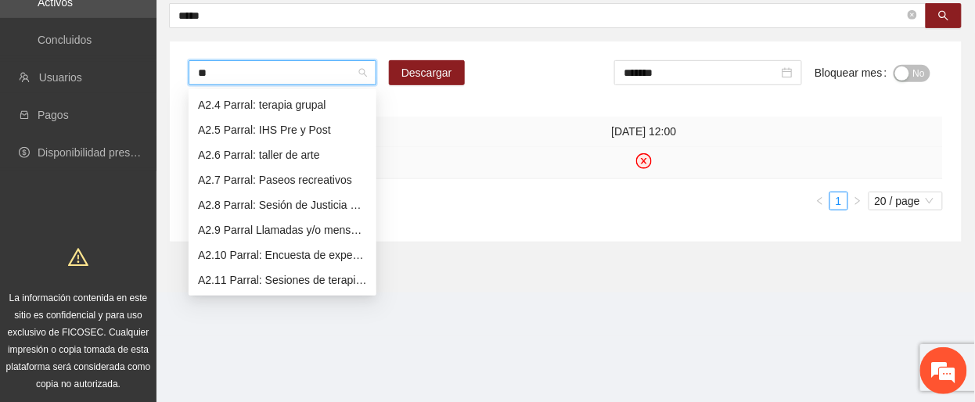
scroll to position [25, 0]
type input "***"
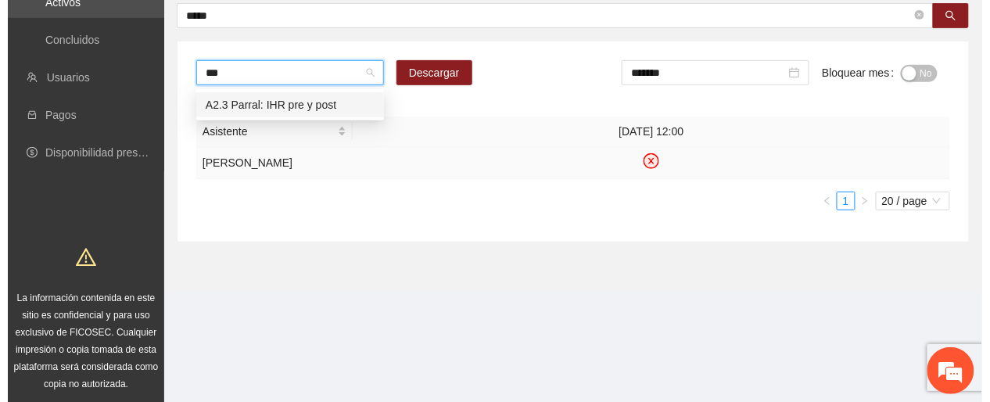
scroll to position [0, 0]
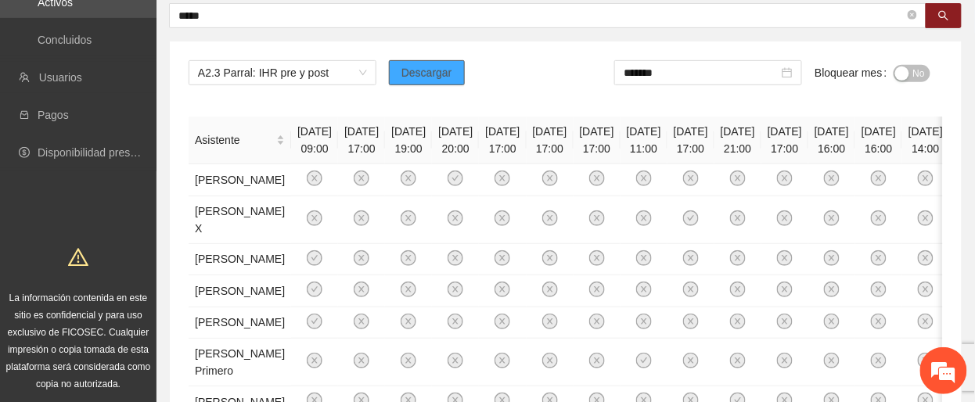
drag, startPoint x: 420, startPoint y: 73, endPoint x: 379, endPoint y: 20, distance: 66.3
click at [420, 74] on span "Descargar" at bounding box center [426, 72] width 51 height 17
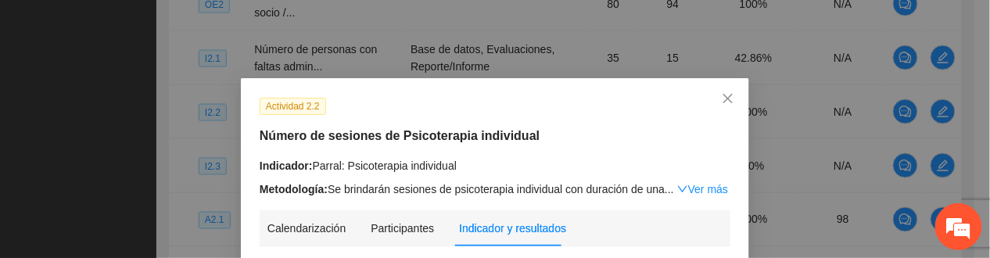
scroll to position [730, 0]
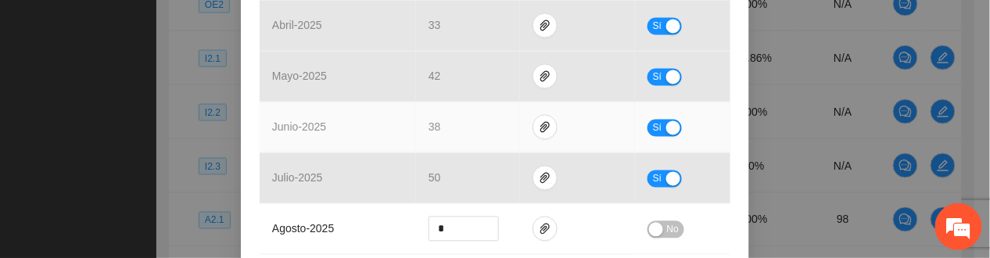
click at [638, 130] on td "Sí" at bounding box center [682, 127] width 95 height 51
click at [653, 132] on span "Sí" at bounding box center [657, 128] width 9 height 17
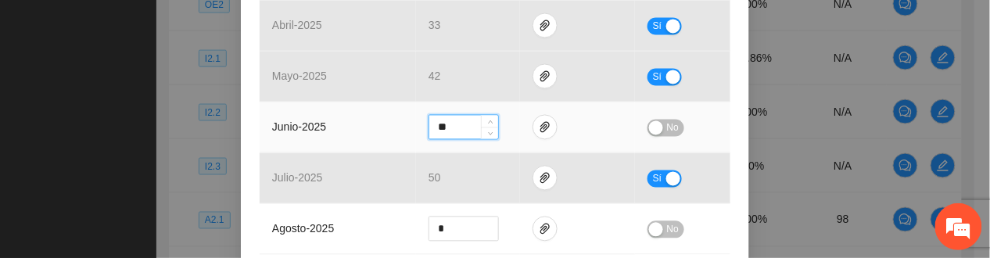
drag, startPoint x: 449, startPoint y: 124, endPoint x: 361, endPoint y: 116, distance: 88.0
click at [361, 116] on tr "junio - 2025 ** No" at bounding box center [495, 127] width 471 height 51
type input "**"
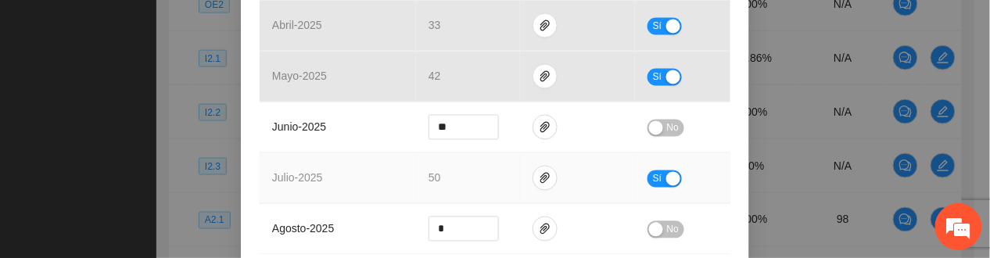
click at [648, 182] on button "Sí" at bounding box center [665, 179] width 34 height 17
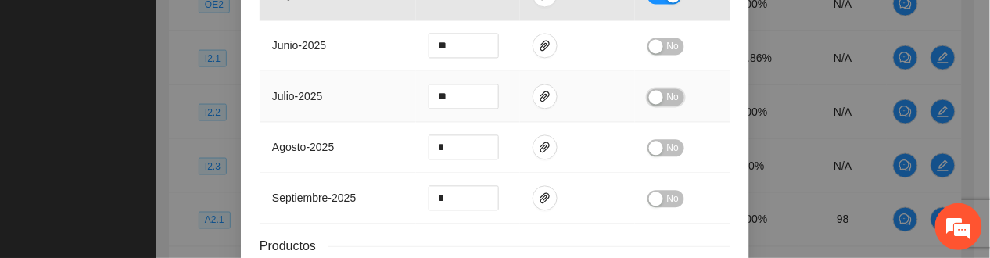
scroll to position [934, 0]
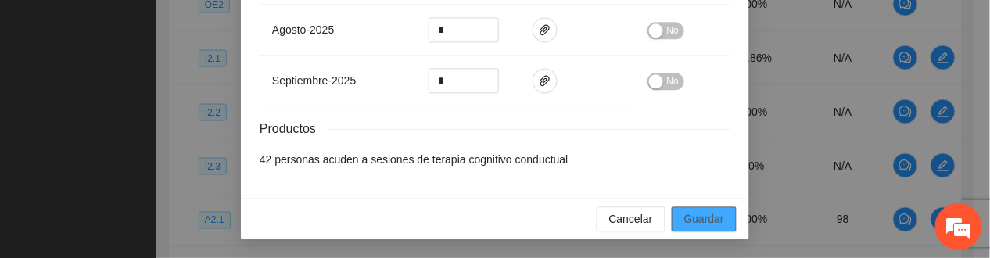
click at [683, 229] on button "Guardar" at bounding box center [704, 218] width 65 height 25
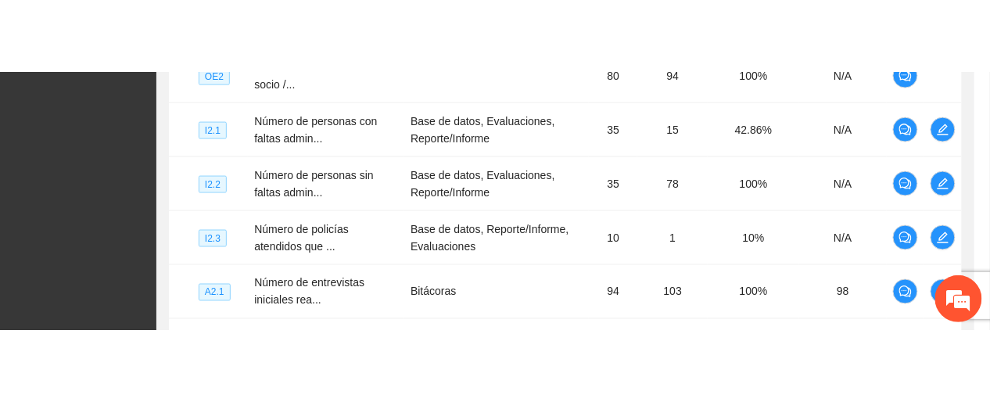
scroll to position [856, 0]
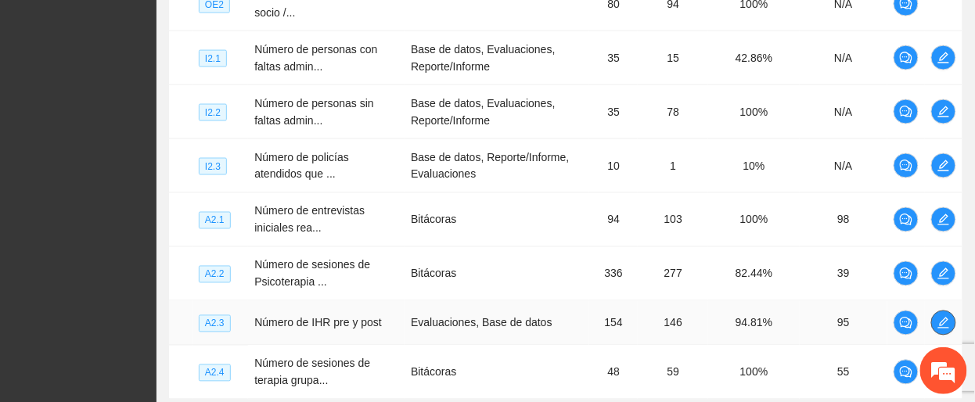
click at [949, 257] on icon "edit" at bounding box center [943, 323] width 13 height 13
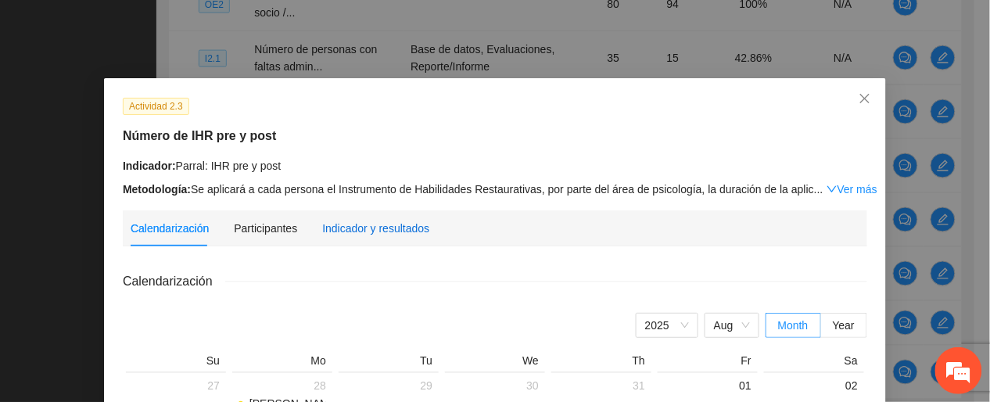
click at [336, 229] on div "Indicador y resultados" at bounding box center [375, 228] width 107 height 17
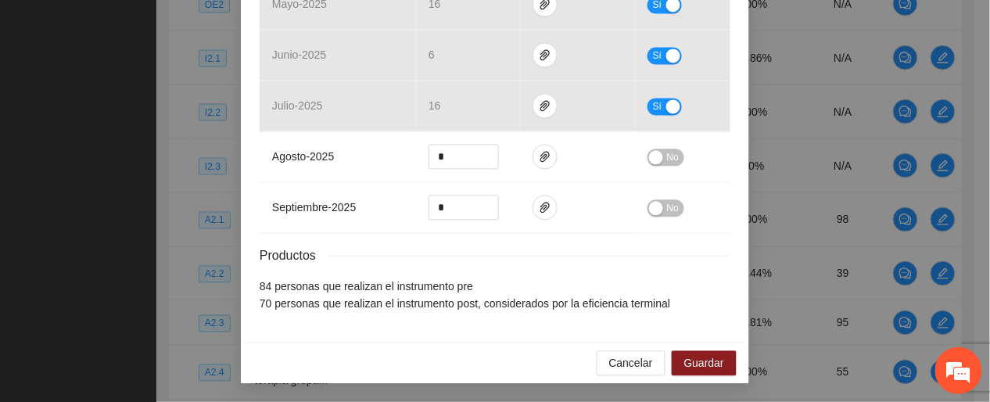
scroll to position [702, 0]
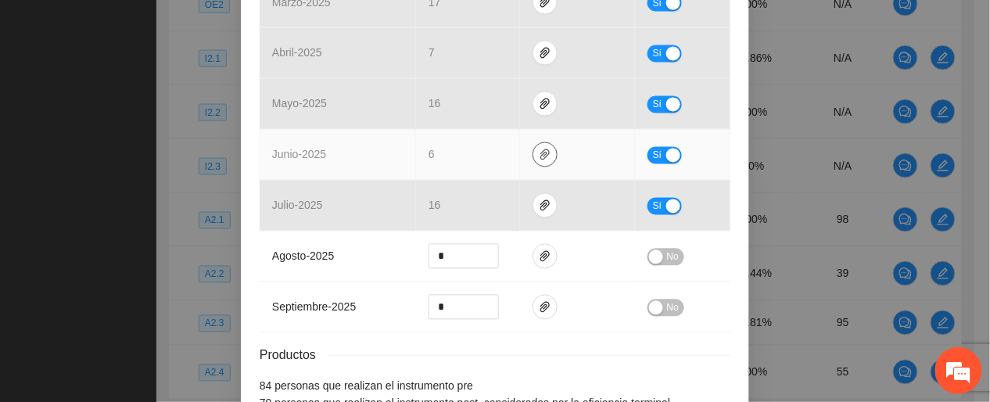
click at [533, 155] on span "paper-clip" at bounding box center [544, 155] width 23 height 13
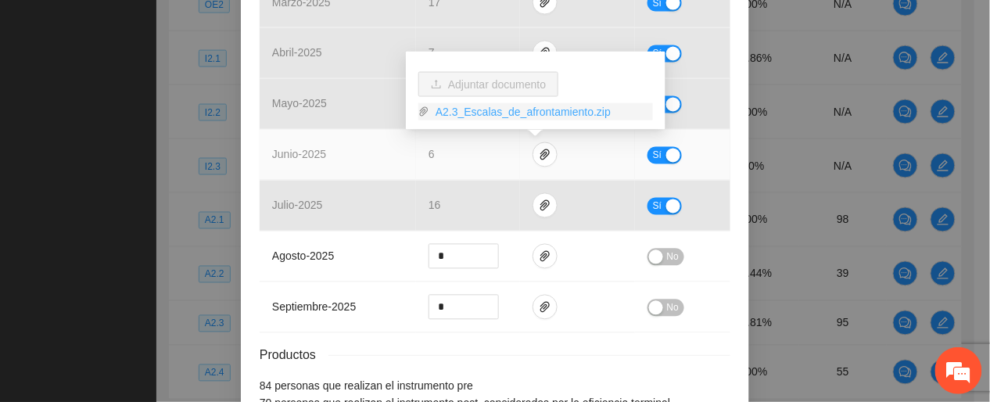
click at [495, 111] on link "A2.3_Escalas_de_afrontamiento.zip" at bounding box center [541, 111] width 224 height 17
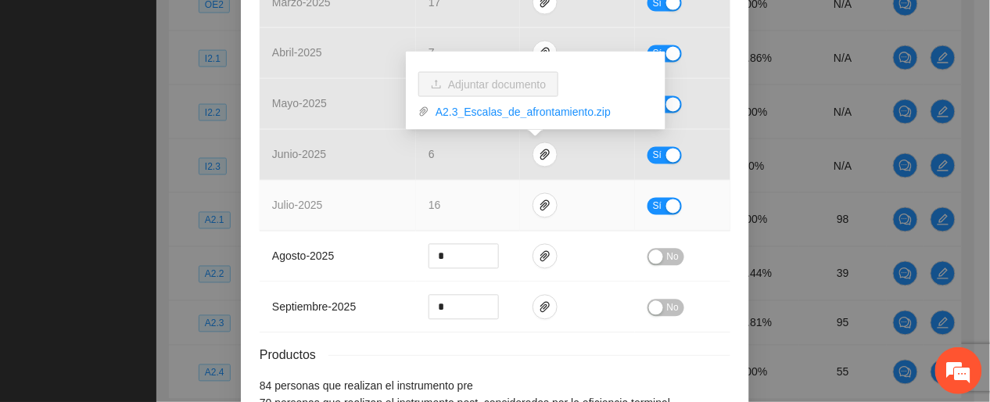
click at [480, 200] on td "16" at bounding box center [468, 206] width 104 height 51
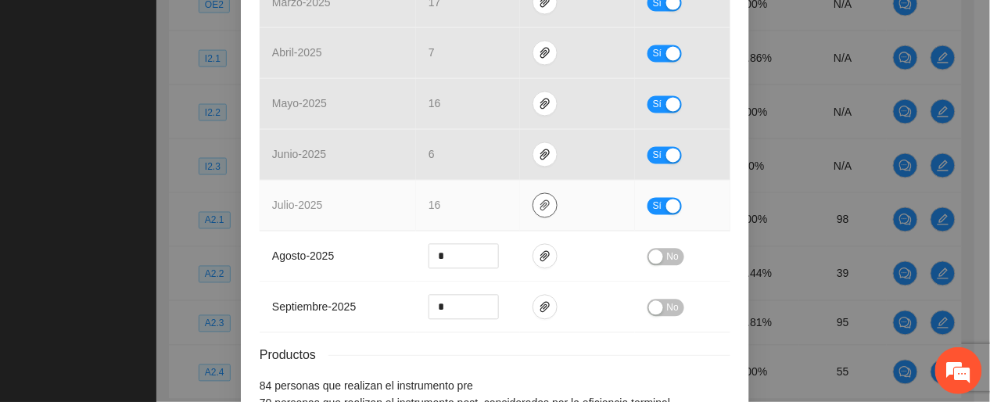
click at [539, 202] on icon "paper-clip" at bounding box center [545, 205] width 13 height 13
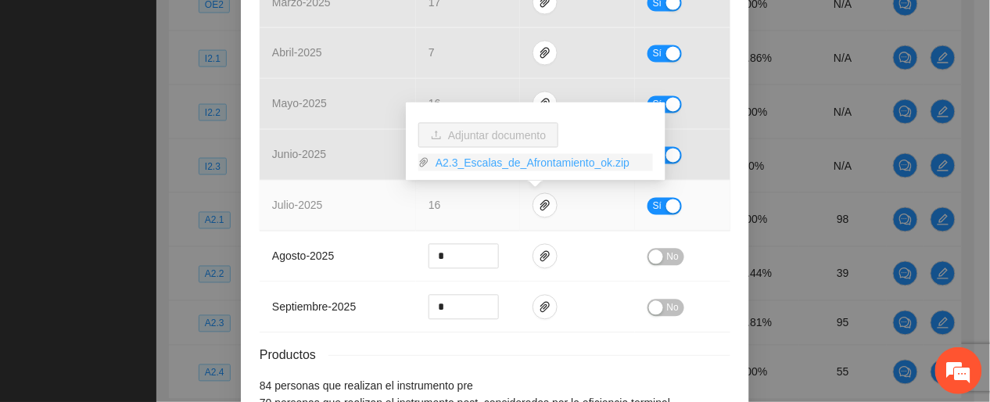
click at [480, 167] on link "A2.3_Escalas_de_Afrontamiento_ok.zip" at bounding box center [541, 162] width 224 height 17
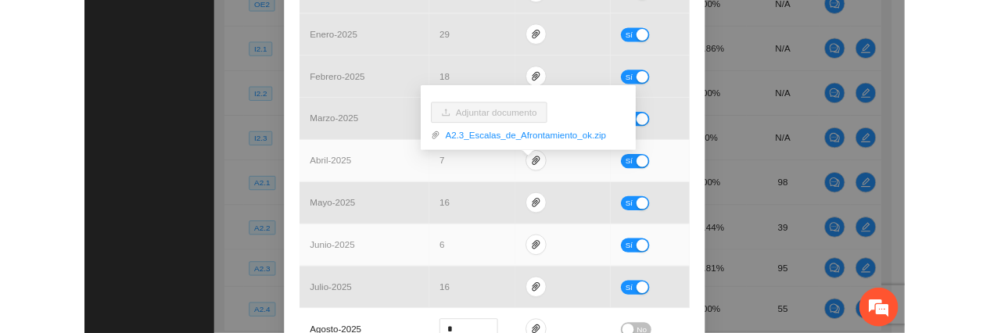
scroll to position [598, 0]
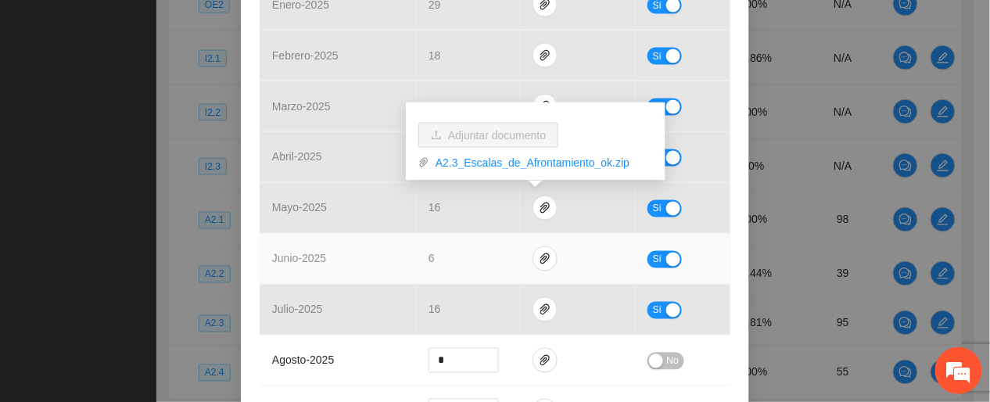
click at [338, 257] on td "junio - 2025" at bounding box center [338, 259] width 156 height 51
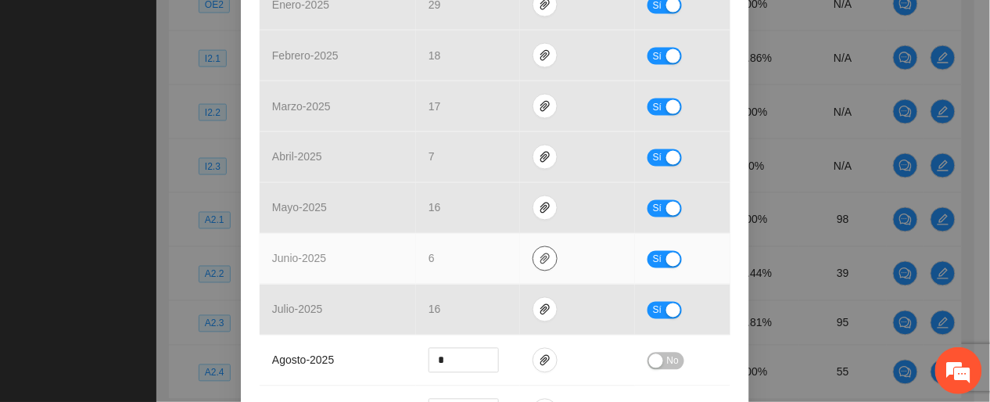
click at [539, 254] on icon "paper-clip" at bounding box center [545, 259] width 13 height 13
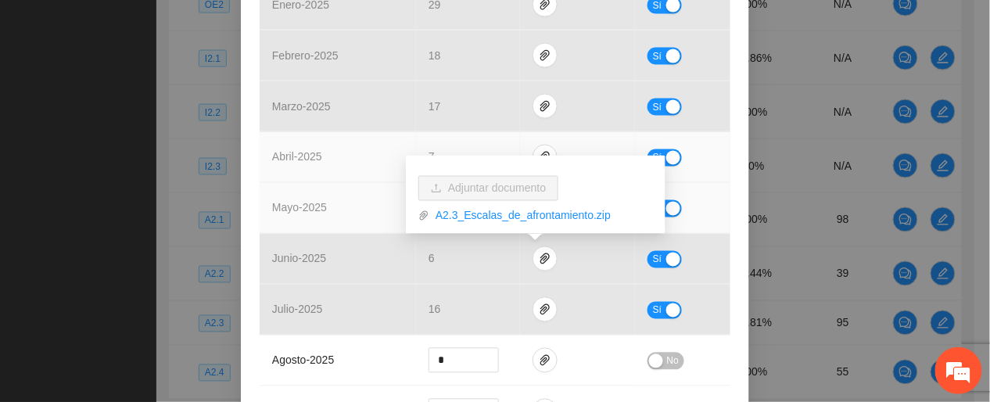
click at [276, 149] on td "abril - 2025" at bounding box center [338, 157] width 156 height 51
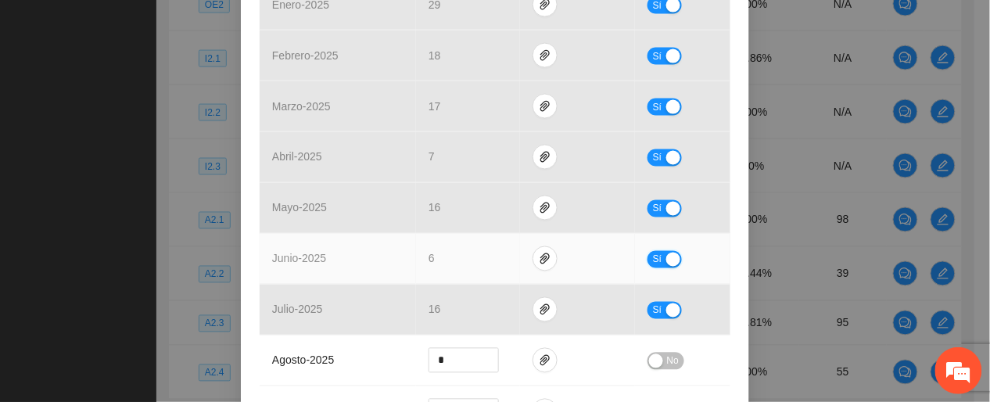
drag, startPoint x: 642, startPoint y: 261, endPoint x: 582, endPoint y: 272, distance: 61.2
click at [648, 257] on button "Sí" at bounding box center [665, 259] width 34 height 17
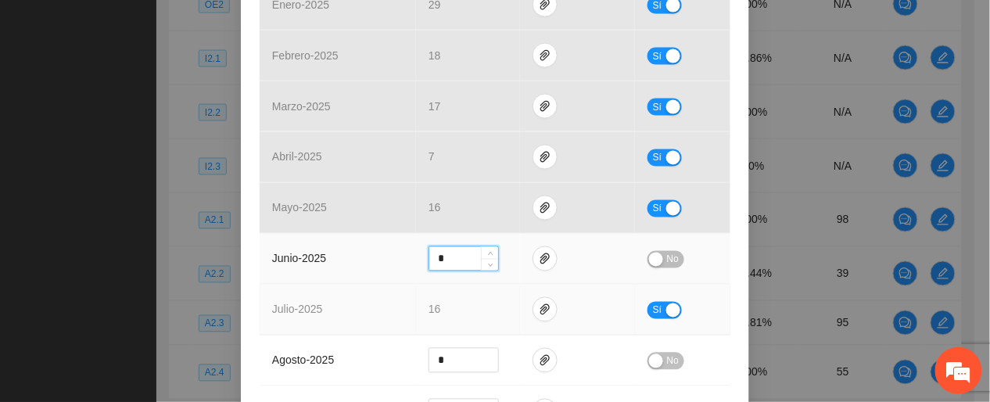
drag, startPoint x: 444, startPoint y: 263, endPoint x: 338, endPoint y: 294, distance: 110.9
click at [351, 257] on tbody "octubre - 2024 18 Sí noviembre - 2024 9 Sí diciembre - 2024 10 Sí enero - 2025 …" at bounding box center [495, 132] width 471 height 610
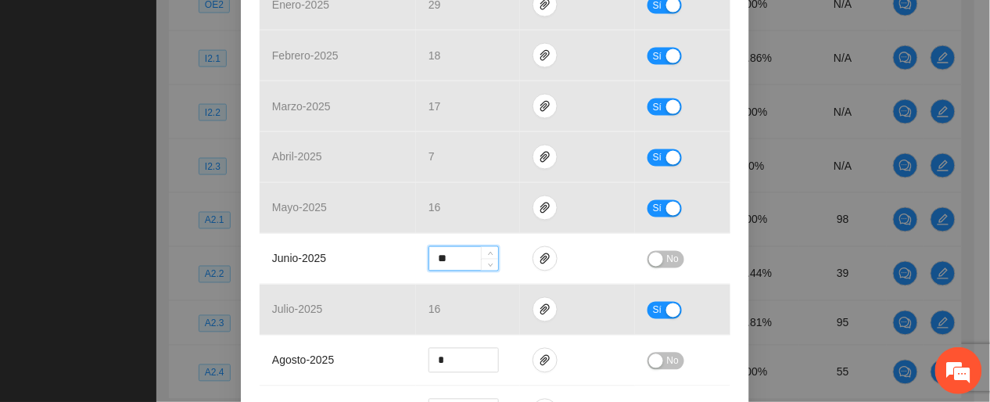
type input "**"
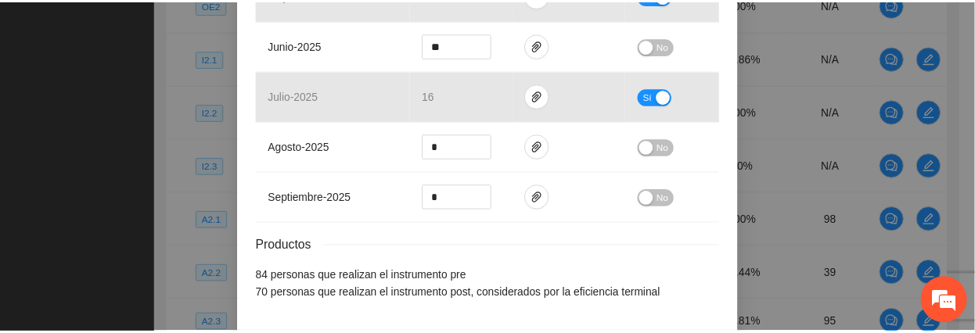
scroll to position [876, 0]
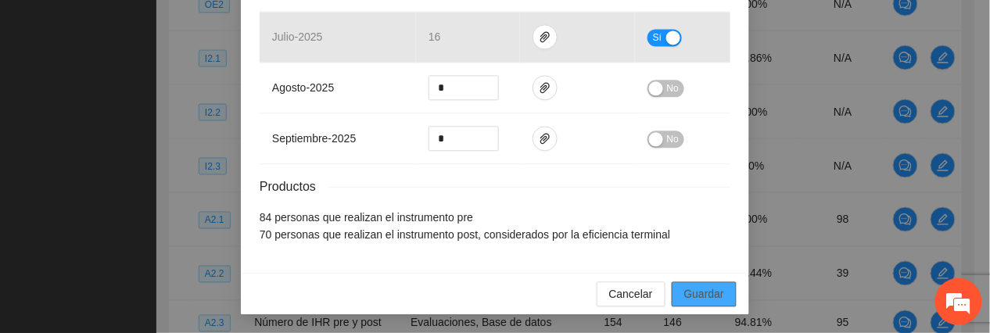
drag, startPoint x: 680, startPoint y: 296, endPoint x: 648, endPoint y: 203, distance: 97.7
click at [684, 257] on span "Guardar" at bounding box center [704, 293] width 40 height 17
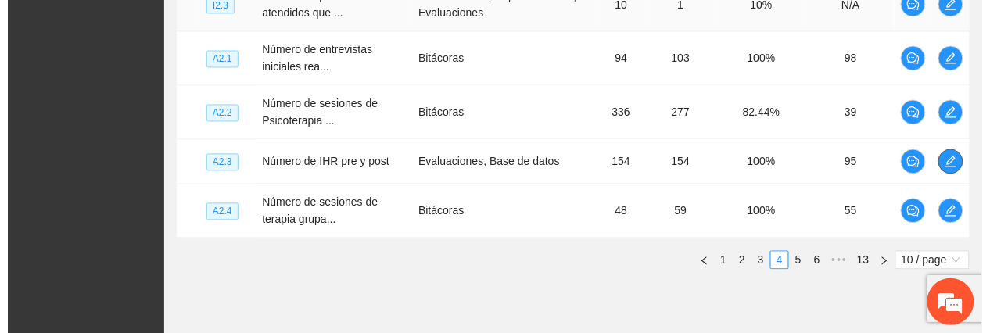
scroll to position [767, 0]
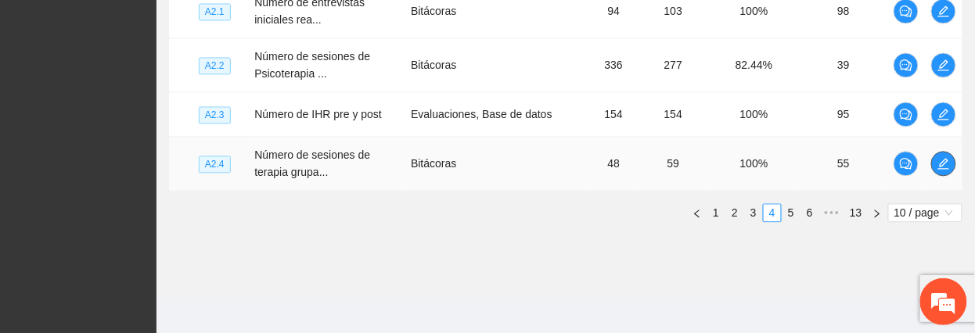
click at [940, 160] on icon "edit" at bounding box center [943, 163] width 13 height 13
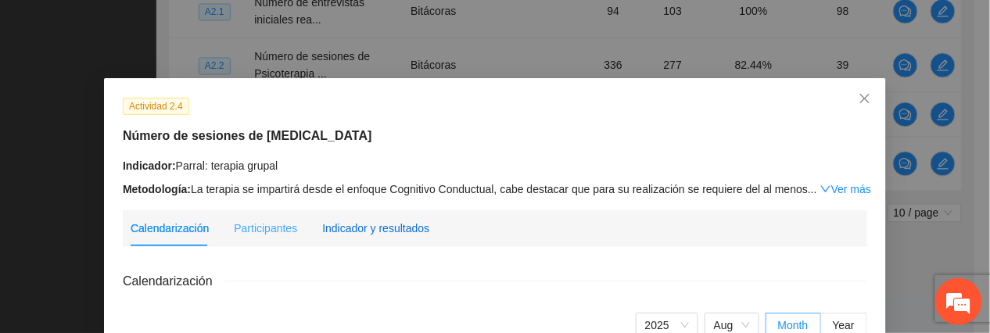
drag, startPoint x: 375, startPoint y: 225, endPoint x: 394, endPoint y: 238, distance: 22.6
click at [374, 225] on div "Indicador y resultados" at bounding box center [375, 228] width 107 height 17
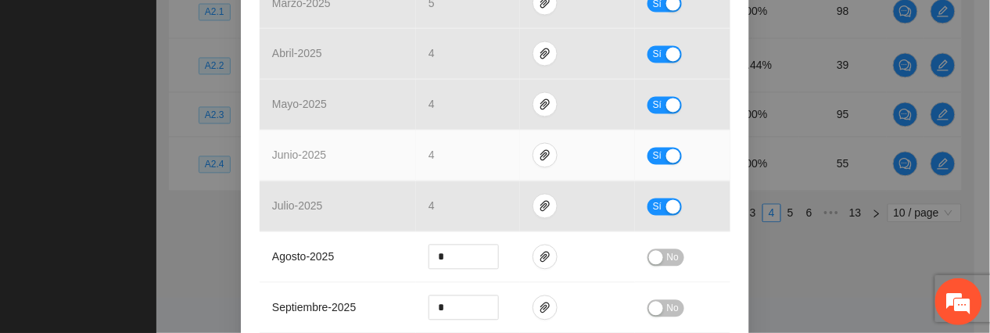
scroll to position [730, 0]
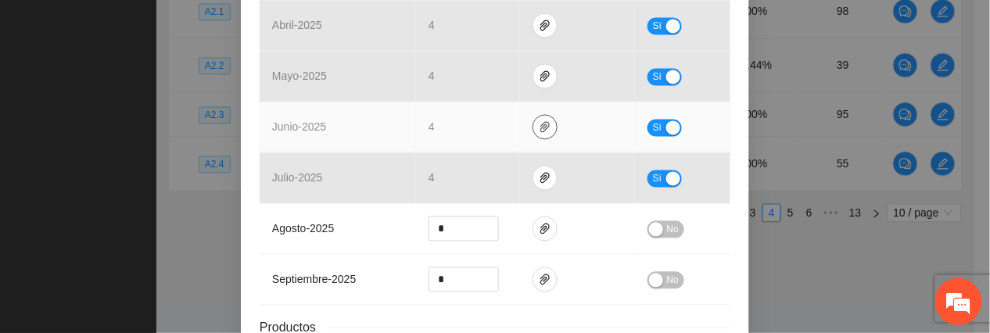
click at [539, 128] on icon "paper-clip" at bounding box center [545, 127] width 13 height 13
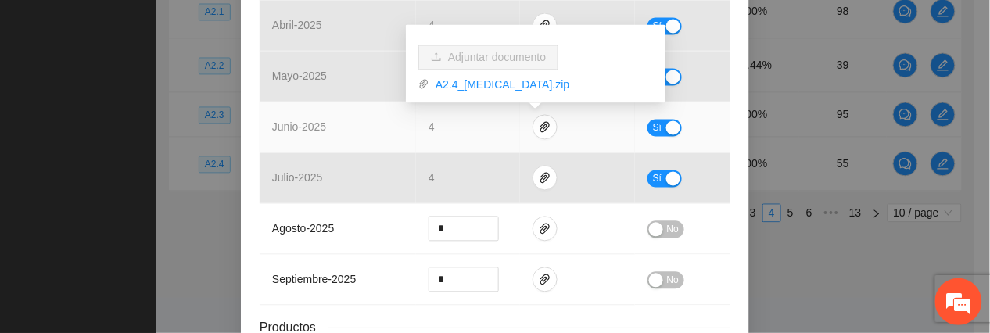
drag, startPoint x: 483, startPoint y: 76, endPoint x: 491, endPoint y: 97, distance: 22.8
click at [483, 76] on link "A2.4_Terapia_grupal.zip" at bounding box center [541, 84] width 224 height 17
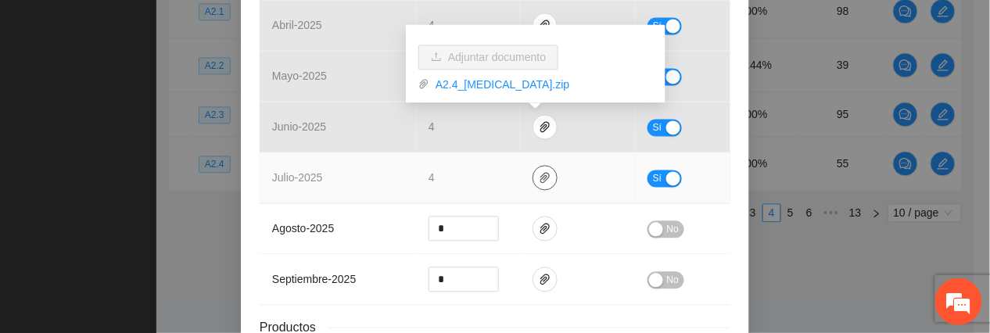
click at [540, 180] on icon "paper-clip" at bounding box center [544, 178] width 9 height 11
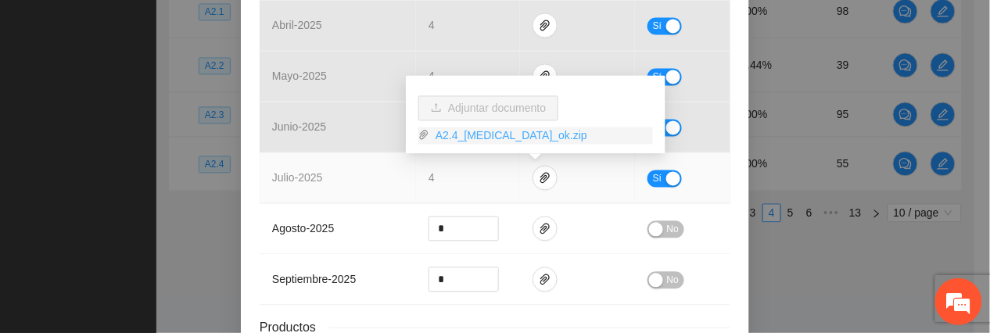
click at [488, 136] on link "A2.4_Terapia_Grupal_ok.zip" at bounding box center [541, 135] width 224 height 17
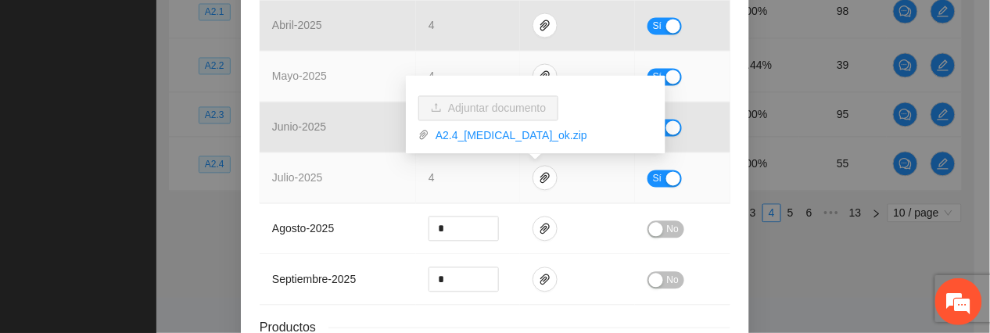
click at [402, 56] on td "mayo - 2025" at bounding box center [338, 77] width 156 height 51
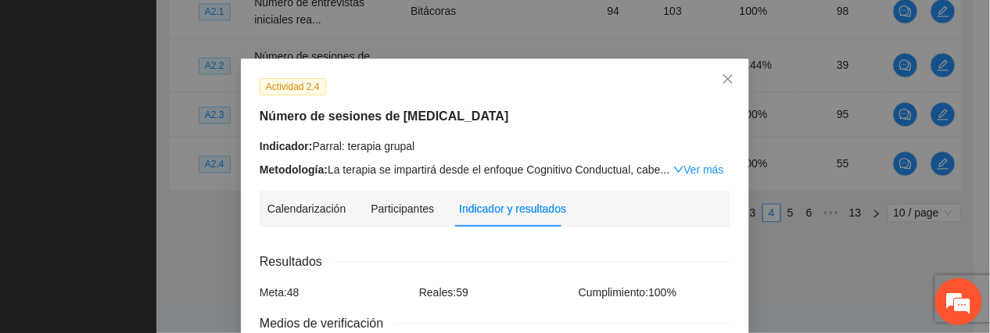
scroll to position [0, 0]
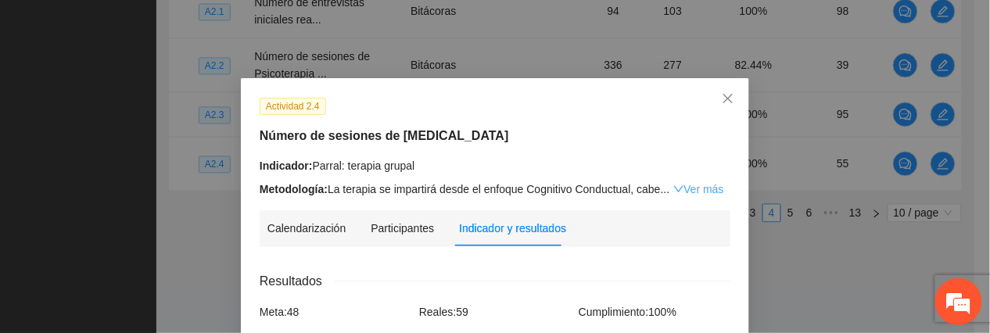
click at [695, 191] on link "Ver más" at bounding box center [698, 189] width 51 height 13
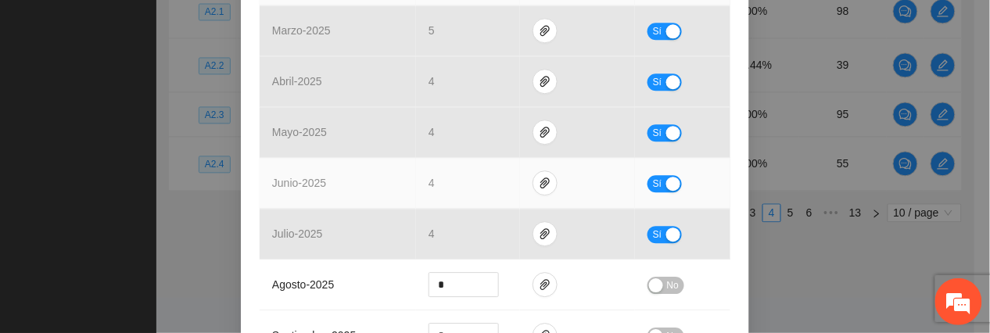
scroll to position [1043, 0]
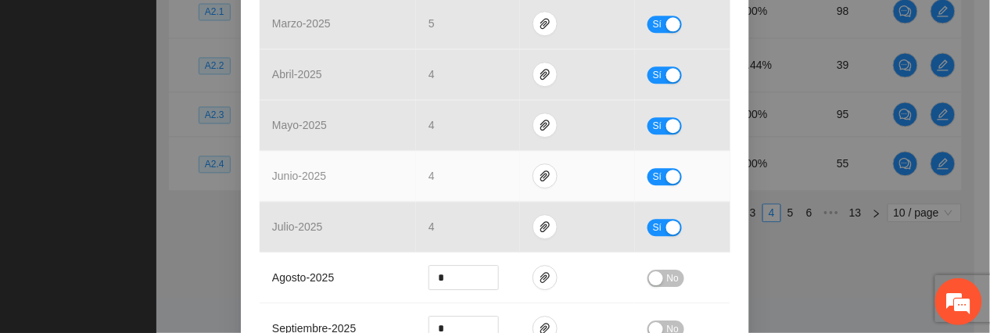
click at [653, 180] on span "Sí" at bounding box center [657, 176] width 9 height 17
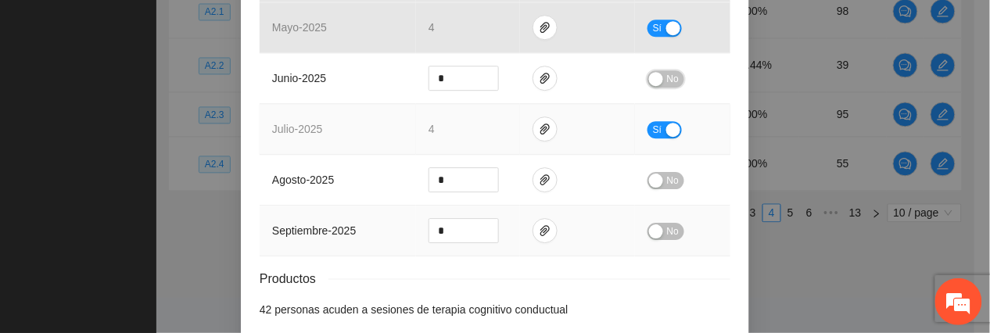
scroll to position [1220, 0]
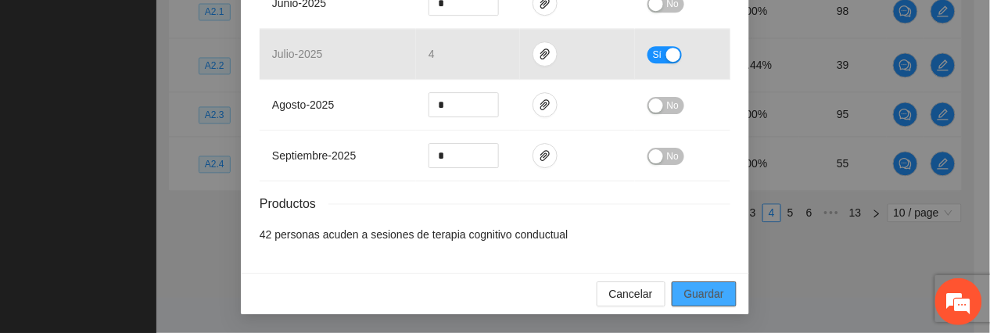
drag, startPoint x: 692, startPoint y: 295, endPoint x: 849, endPoint y: 217, distance: 174.5
click at [695, 257] on span "Guardar" at bounding box center [704, 293] width 40 height 17
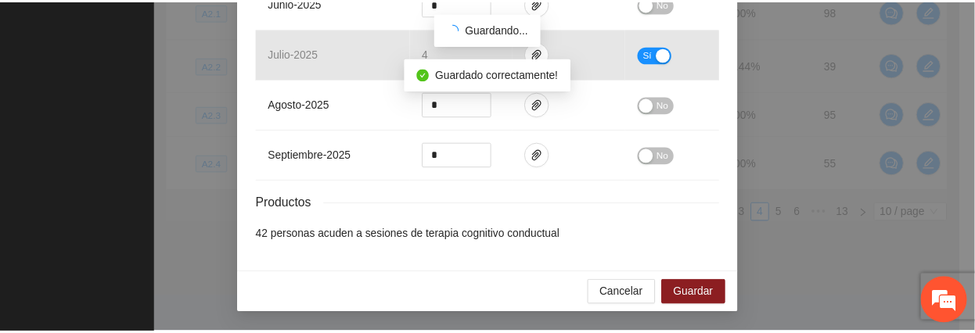
scroll to position [1142, 0]
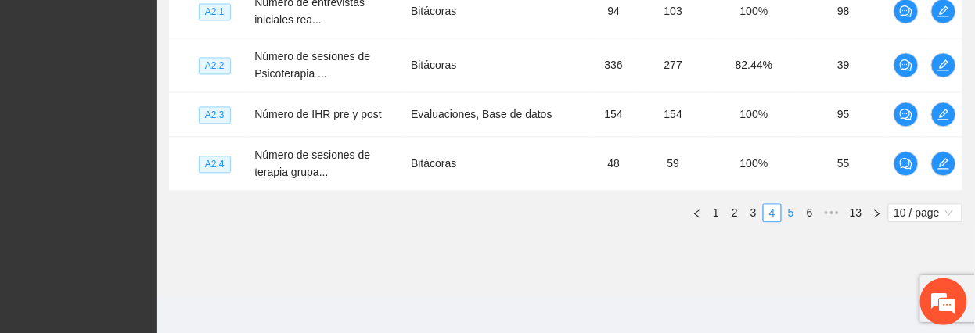
click at [792, 214] on link "5" at bounding box center [790, 212] width 17 height 17
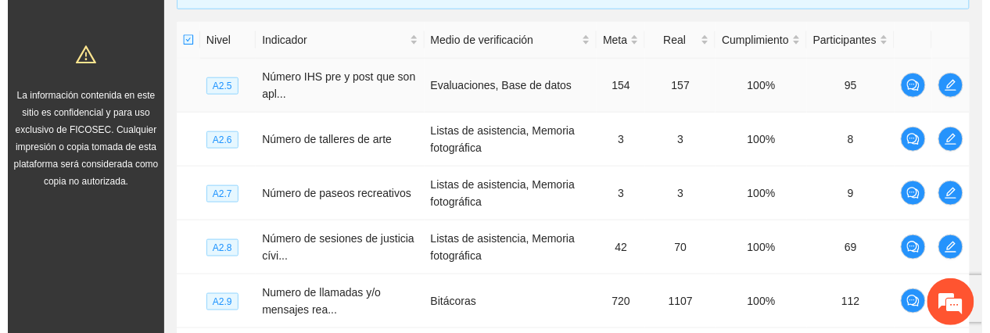
scroll to position [370, 0]
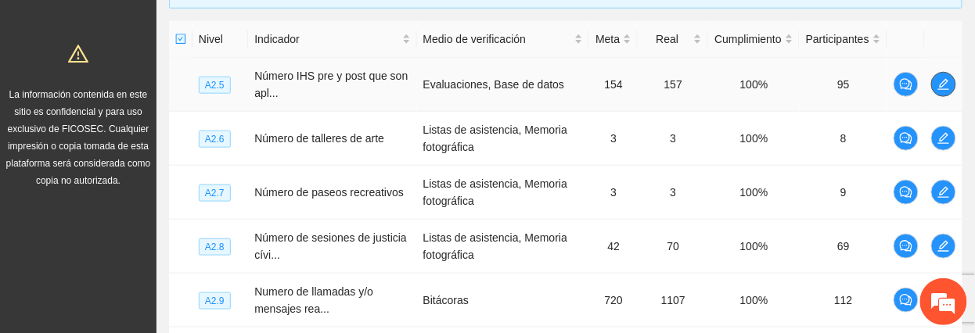
click at [945, 77] on button "button" at bounding box center [943, 84] width 25 height 25
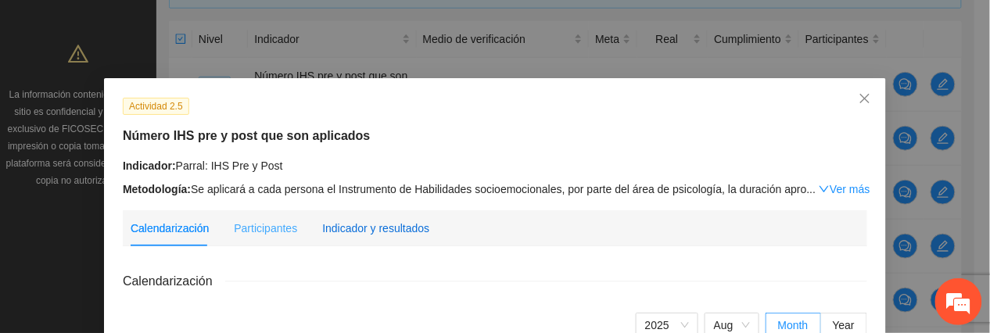
click at [372, 223] on div "Indicador y resultados" at bounding box center [375, 228] width 107 height 17
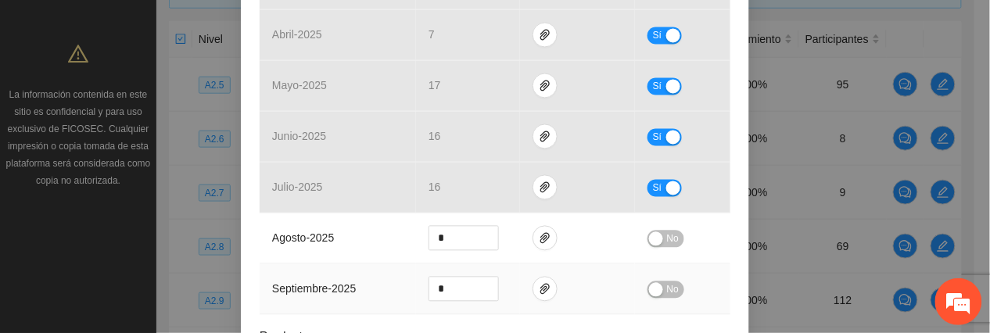
scroll to position [667, 0]
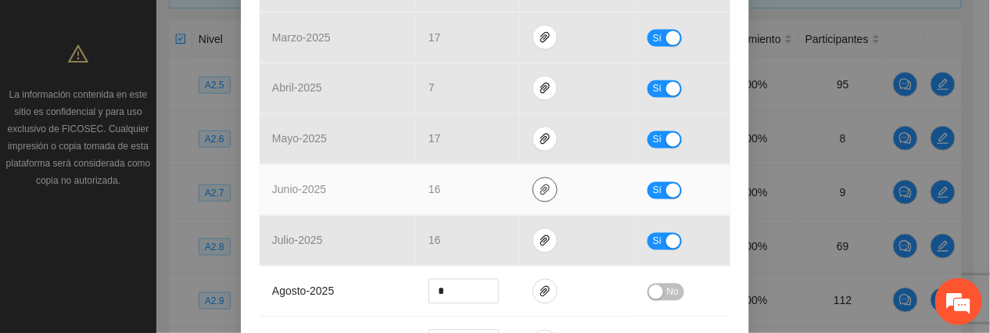
click at [540, 188] on icon "paper-clip" at bounding box center [544, 190] width 9 height 11
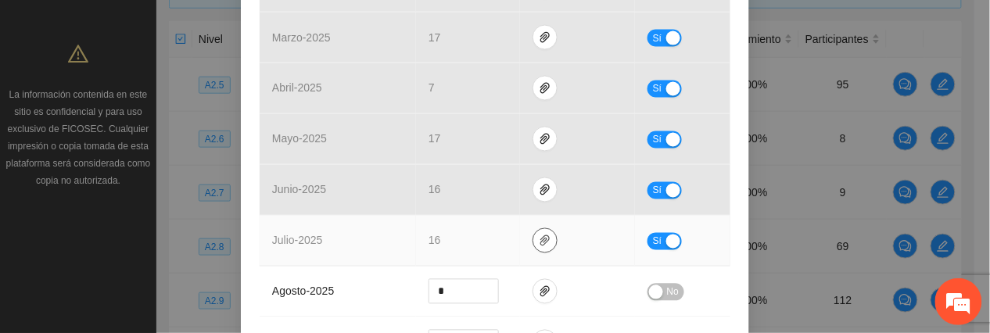
click at [539, 239] on icon "paper-clip" at bounding box center [545, 241] width 13 height 13
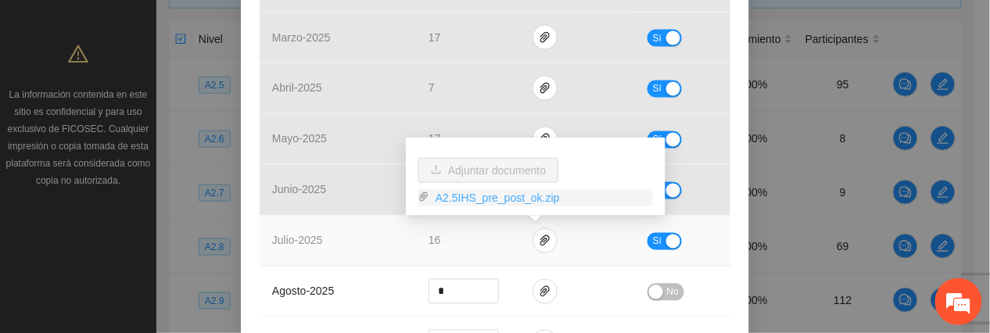
click at [473, 192] on link "A2.5IHS_pre_post_ok.zip" at bounding box center [541, 197] width 224 height 17
drag, startPoint x: 410, startPoint y: 221, endPoint x: 419, endPoint y: 216, distance: 10.5
click at [410, 221] on div "Adjuntar documento A2.5IHS_pre_post_ok.zip" at bounding box center [536, 183] width 260 height 90
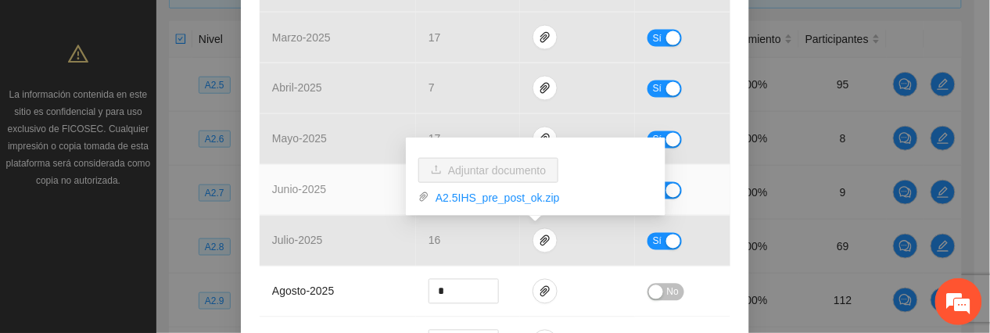
drag, startPoint x: 398, startPoint y: 183, endPoint x: 429, endPoint y: 181, distance: 31.3
click at [400, 185] on td "junio - 2025" at bounding box center [338, 190] width 156 height 51
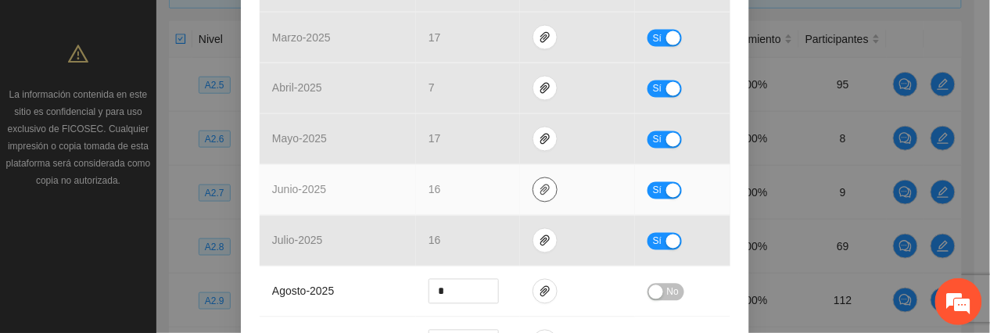
click at [540, 192] on icon "paper-clip" at bounding box center [545, 190] width 13 height 13
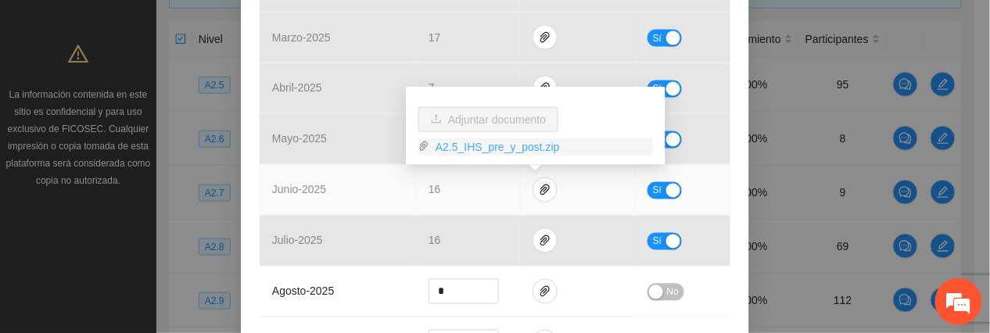
click at [505, 152] on link "A2.5_IHS_pre_y_post.zip" at bounding box center [541, 146] width 224 height 17
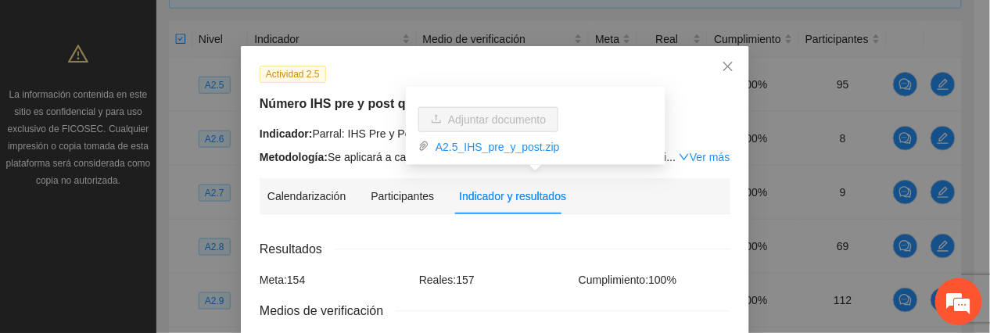
scroll to position [0, 0]
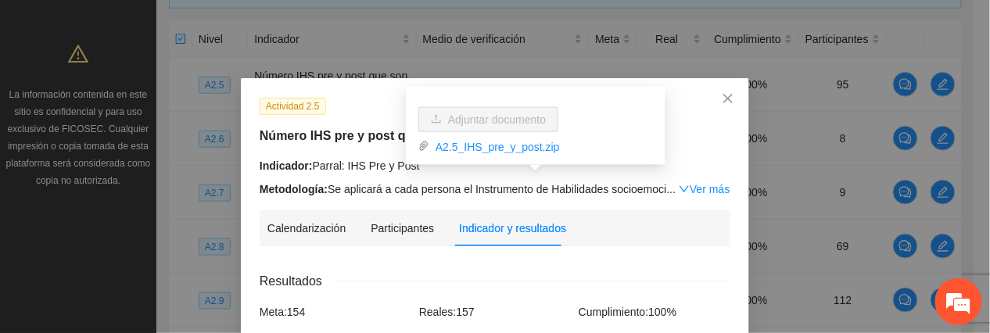
drag, startPoint x: 712, startPoint y: 149, endPoint x: 702, endPoint y: 153, distance: 10.5
click at [711, 150] on div "Actividad 2.5 Número IHS pre y post que son aplicados Indicador: Parral: IHS Pr…" at bounding box center [495, 147] width 483 height 101
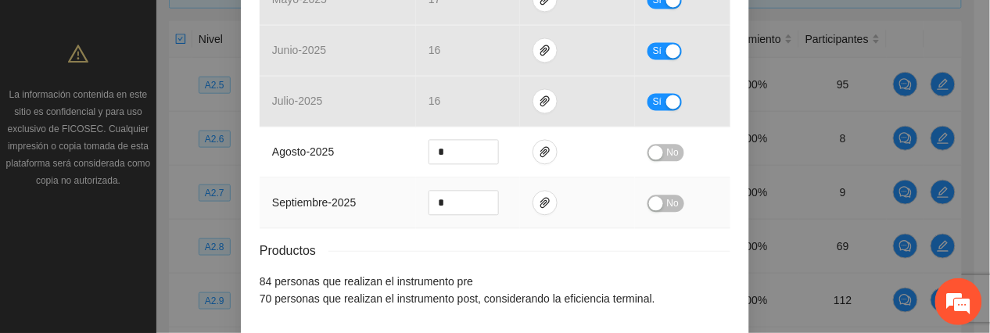
scroll to position [834, 0]
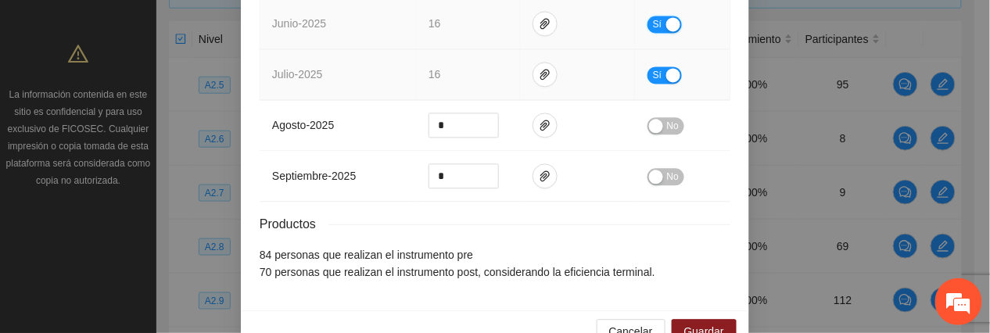
drag, startPoint x: 655, startPoint y: 19, endPoint x: 604, endPoint y: 61, distance: 66.7
click at [655, 19] on button "Sí" at bounding box center [665, 24] width 34 height 17
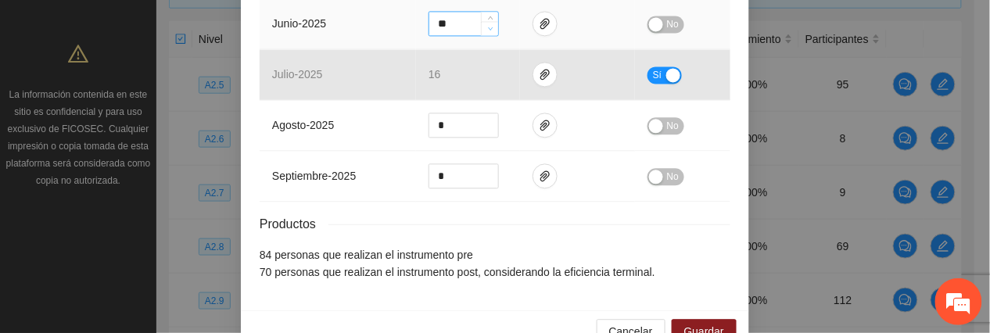
type input "**"
click at [488, 31] on icon "down" at bounding box center [490, 28] width 5 height 5
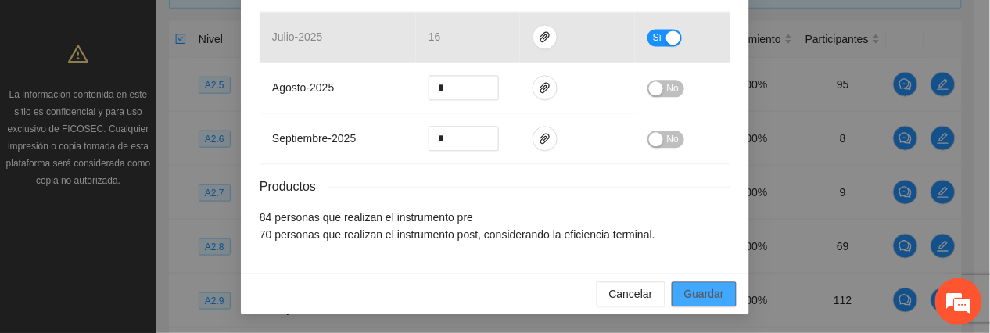
drag, startPoint x: 701, startPoint y: 283, endPoint x: 638, endPoint y: 176, distance: 124.1
click at [701, 257] on button "Guardar" at bounding box center [704, 294] width 65 height 25
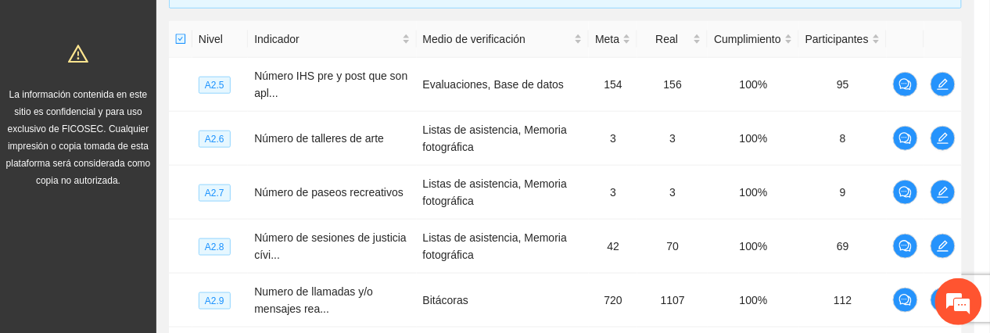
scroll to position [798, 0]
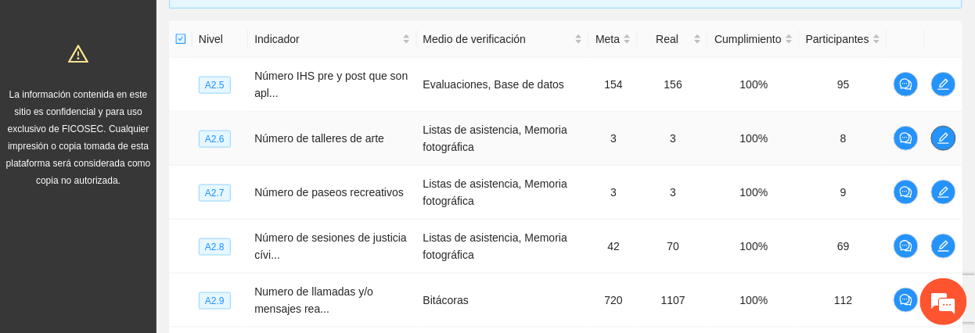
click at [946, 144] on icon "edit" at bounding box center [943, 138] width 11 height 11
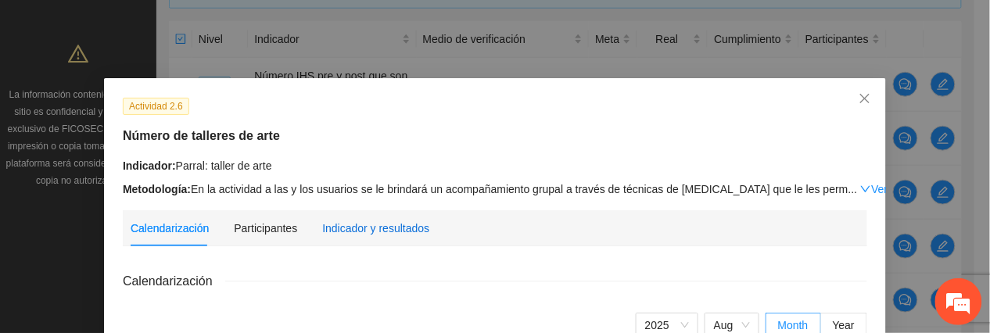
click at [363, 235] on div "Indicador y resultados" at bounding box center [375, 228] width 107 height 17
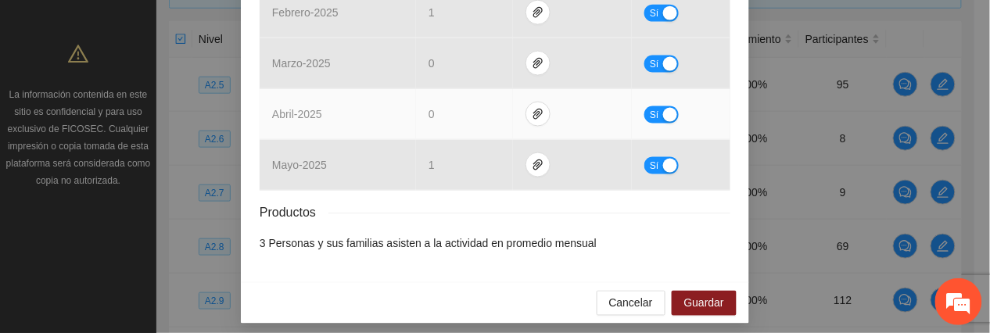
scroll to position [551, 0]
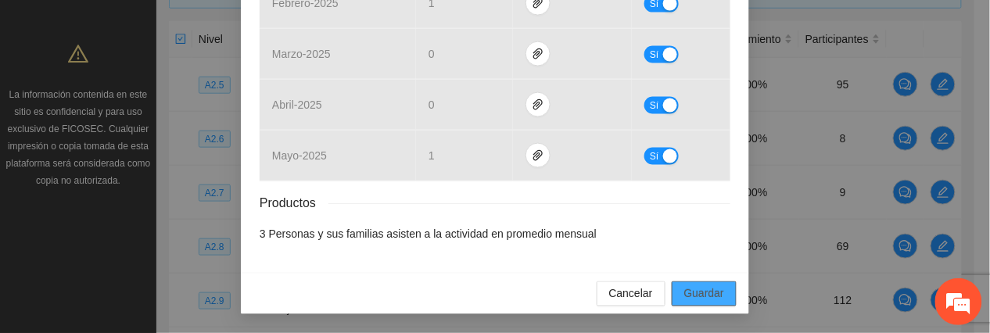
click at [714, 257] on span "Guardar" at bounding box center [704, 293] width 40 height 17
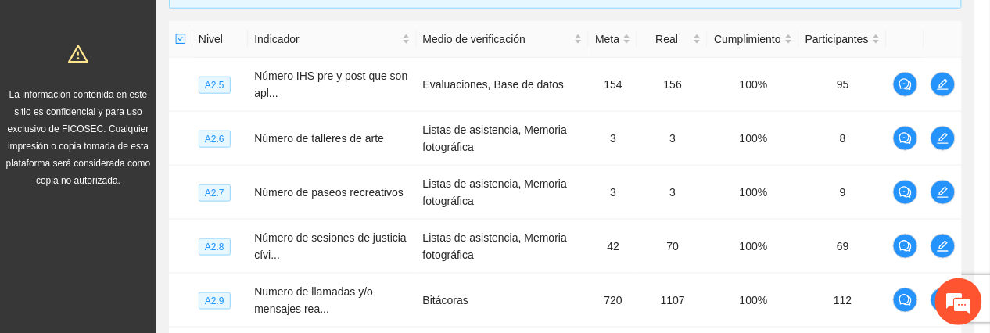
scroll to position [472, 0]
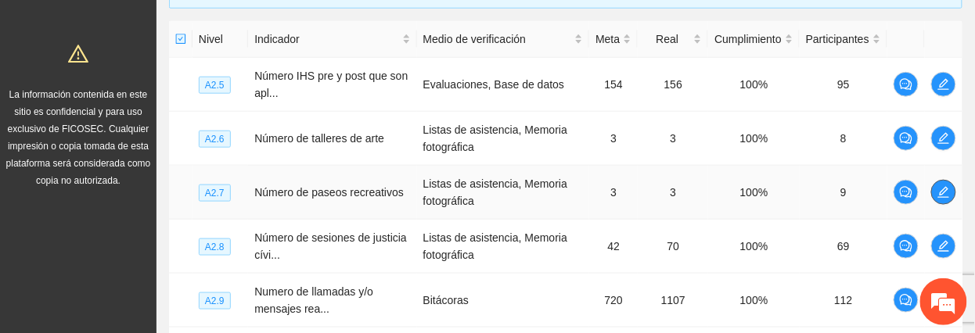
click at [935, 192] on span "edit" at bounding box center [943, 192] width 23 height 13
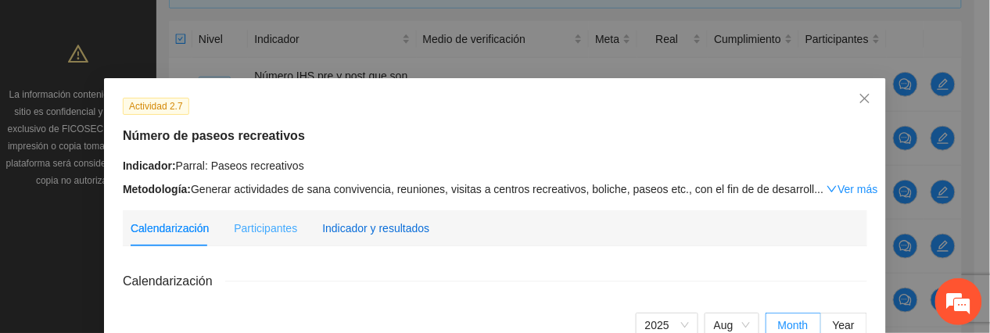
drag, startPoint x: 355, startPoint y: 223, endPoint x: 399, endPoint y: 232, distance: 44.8
click at [355, 224] on div "Indicador y resultados" at bounding box center [375, 228] width 107 height 17
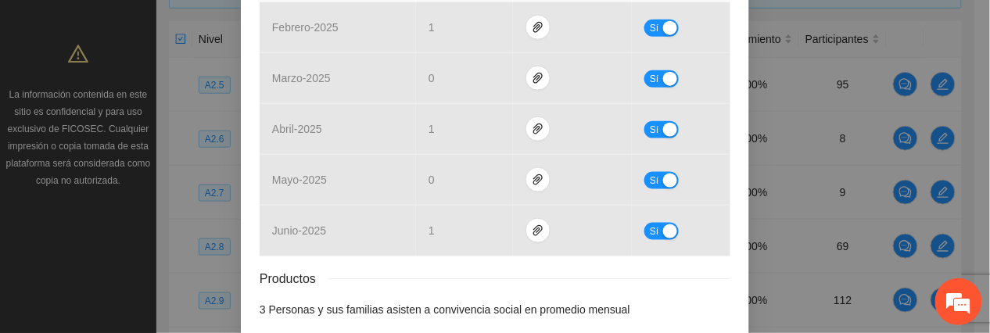
scroll to position [499, 0]
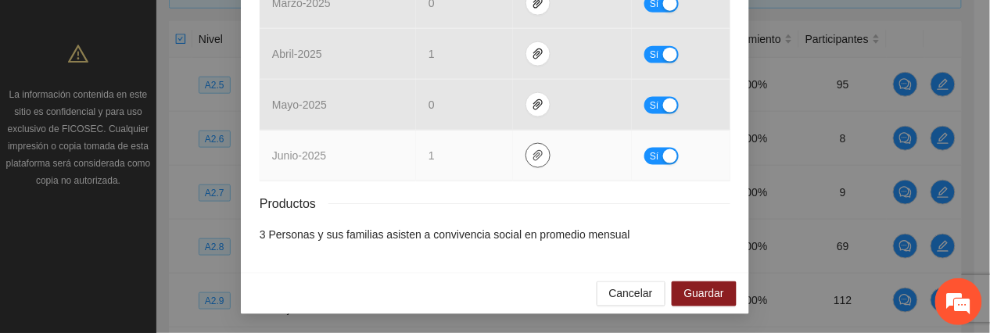
click at [533, 160] on icon "paper-clip" at bounding box center [537, 155] width 9 height 11
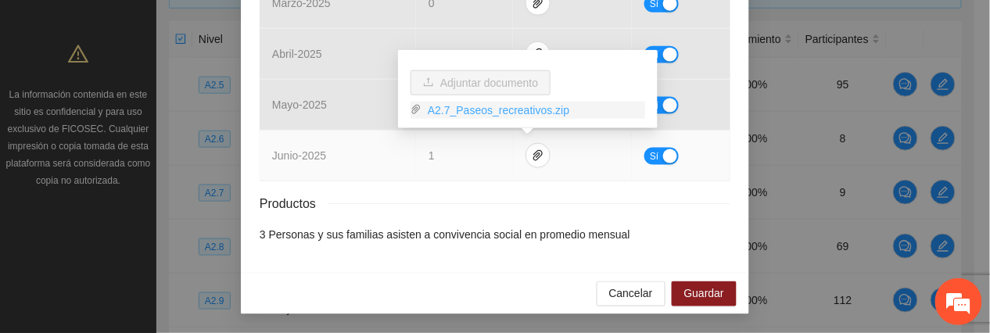
click at [479, 113] on link "A2.7_Paseos_recreativos.zip" at bounding box center [534, 110] width 224 height 17
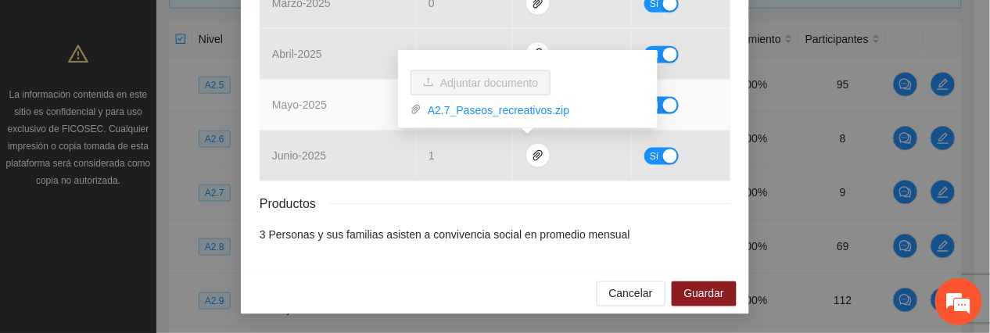
drag, startPoint x: 361, startPoint y: 83, endPoint x: 349, endPoint y: 98, distance: 19.4
click at [350, 92] on td "mayo - 2025" at bounding box center [338, 105] width 156 height 51
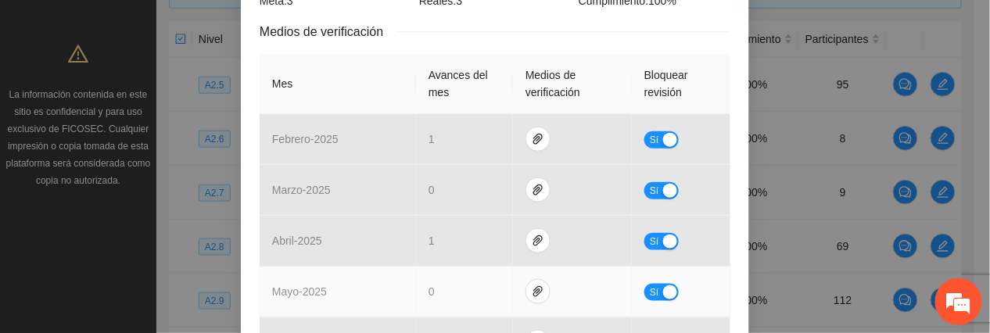
scroll to position [0, 0]
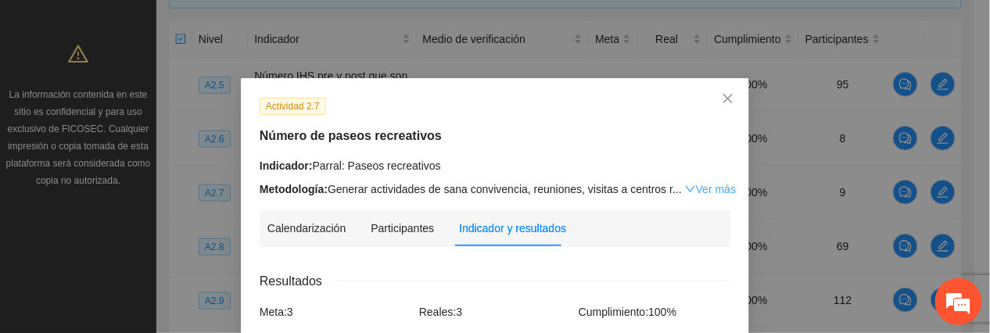
click at [702, 185] on link "Ver más" at bounding box center [710, 189] width 51 height 13
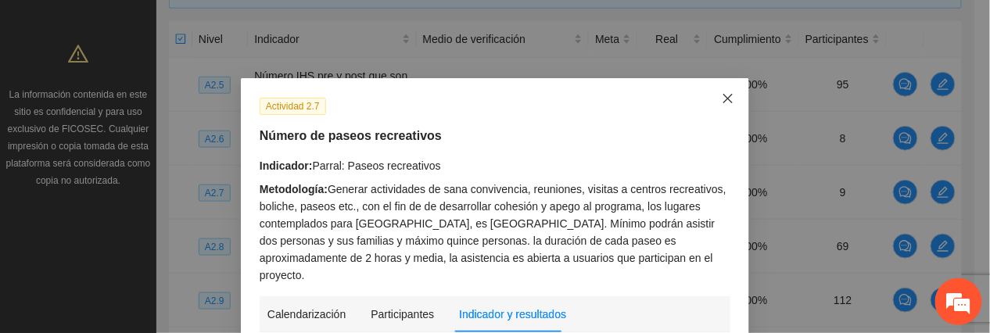
click at [734, 94] on span "Close" at bounding box center [728, 99] width 42 height 42
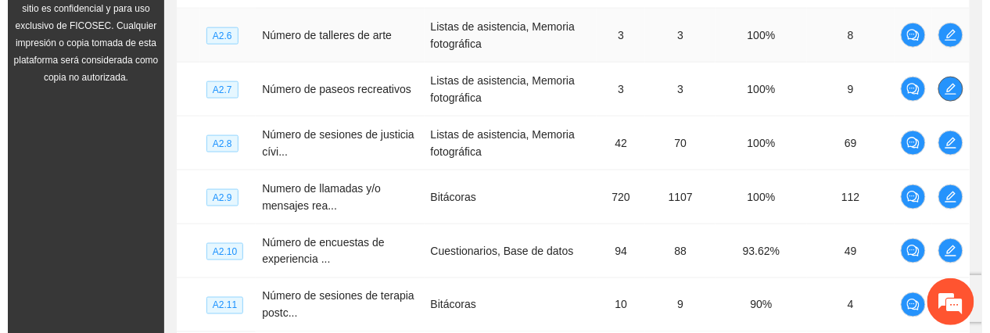
scroll to position [474, 0]
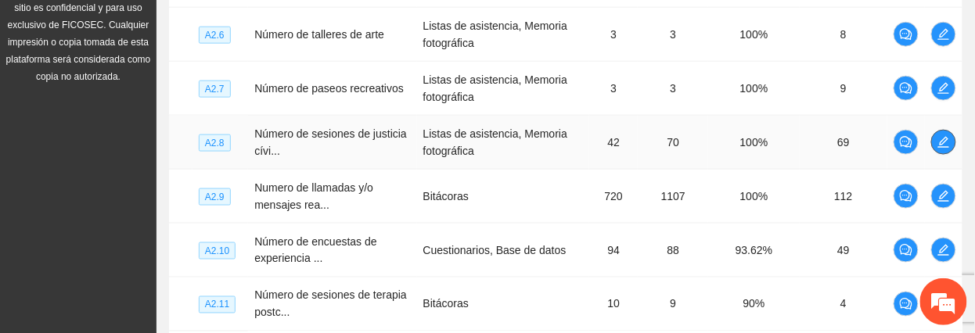
click at [939, 152] on button "button" at bounding box center [943, 142] width 25 height 25
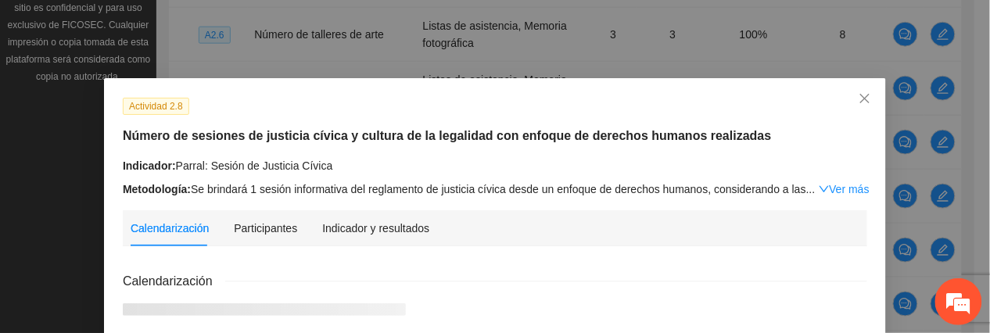
click at [372, 219] on div "Indicador y resultados" at bounding box center [375, 228] width 107 height 36
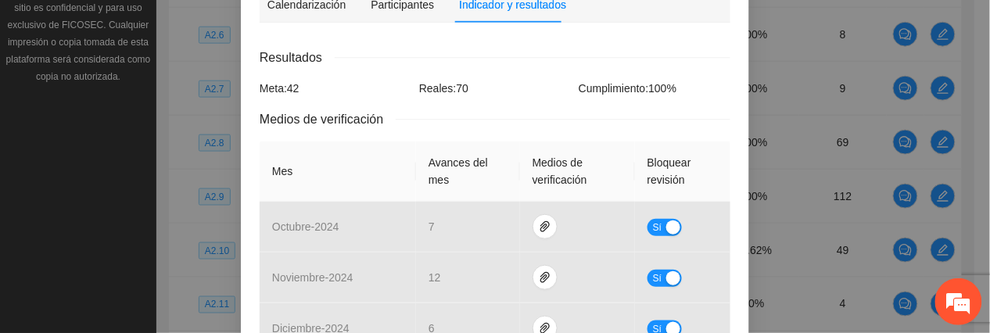
scroll to position [730, 0]
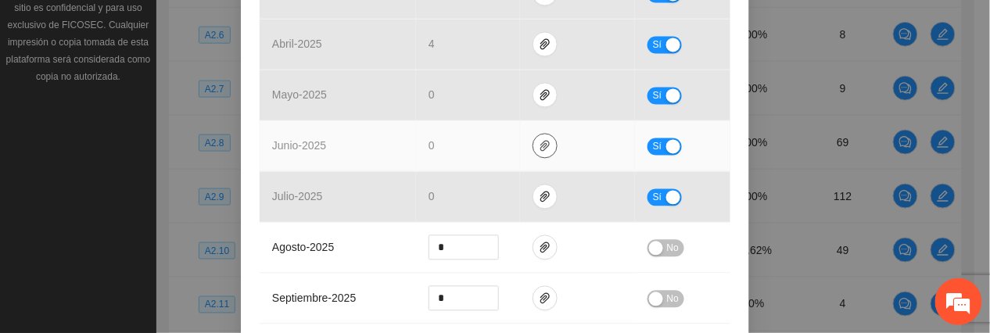
drag, startPoint x: 539, startPoint y: 144, endPoint x: 532, endPoint y: 163, distance: 20.0
click at [539, 145] on icon "paper-clip" at bounding box center [545, 146] width 13 height 13
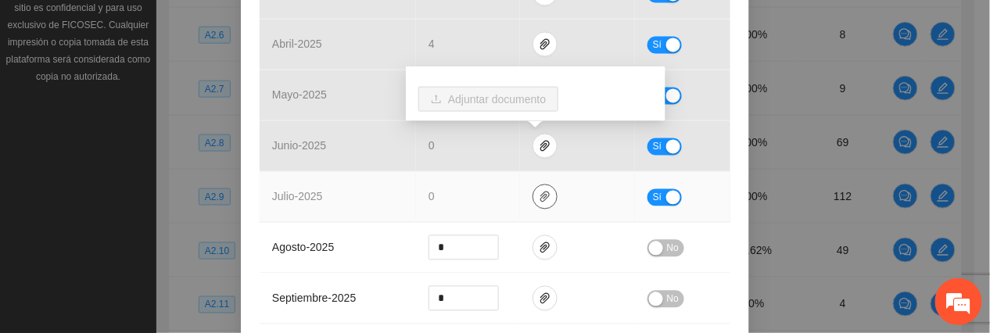
click at [541, 203] on icon "paper-clip" at bounding box center [545, 197] width 13 height 13
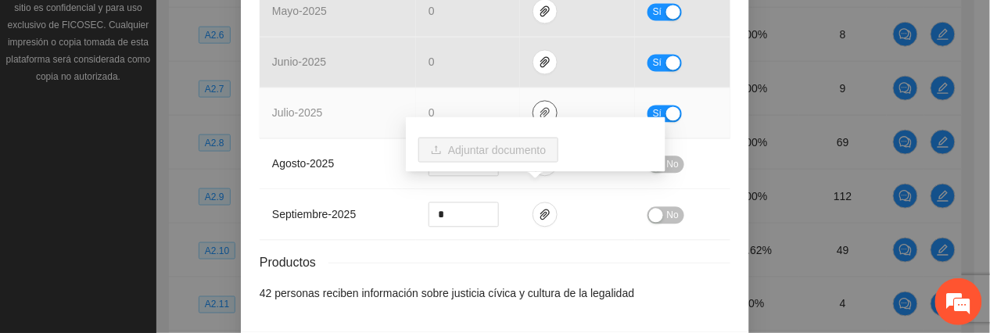
scroll to position [877, 0]
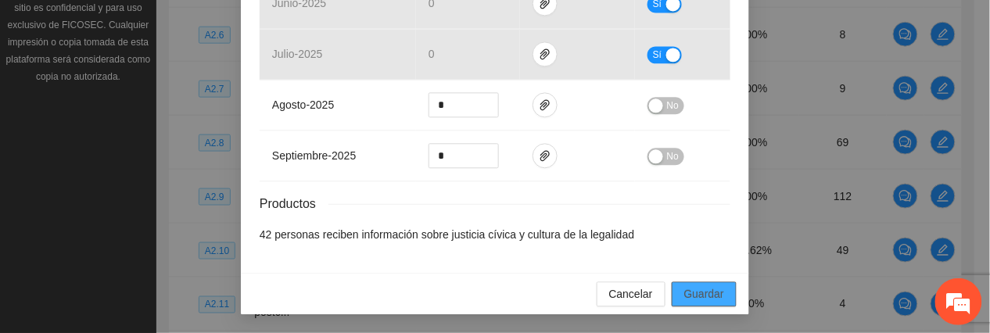
click at [698, 257] on span "Guardar" at bounding box center [704, 293] width 40 height 17
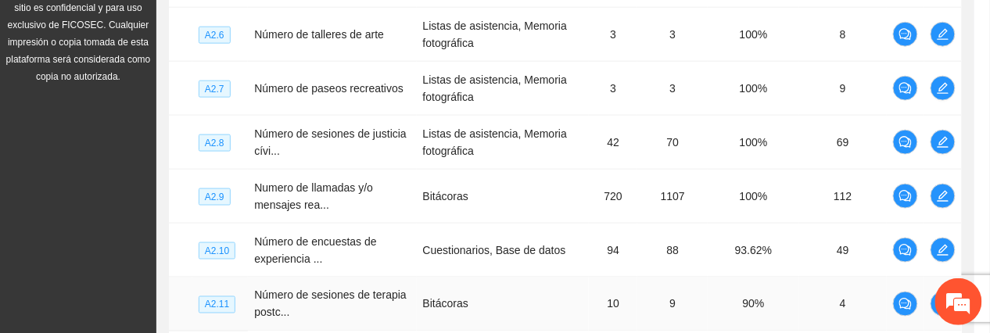
scroll to position [799, 0]
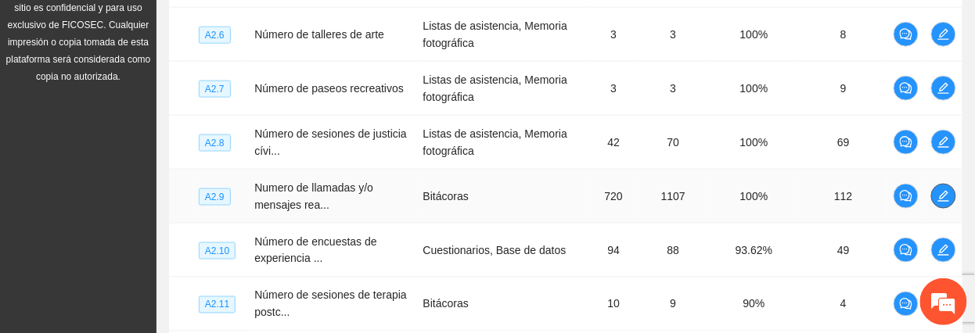
click at [951, 203] on span "edit" at bounding box center [943, 196] width 23 height 13
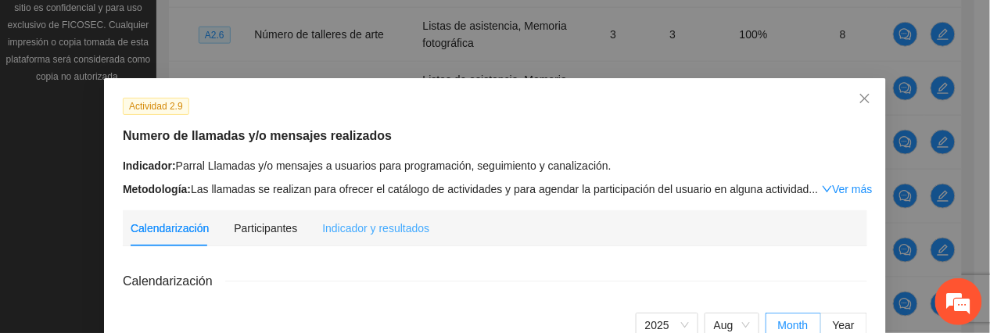
drag, startPoint x: 368, startPoint y: 217, endPoint x: 451, endPoint y: 221, distance: 83.0
click at [368, 219] on div "Indicador y resultados" at bounding box center [375, 228] width 107 height 36
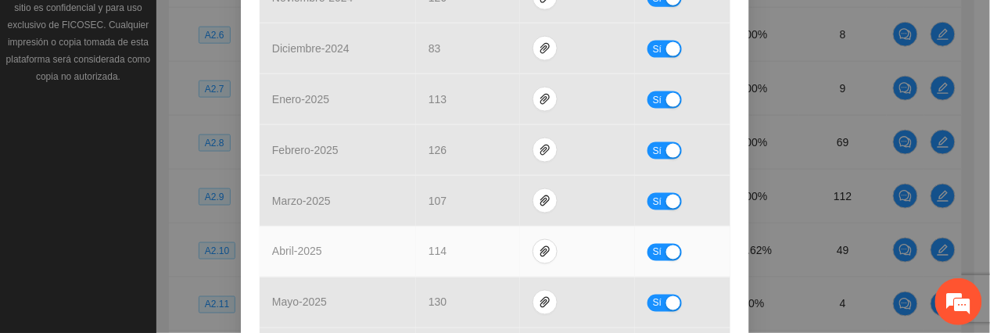
scroll to position [730, 0]
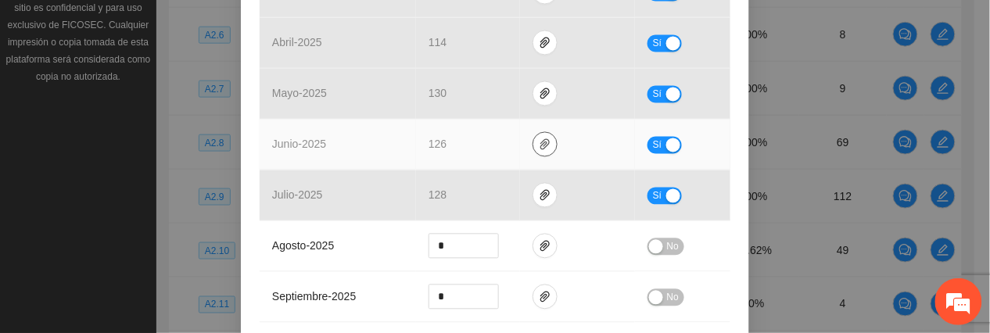
click at [539, 150] on icon "paper-clip" at bounding box center [545, 144] width 13 height 13
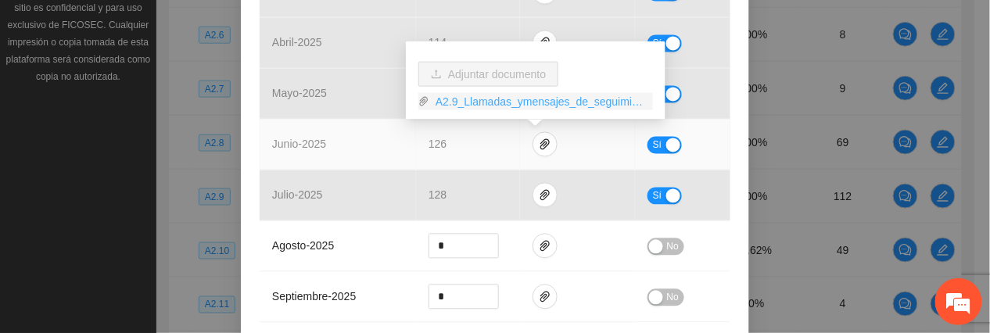
click at [486, 105] on link "A2.9_Llamadas_ymensajes_de_seguimiento.zip" at bounding box center [541, 101] width 224 height 17
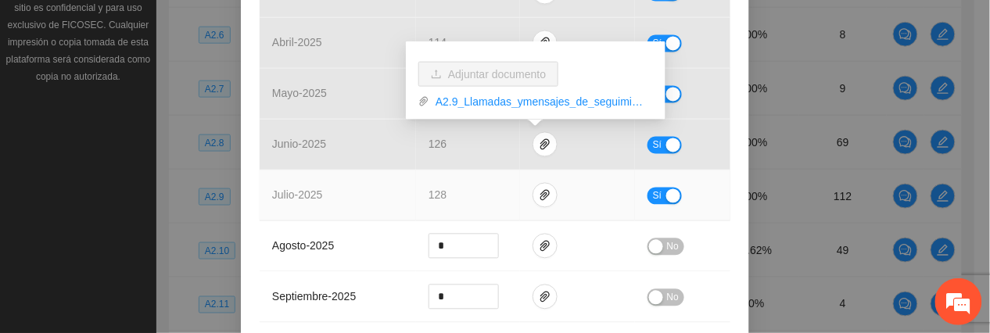
click at [493, 200] on td "128" at bounding box center [468, 196] width 104 height 51
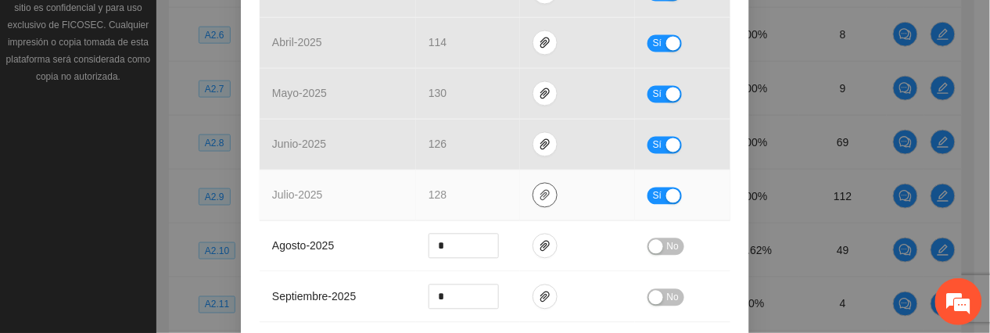
click at [539, 198] on icon "paper-clip" at bounding box center [545, 195] width 13 height 13
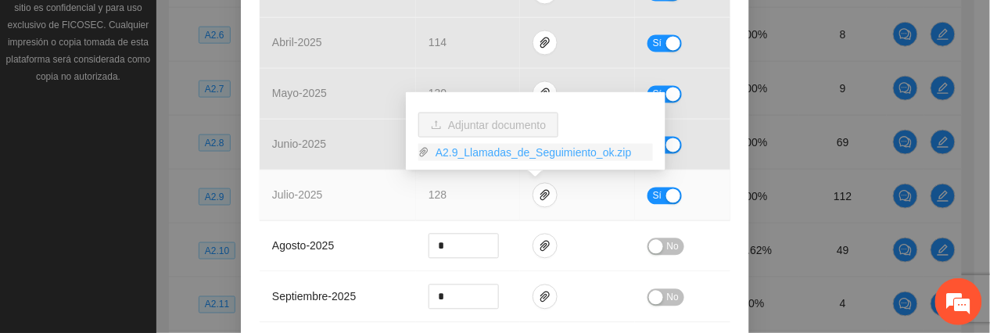
click at [514, 154] on link "A2.9_Llamadas_de_Seguimiento_ok.zip" at bounding box center [541, 152] width 224 height 17
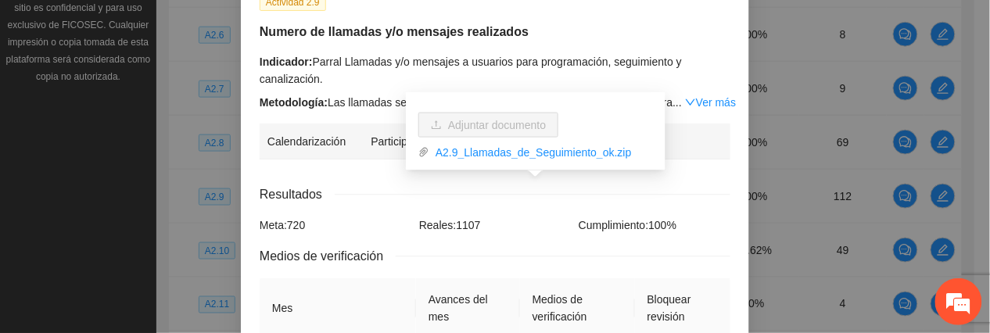
scroll to position [0, 0]
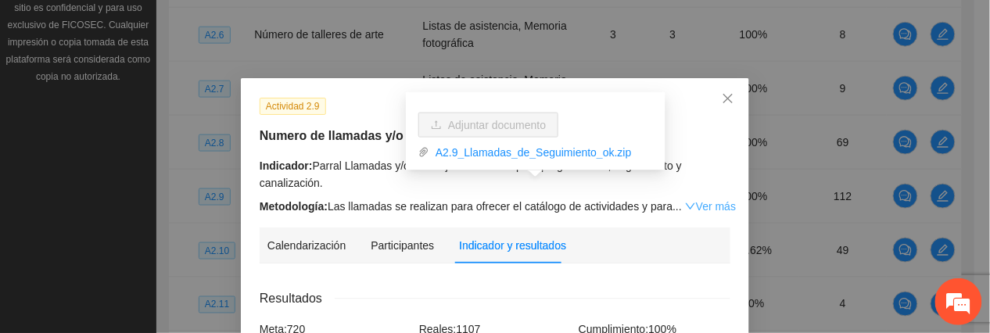
click at [685, 201] on link "Ver más" at bounding box center [710, 206] width 51 height 13
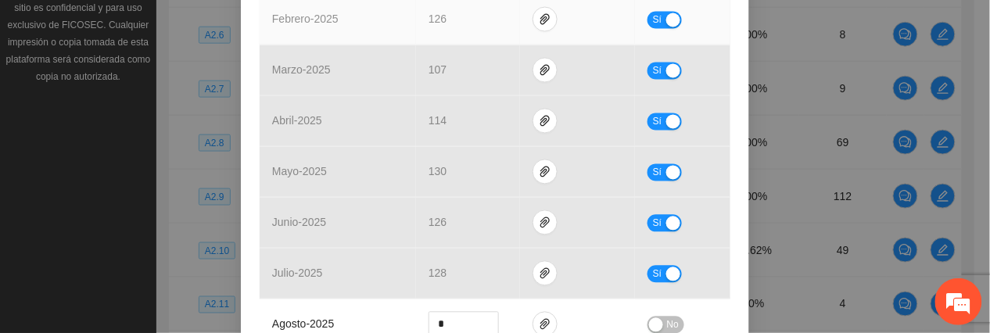
scroll to position [834, 0]
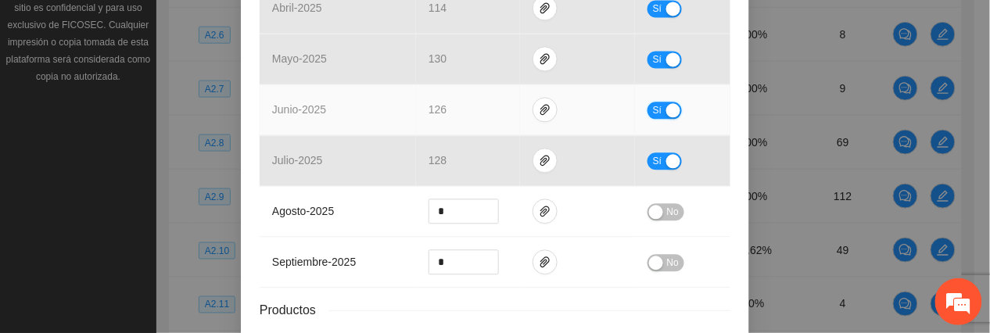
drag, startPoint x: 652, startPoint y: 108, endPoint x: 630, endPoint y: 114, distance: 22.8
click at [653, 111] on span "Sí" at bounding box center [657, 110] width 9 height 17
type input "***"
drag, startPoint x: 479, startPoint y: 104, endPoint x: 554, endPoint y: 108, distance: 75.2
click at [486, 105] on span "up" at bounding box center [490, 104] width 9 height 9
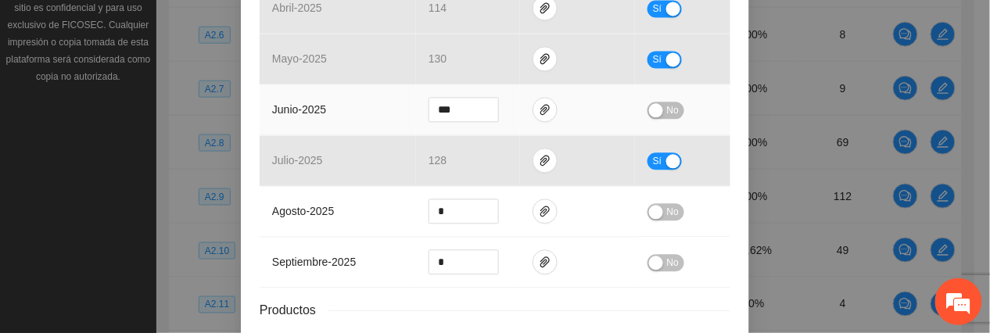
click at [667, 105] on span "No" at bounding box center [673, 110] width 12 height 17
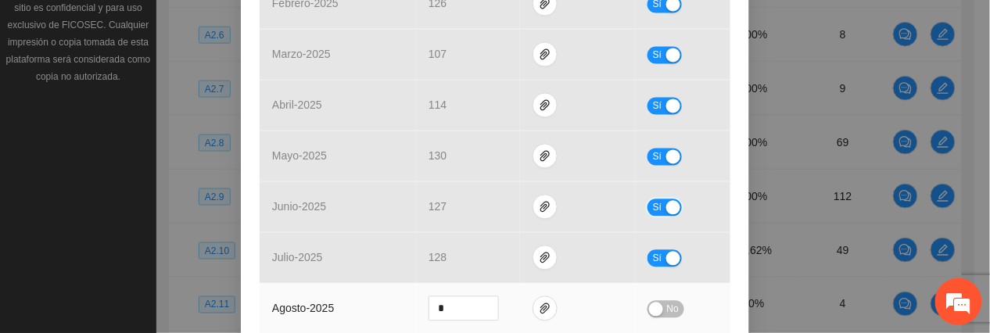
scroll to position [945, 0]
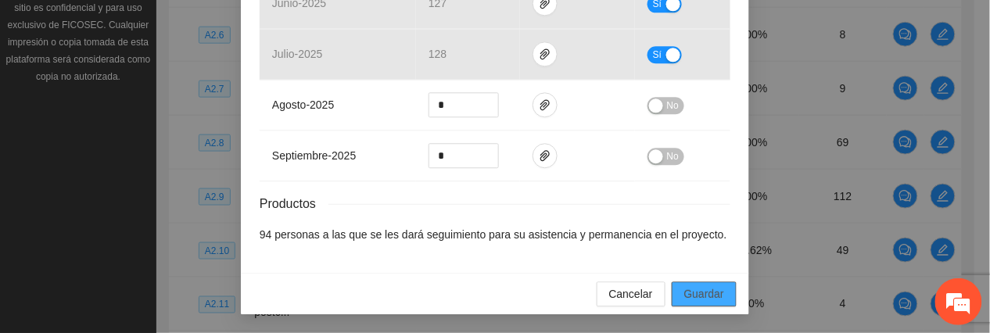
click at [684, 257] on span "Guardar" at bounding box center [704, 293] width 40 height 17
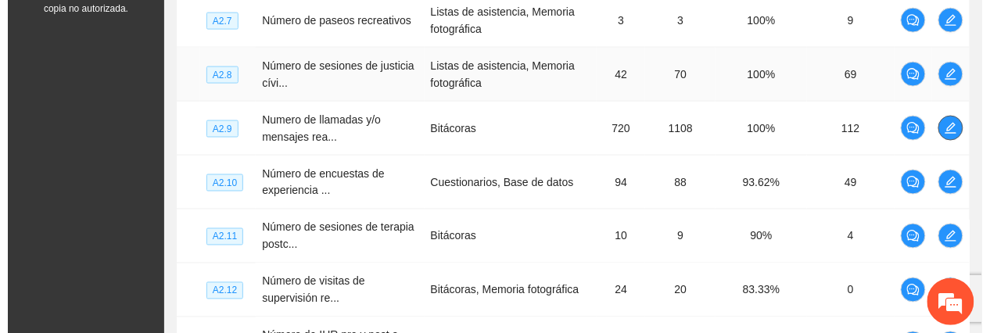
scroll to position [579, 0]
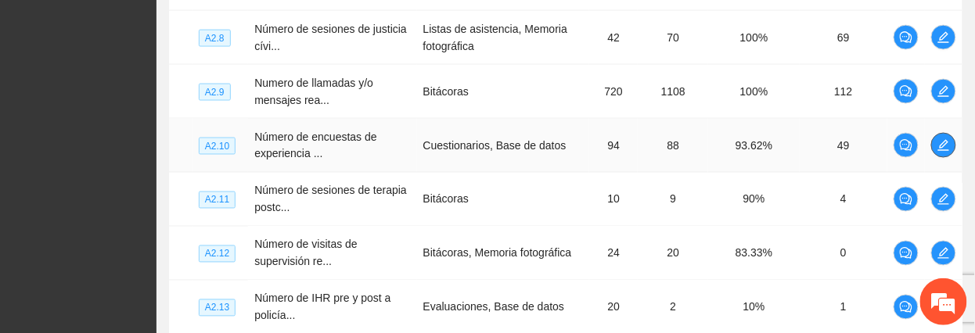
click at [931, 147] on button "button" at bounding box center [943, 145] width 25 height 25
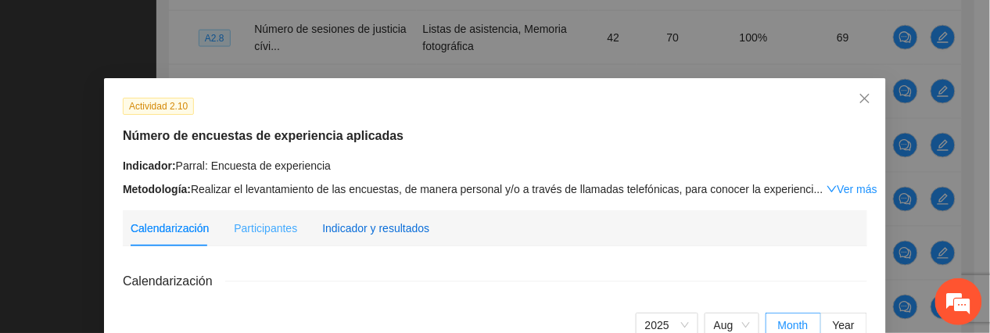
drag, startPoint x: 355, startPoint y: 226, endPoint x: 361, endPoint y: 236, distance: 11.5
click at [354, 227] on div "Indicador y resultados" at bounding box center [375, 228] width 107 height 17
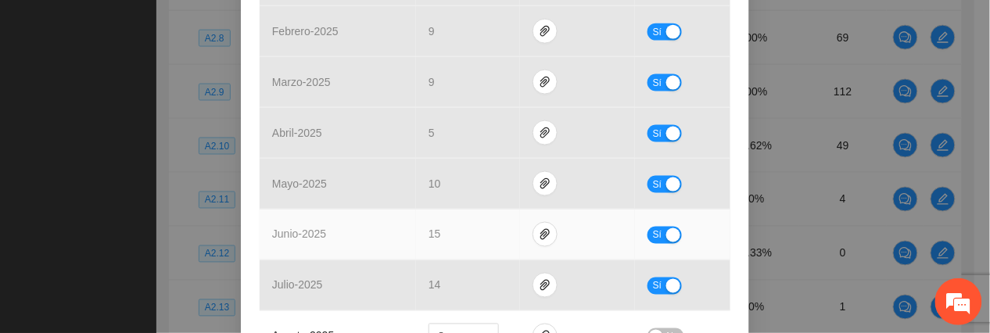
scroll to position [626, 0]
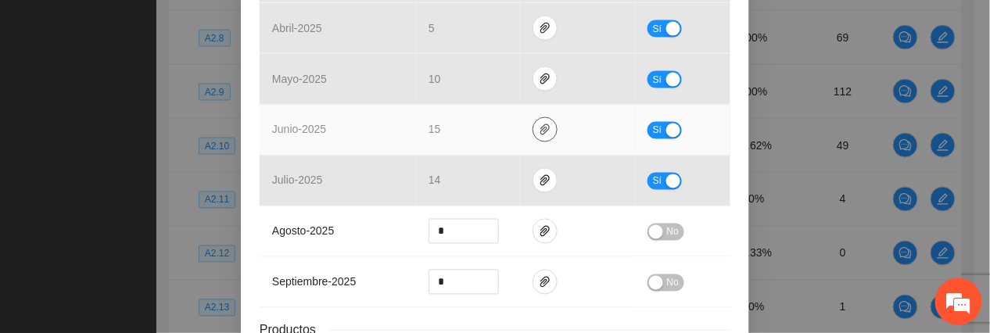
click at [540, 128] on icon "paper-clip" at bounding box center [544, 129] width 9 height 11
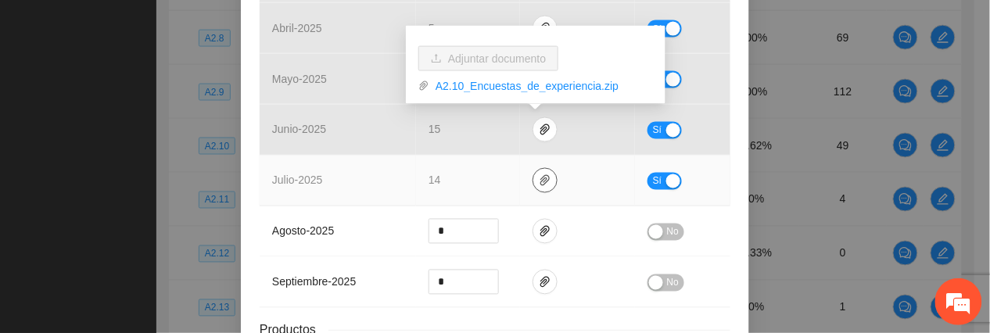
click at [533, 181] on span "paper-clip" at bounding box center [544, 180] width 23 height 13
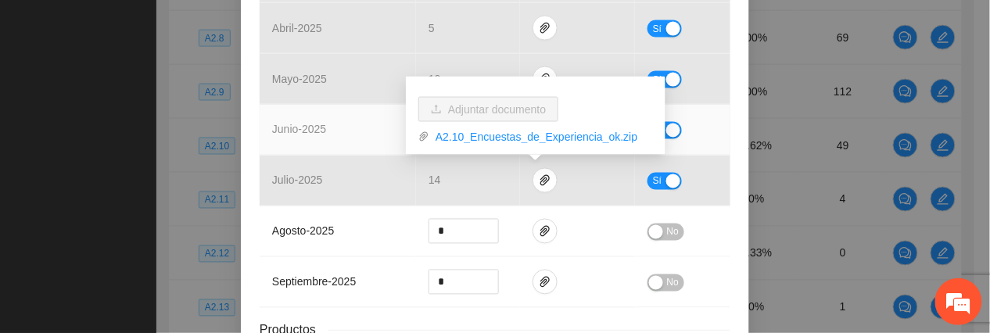
click at [354, 132] on td "junio - 2025" at bounding box center [338, 130] width 156 height 51
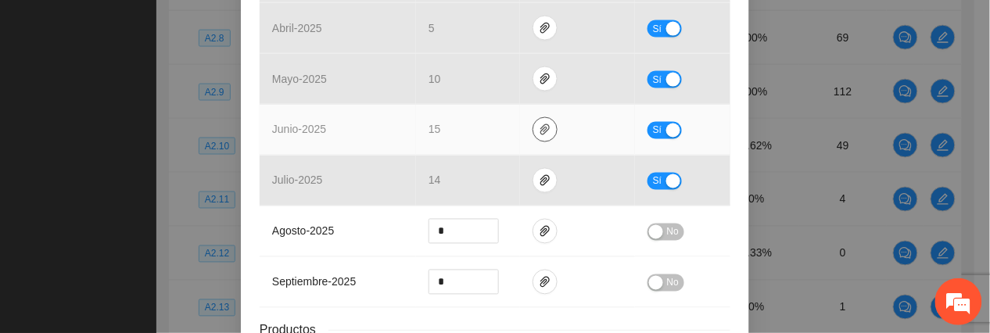
click at [539, 128] on icon "paper-clip" at bounding box center [545, 130] width 13 height 13
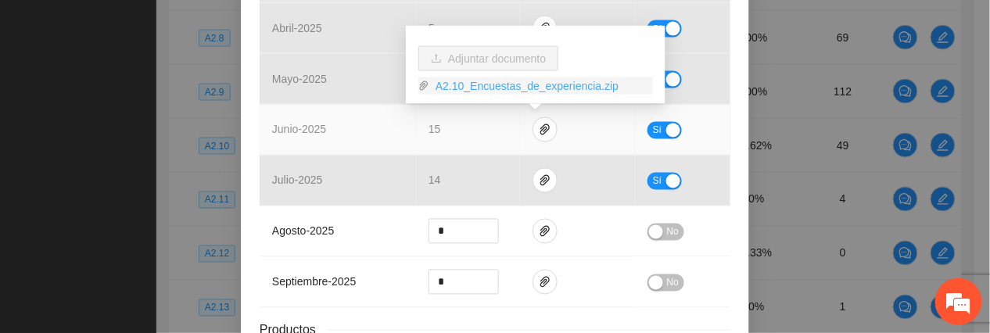
click at [514, 85] on link "A2.10_Encuestas_de_experiencia.zip" at bounding box center [541, 85] width 224 height 17
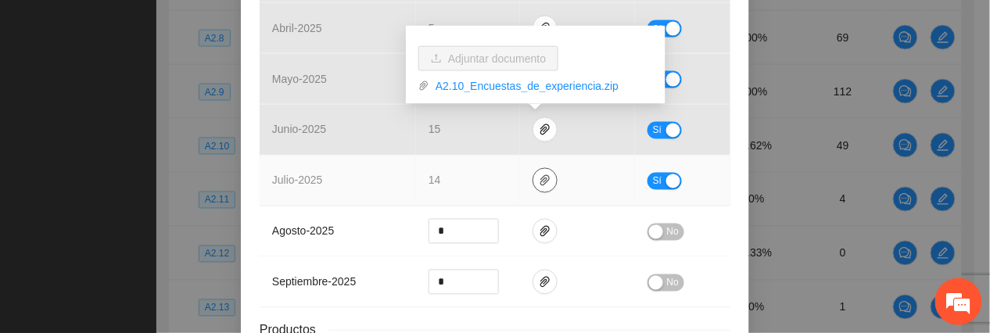
click at [539, 187] on icon "paper-clip" at bounding box center [545, 180] width 13 height 13
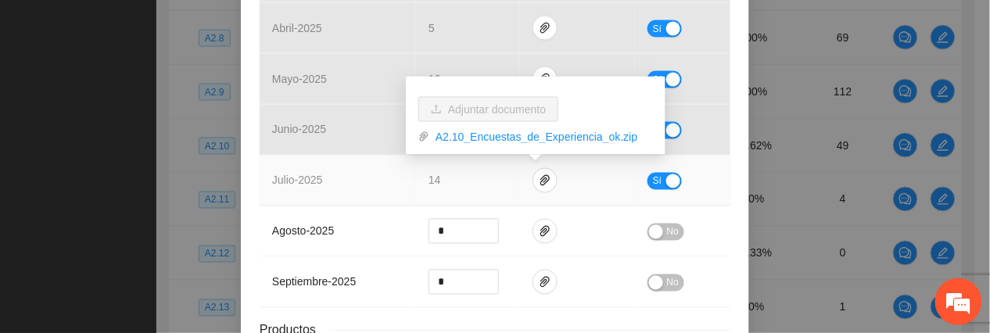
click at [483, 144] on link "A2.10_Encuestas_de_Experiencia_ok.zip" at bounding box center [541, 136] width 224 height 17
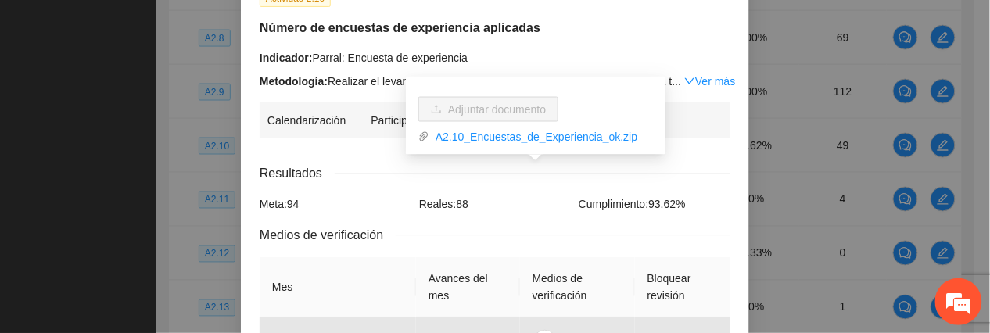
scroll to position [0, 0]
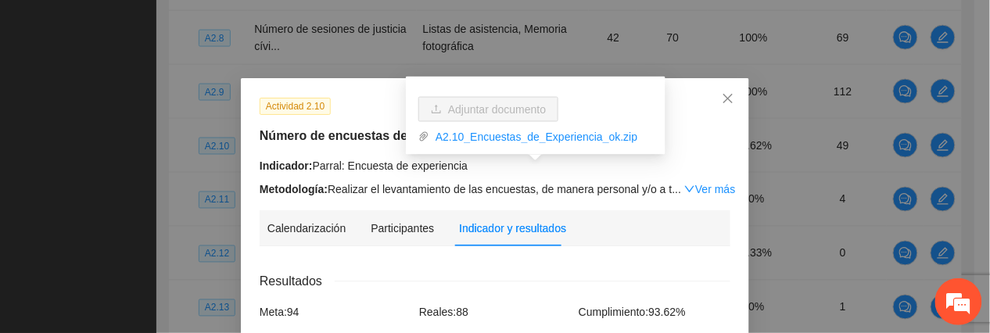
click at [314, 150] on div "Actividad 2.10 Número de encuestas de experiencia aplicadas Indicador: Parral: …" at bounding box center [495, 147] width 483 height 101
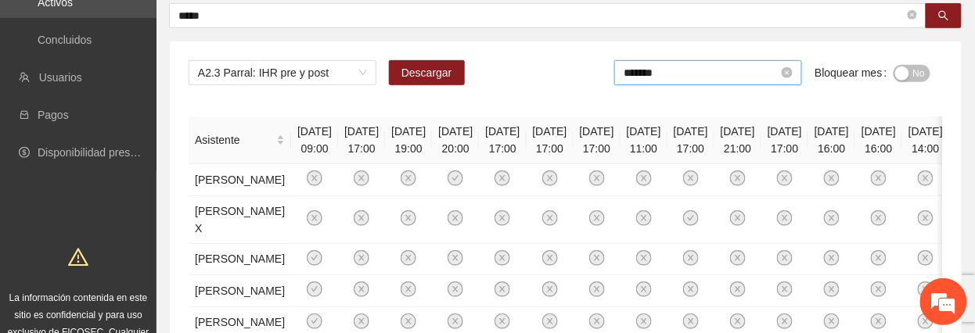
click at [680, 66] on input "*******" at bounding box center [700, 72] width 155 height 17
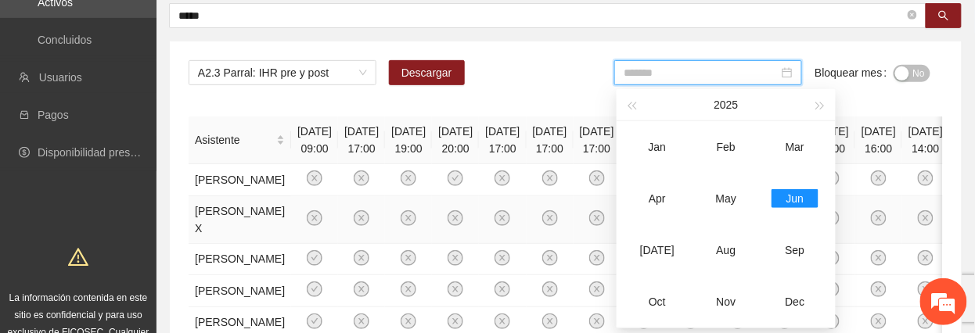
drag, startPoint x: 637, startPoint y: 244, endPoint x: 658, endPoint y: 252, distance: 22.5
click at [641, 248] on div "[DATE]" at bounding box center [657, 250] width 47 height 19
type input "*******"
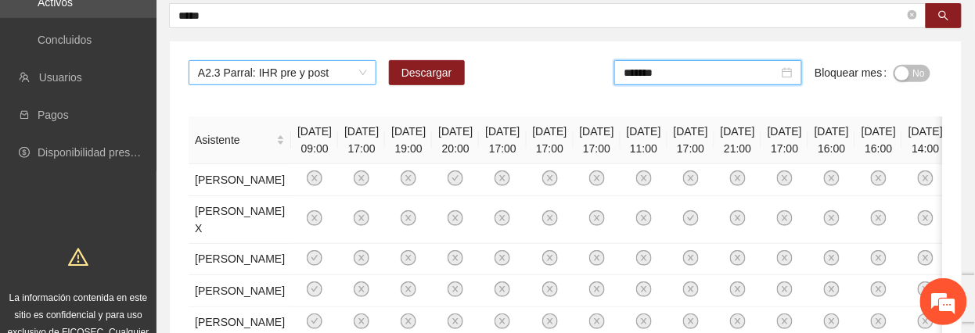
click at [246, 66] on span "A2.3 Parral: IHR pre y post" at bounding box center [282, 72] width 169 height 23
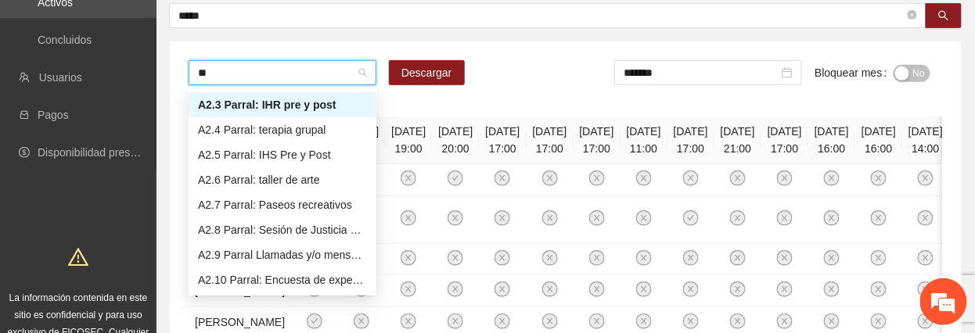
scroll to position [50, 0]
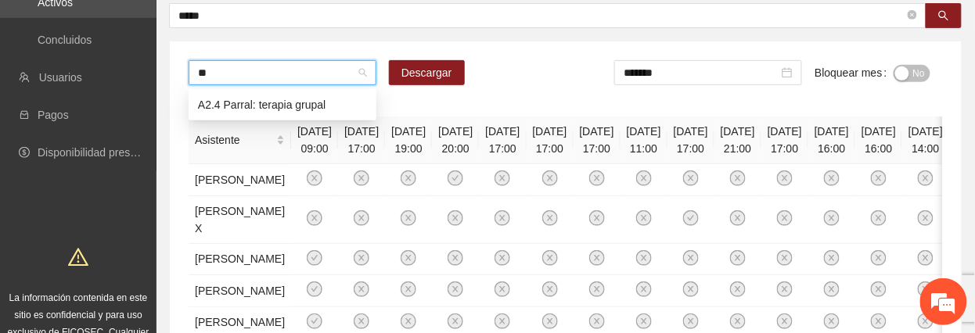
type input "***"
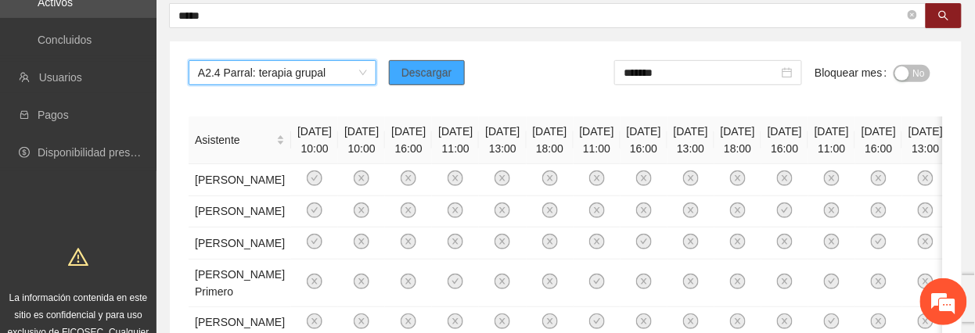
click at [444, 77] on span "Descargar" at bounding box center [426, 72] width 51 height 17
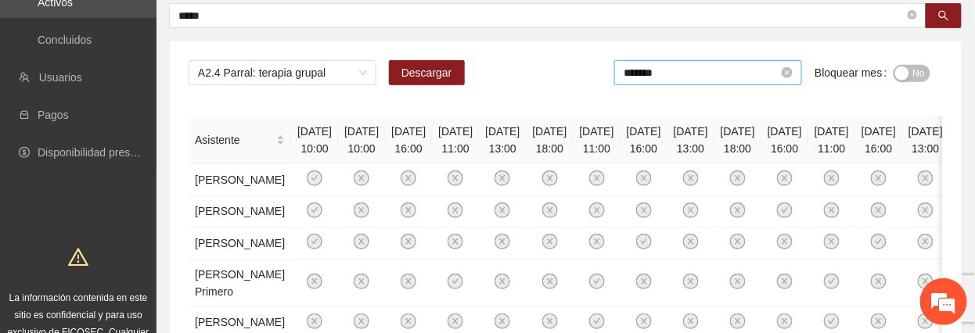
click at [648, 78] on input "*******" at bounding box center [700, 72] width 155 height 17
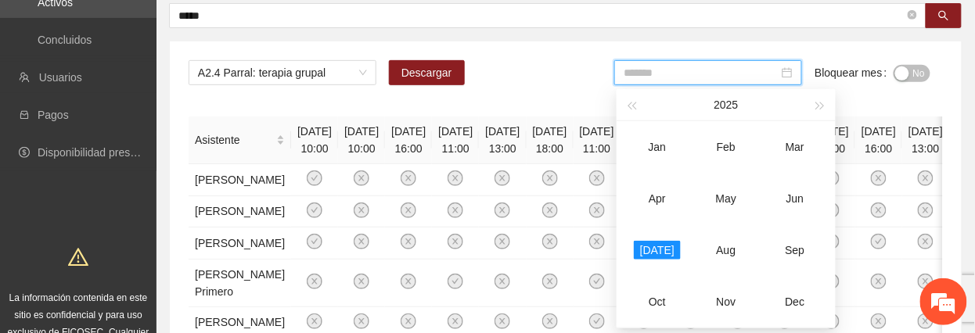
drag, startPoint x: 782, startPoint y: 196, endPoint x: 820, endPoint y: 154, distance: 56.5
click at [783, 194] on div "Jun" at bounding box center [794, 198] width 47 height 19
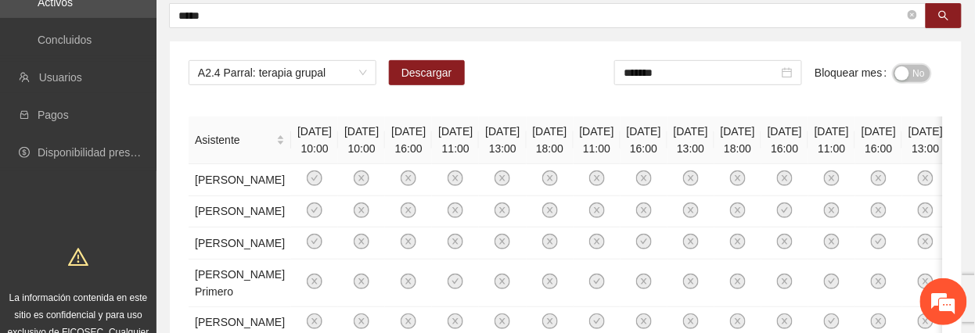
drag, startPoint x: 917, startPoint y: 66, endPoint x: 845, endPoint y: 160, distance: 118.3
click at [917, 66] on span "No" at bounding box center [919, 73] width 12 height 17
click at [701, 69] on input "*******" at bounding box center [704, 72] width 155 height 17
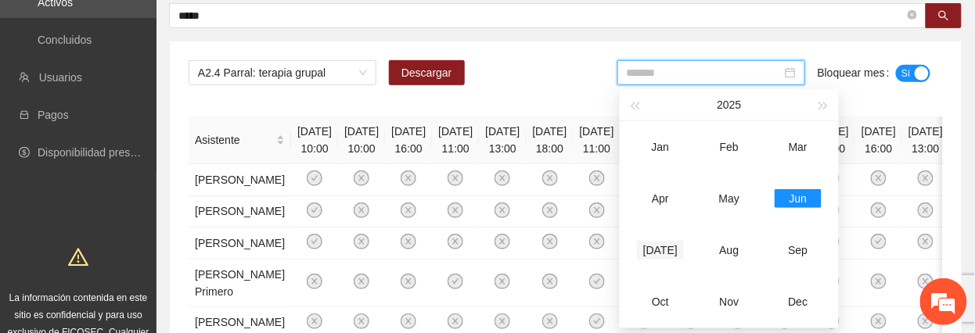
click at [662, 241] on div "[DATE]" at bounding box center [660, 250] width 47 height 19
type input "*******"
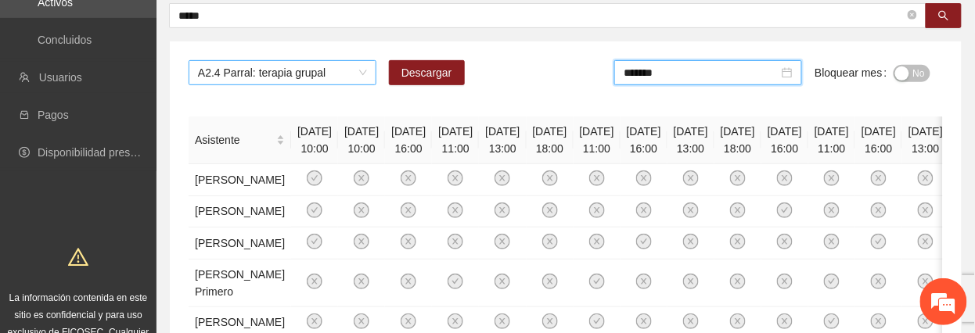
drag, startPoint x: 242, startPoint y: 74, endPoint x: 229, endPoint y: 78, distance: 13.4
click at [239, 75] on span "A2.4 Parral: terapia grupal" at bounding box center [282, 72] width 169 height 23
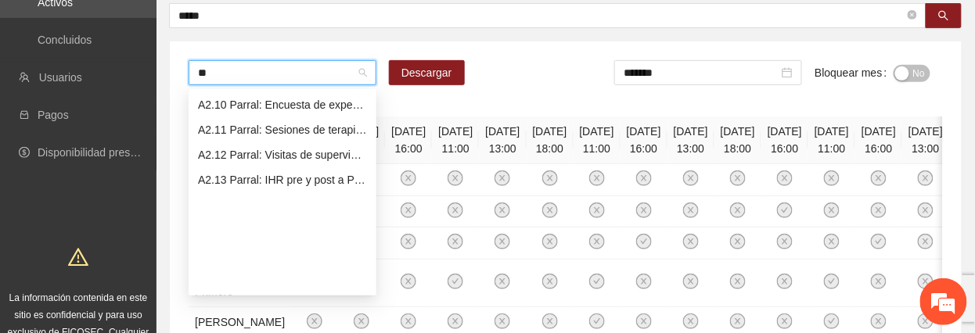
scroll to position [75, 0]
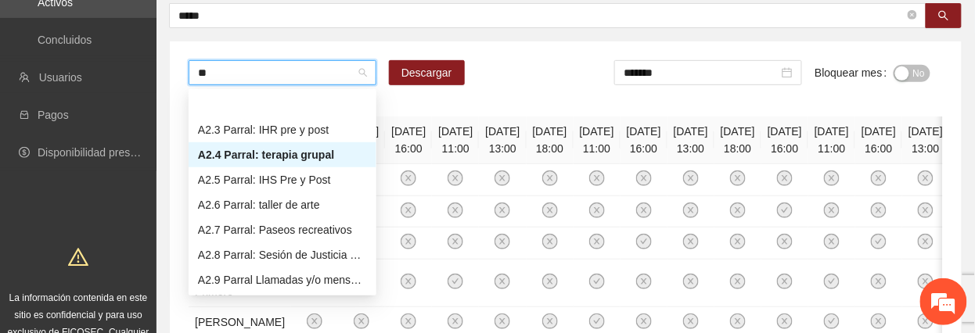
type input "***"
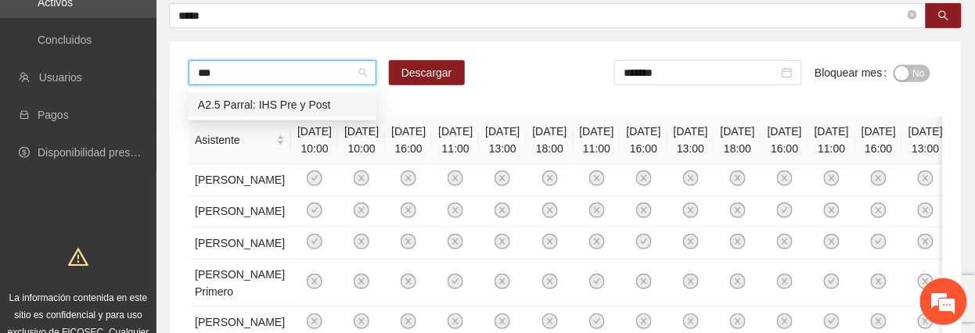
scroll to position [0, 0]
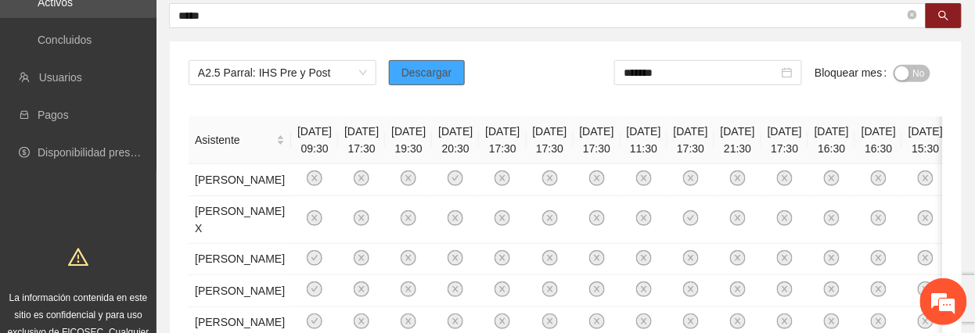
click at [438, 66] on span "Descargar" at bounding box center [426, 72] width 51 height 17
drag, startPoint x: 640, startPoint y: 73, endPoint x: 727, endPoint y: 163, distance: 126.1
click at [641, 74] on input "*******" at bounding box center [700, 72] width 155 height 17
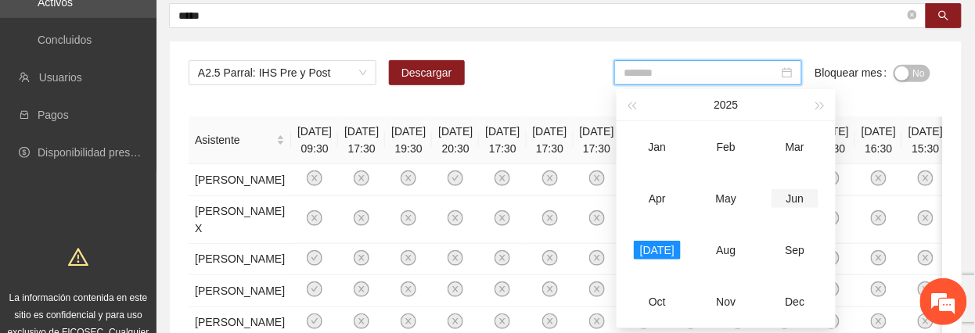
click at [804, 194] on div "Jun" at bounding box center [794, 198] width 47 height 19
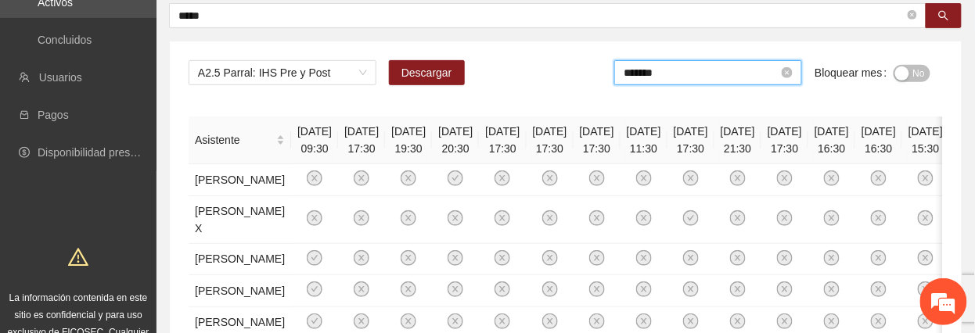
click at [696, 74] on input "*******" at bounding box center [700, 72] width 155 height 17
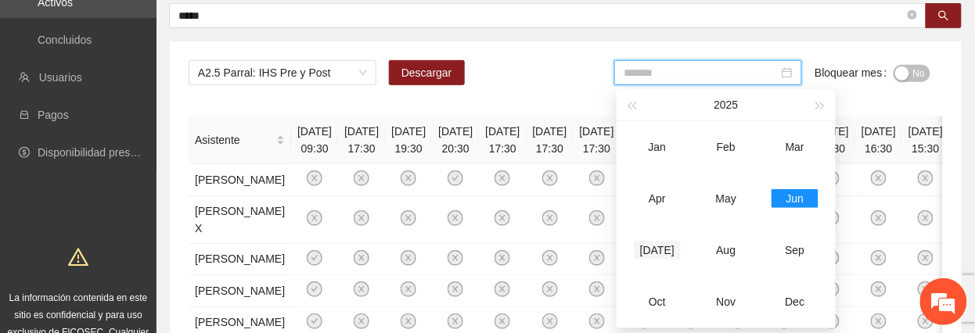
click at [662, 242] on div "[DATE]" at bounding box center [657, 250] width 47 height 19
type input "*******"
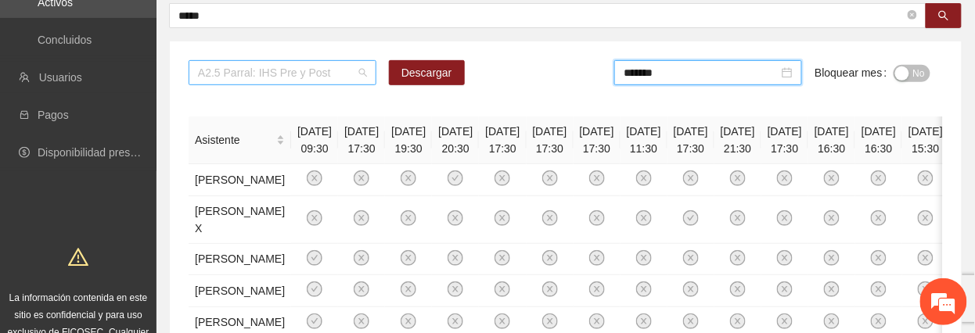
click at [270, 79] on span "A2.5 Parral: IHS Pre y Post" at bounding box center [282, 72] width 169 height 23
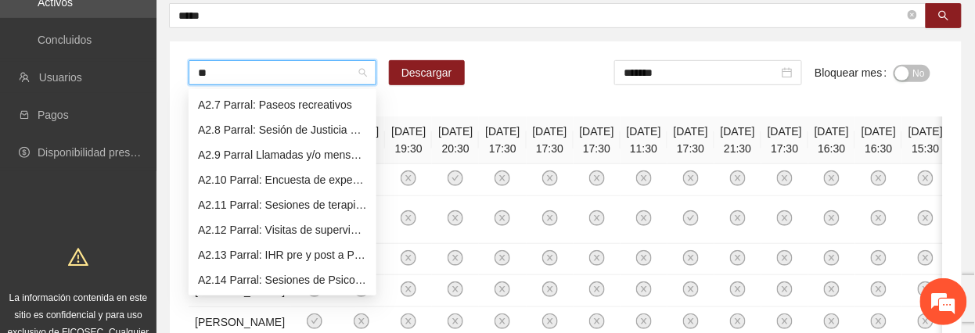
scroll to position [100, 0]
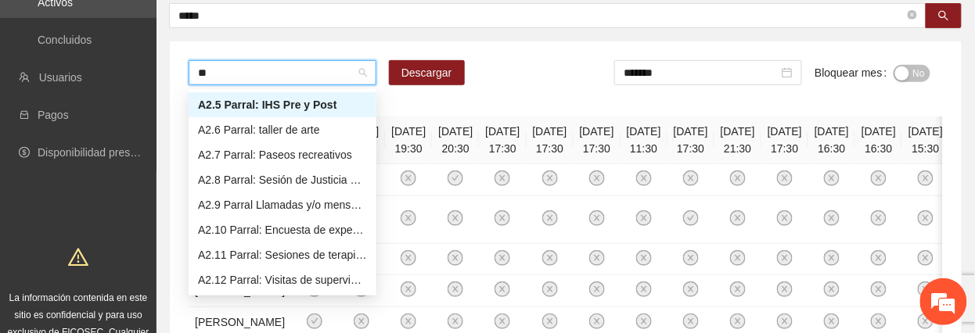
type input "***"
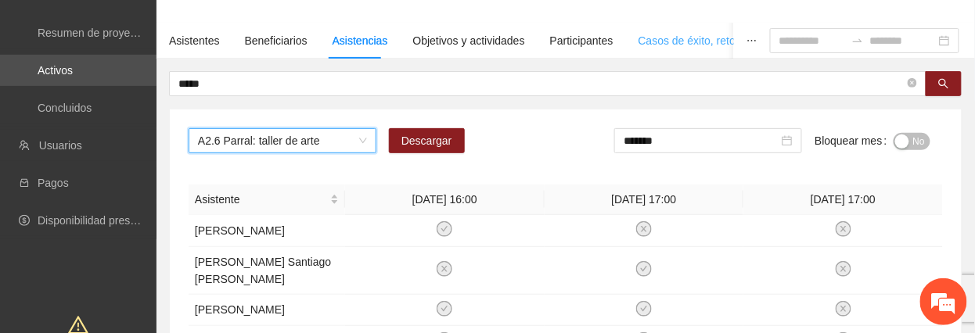
scroll to position [63, 0]
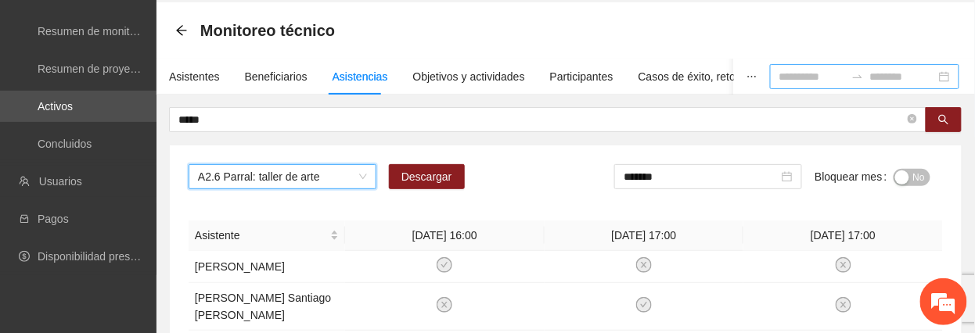
click at [779, 82] on input at bounding box center [812, 76] width 66 height 17
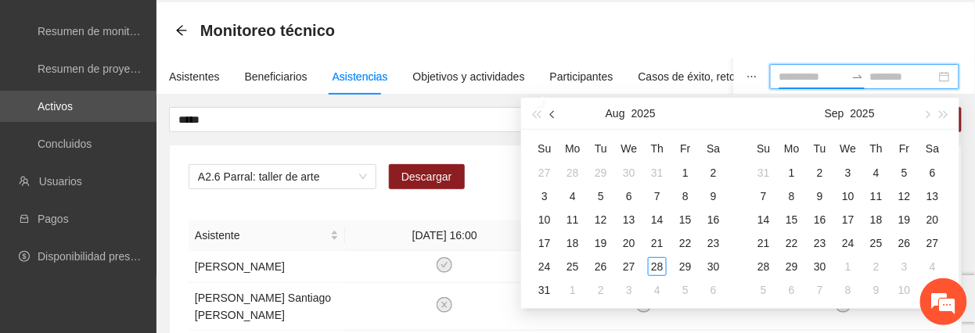
click at [555, 119] on button "button" at bounding box center [552, 113] width 17 height 31
type input "**********"
drag, startPoint x: 545, startPoint y: 171, endPoint x: 554, endPoint y: 181, distance: 13.9
click at [545, 173] on div "1" at bounding box center [544, 172] width 19 height 19
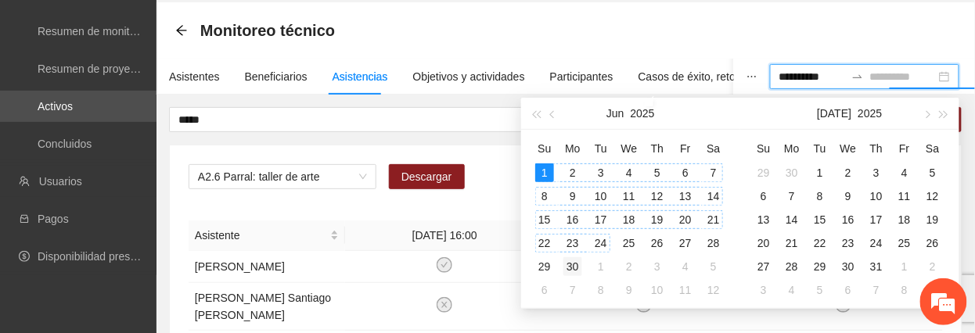
type input "**********"
click at [576, 260] on div "30" at bounding box center [572, 266] width 19 height 19
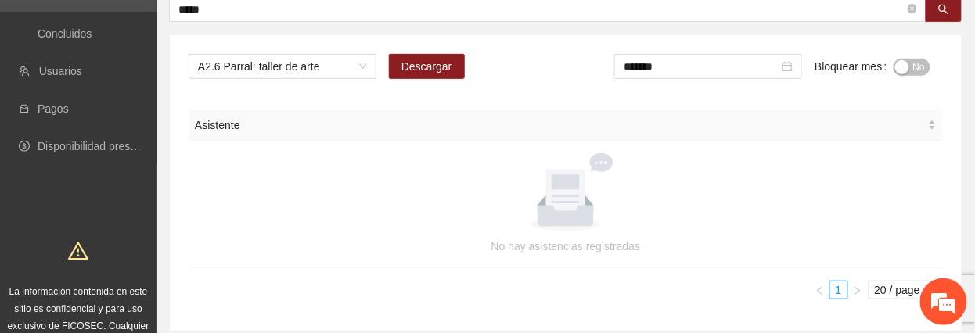
scroll to position [0, 0]
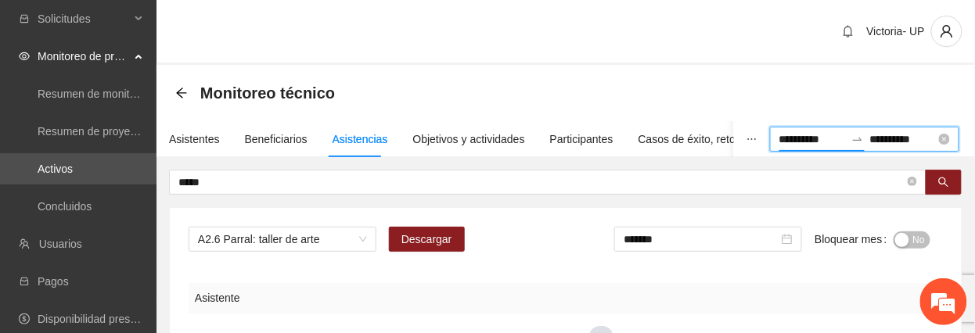
click at [779, 138] on input "**********" at bounding box center [812, 139] width 66 height 17
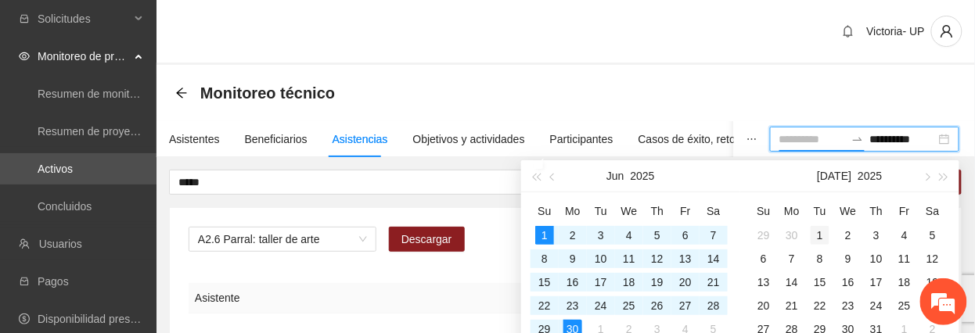
type input "**********"
click at [821, 230] on div "1" at bounding box center [819, 235] width 19 height 19
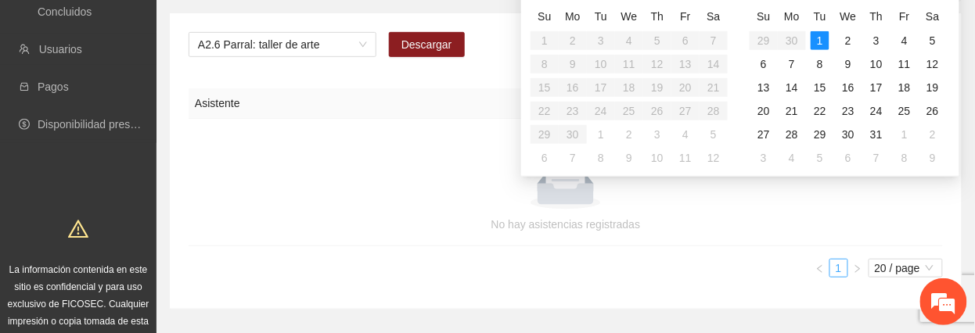
type input "**********"
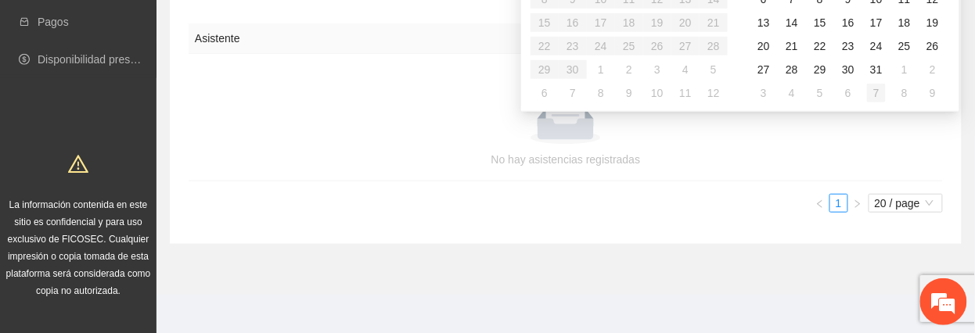
scroll to position [161, 0]
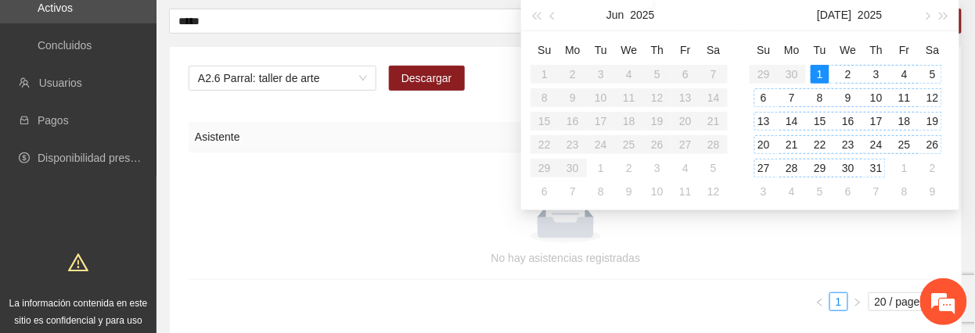
type input "**********"
click at [874, 172] on div "31" at bounding box center [876, 168] width 19 height 19
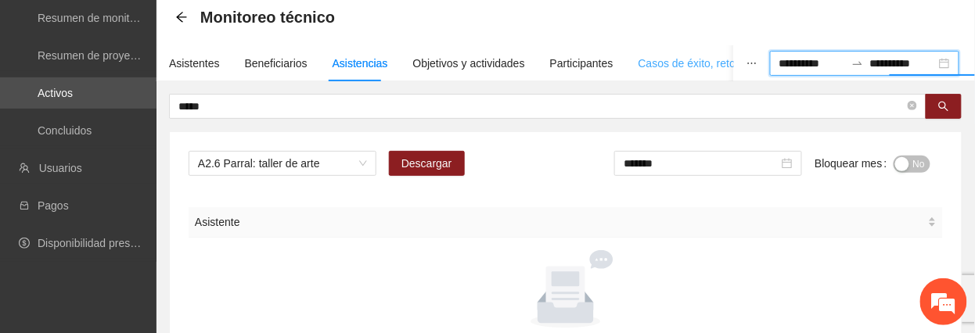
scroll to position [0, 0]
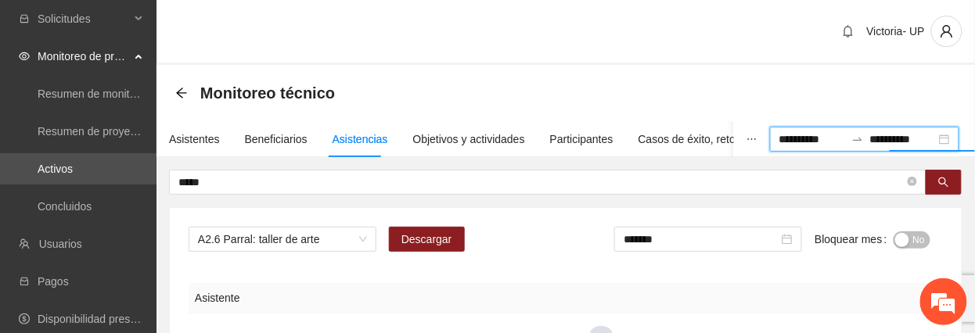
click at [914, 239] on span "No" at bounding box center [919, 240] width 12 height 17
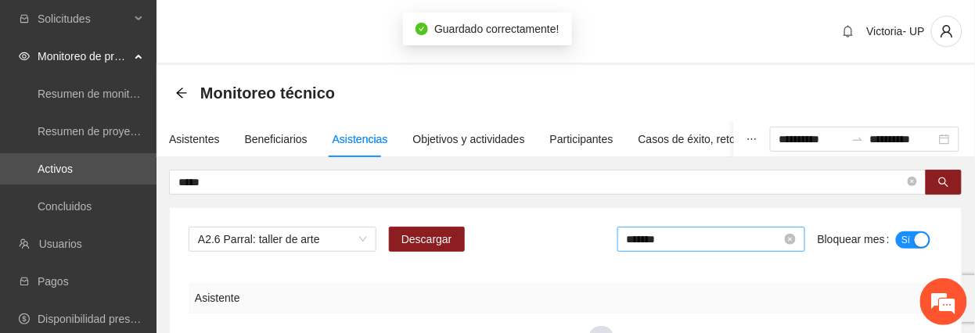
click at [745, 241] on input "*******" at bounding box center [704, 239] width 155 height 17
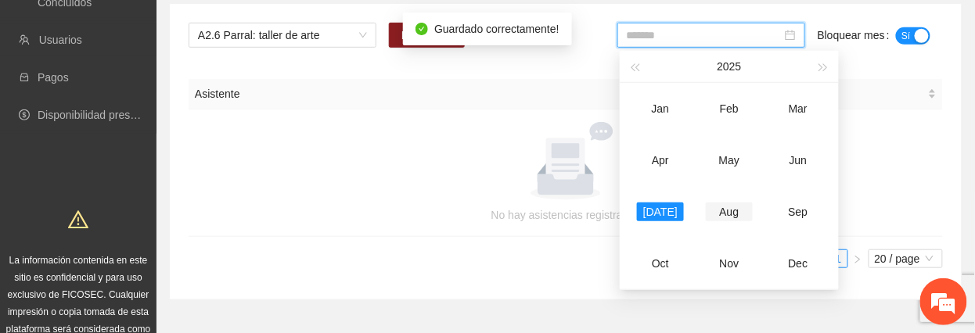
scroll to position [208, 0]
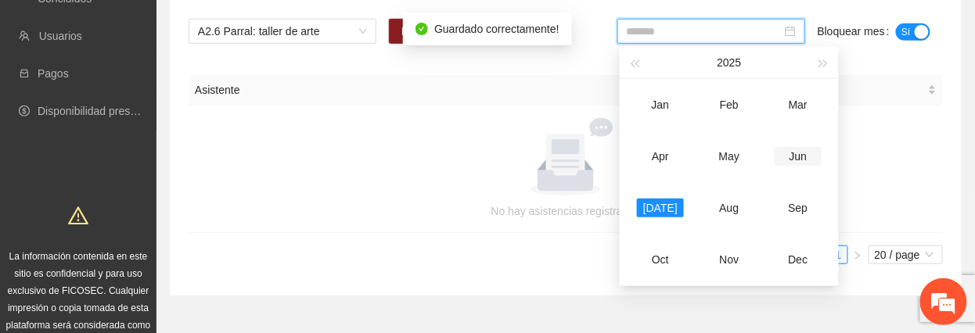
click at [799, 160] on div "Jun" at bounding box center [797, 156] width 47 height 19
type input "*******"
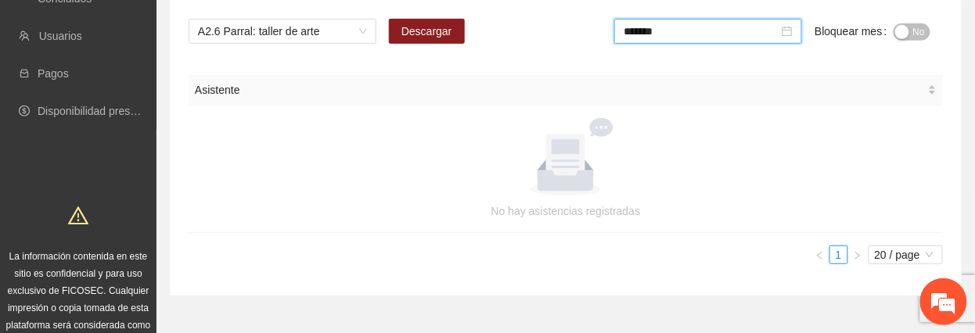
click at [915, 29] on span "No" at bounding box center [919, 31] width 12 height 17
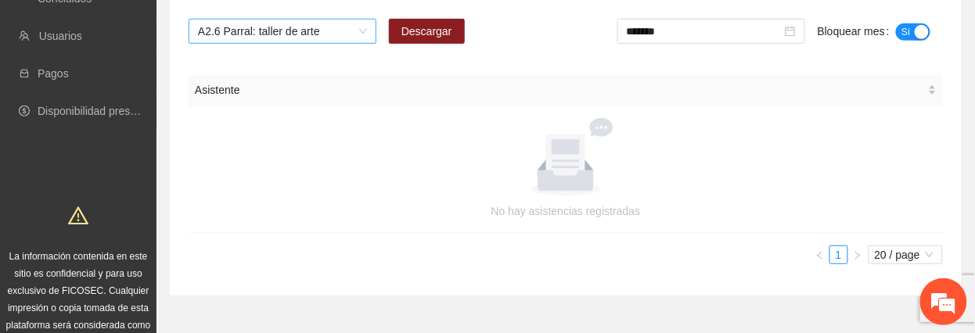
click at [311, 26] on span "A2.6 Parral: taller de arte" at bounding box center [282, 31] width 169 height 23
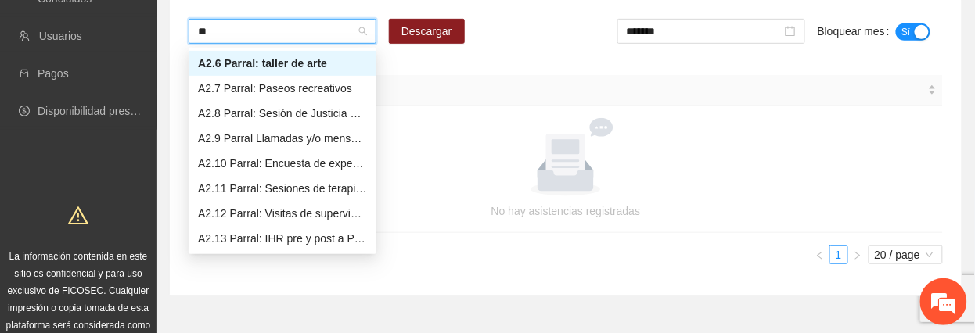
scroll to position [125, 0]
type input "***"
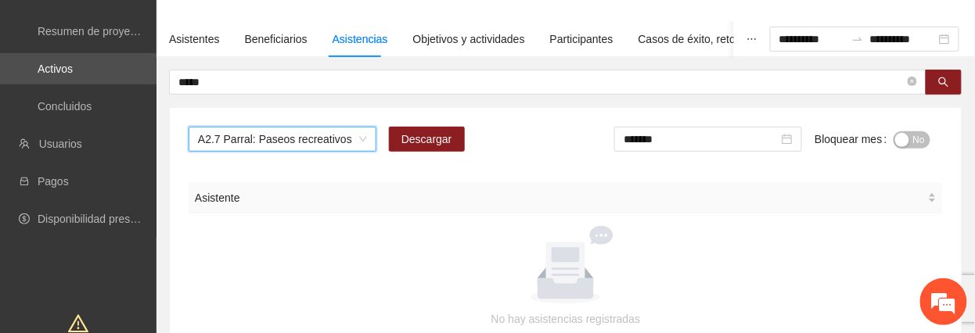
scroll to position [0, 0]
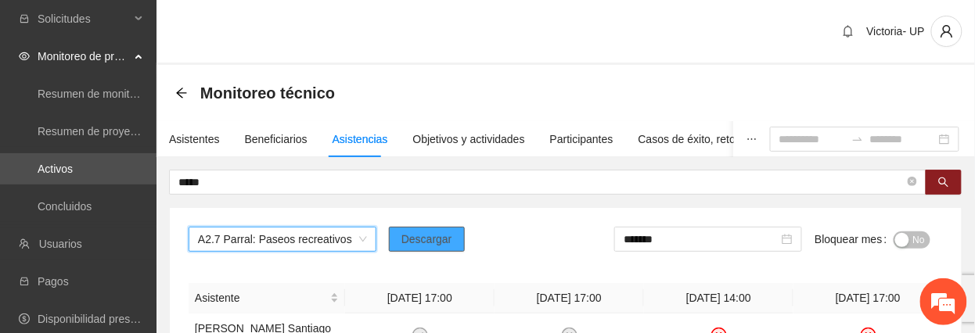
drag, startPoint x: 427, startPoint y: 239, endPoint x: 435, endPoint y: 239, distance: 7.9
click at [429, 239] on span "Descargar" at bounding box center [426, 239] width 51 height 17
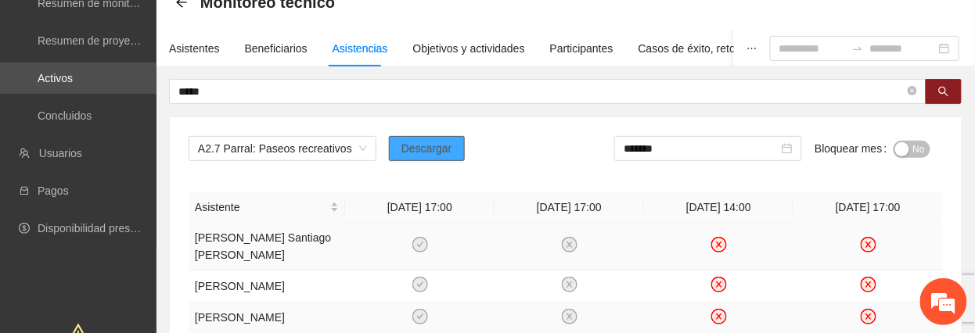
scroll to position [417, 0]
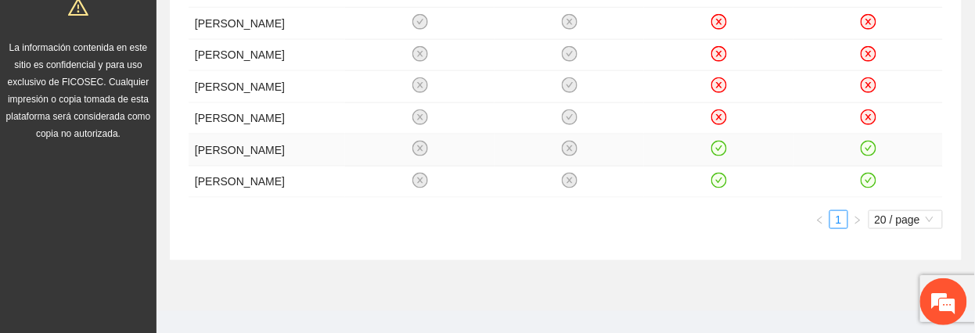
click at [870, 156] on icon "check-circle" at bounding box center [867, 148] width 13 height 13
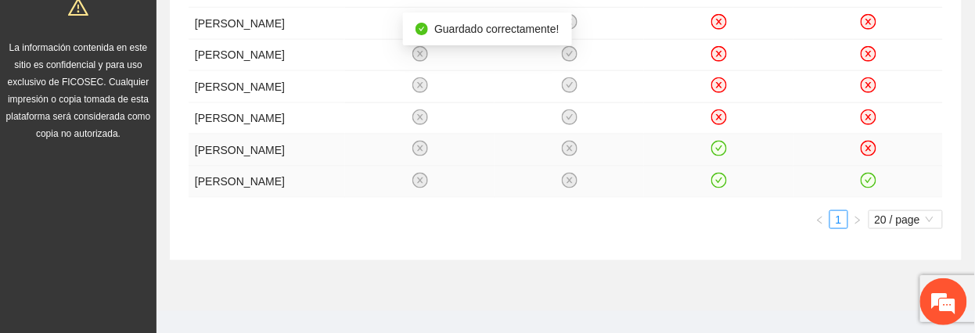
click at [871, 187] on icon "check-circle" at bounding box center [867, 180] width 13 height 13
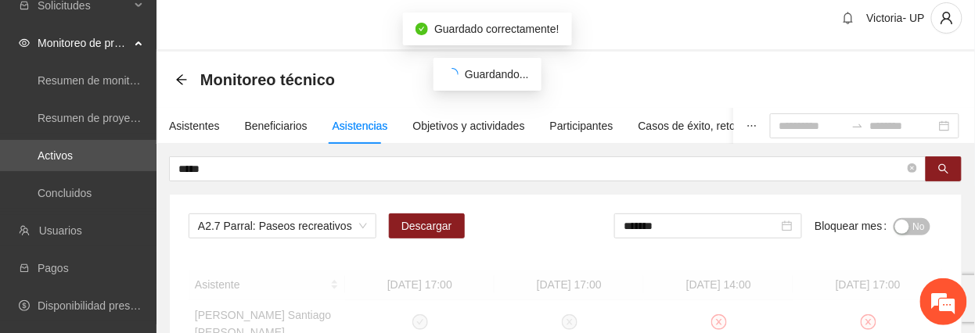
scroll to position [0, 0]
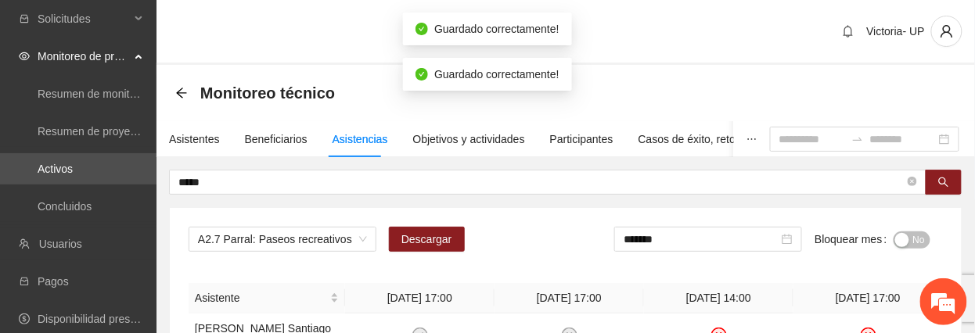
drag, startPoint x: 932, startPoint y: 242, endPoint x: 920, endPoint y: 242, distance: 12.5
click at [932, 244] on form "******* Bloquear mes No" at bounding box center [778, 246] width 329 height 38
click at [918, 241] on span "No" at bounding box center [919, 240] width 12 height 17
click at [729, 242] on input "*******" at bounding box center [704, 239] width 155 height 17
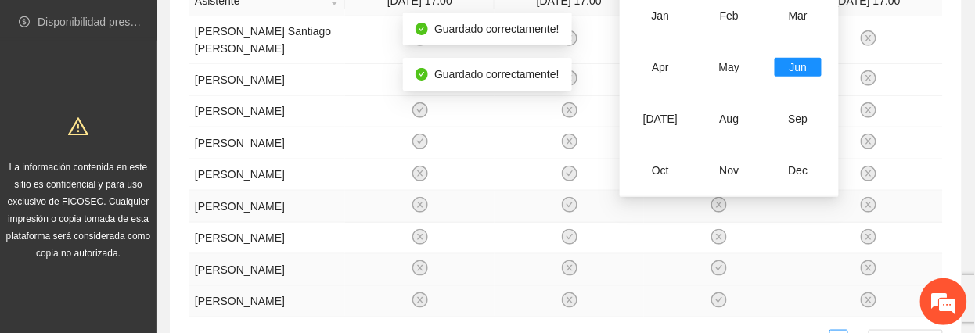
scroll to position [313, 0]
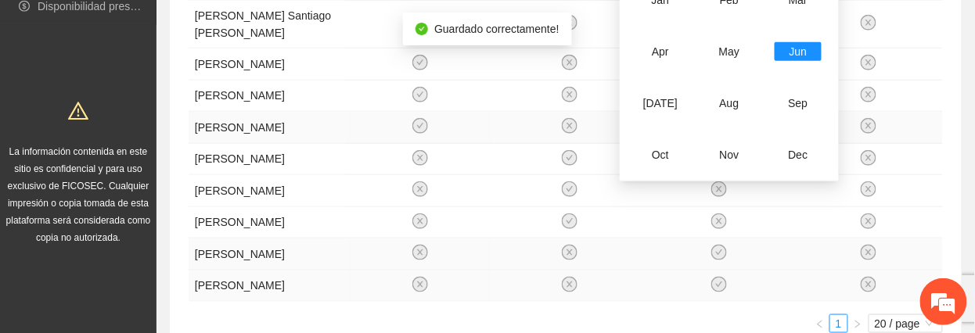
drag, startPoint x: 652, startPoint y: 108, endPoint x: 673, endPoint y: 117, distance: 23.8
click at [652, 110] on div "[DATE]" at bounding box center [660, 103] width 47 height 19
type input "*******"
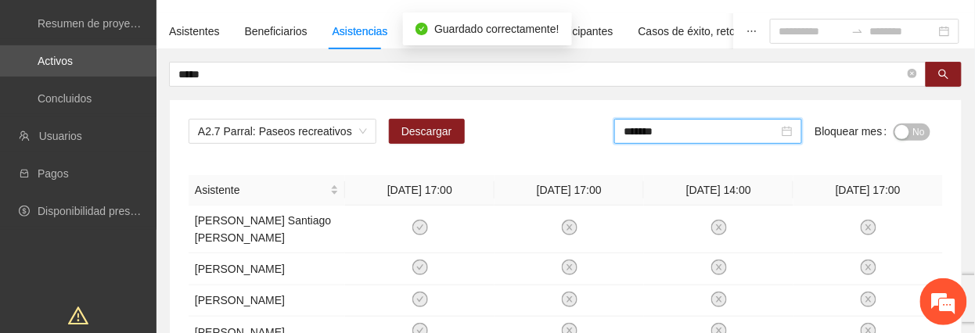
scroll to position [0, 0]
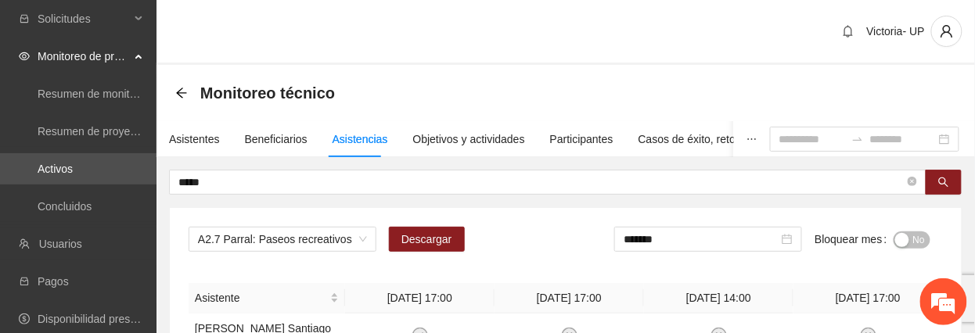
click at [914, 232] on span "No" at bounding box center [919, 240] width 12 height 17
click at [310, 235] on span "A2.7 Parral: Paseos recreativos" at bounding box center [282, 239] width 169 height 23
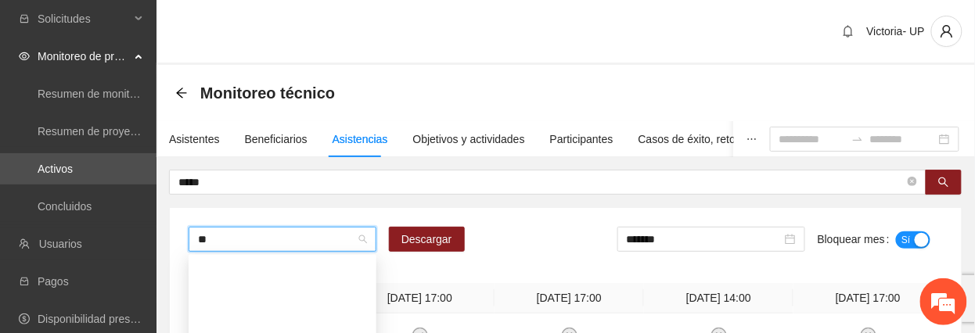
type input "***"
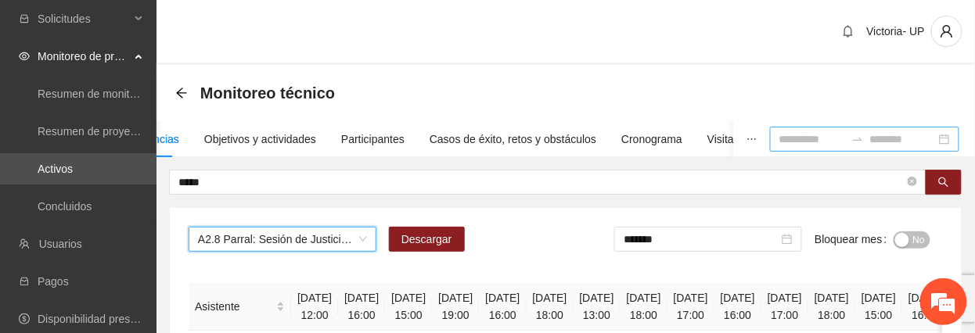
click at [779, 142] on input at bounding box center [812, 139] width 66 height 17
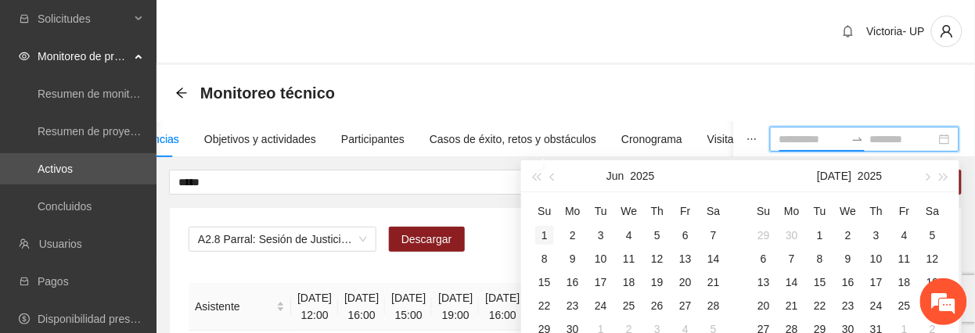
type input "**********"
drag, startPoint x: 546, startPoint y: 232, endPoint x: 601, endPoint y: 244, distance: 56.0
click at [548, 232] on div "1" at bounding box center [544, 235] width 19 height 19
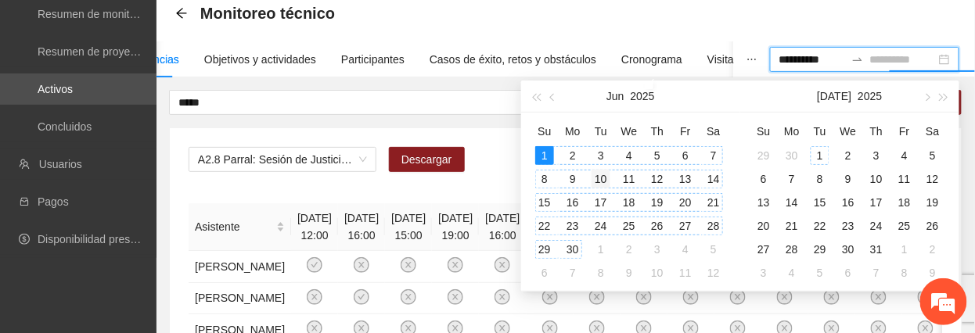
type input "**********"
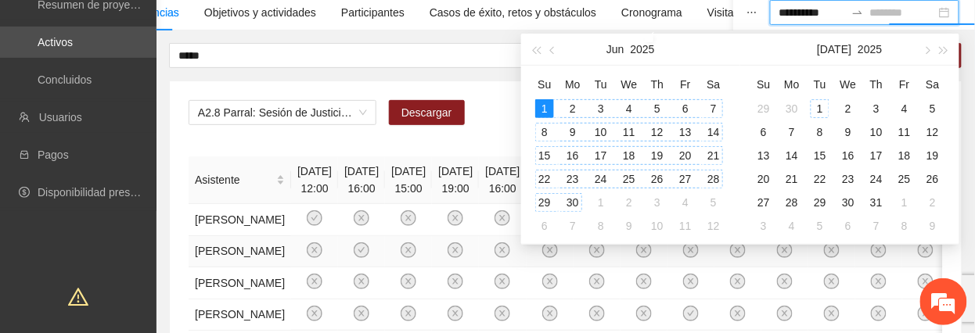
scroll to position [208, 0]
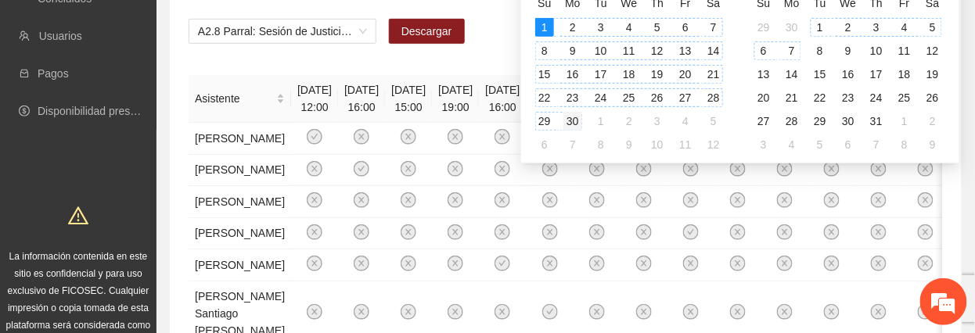
type input "**********"
click at [567, 125] on div "30" at bounding box center [572, 121] width 19 height 19
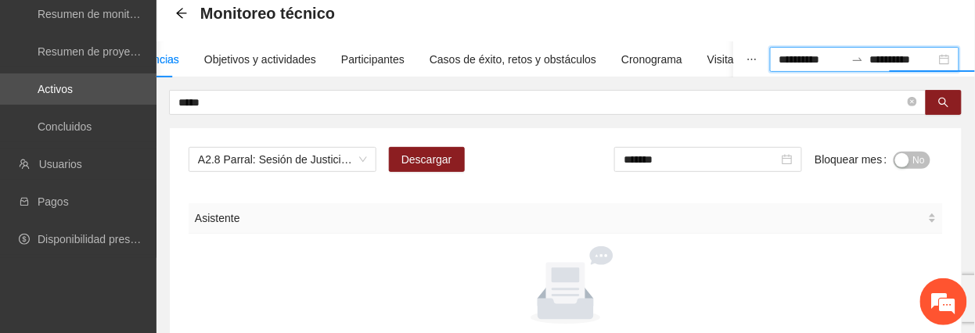
scroll to position [266, 0]
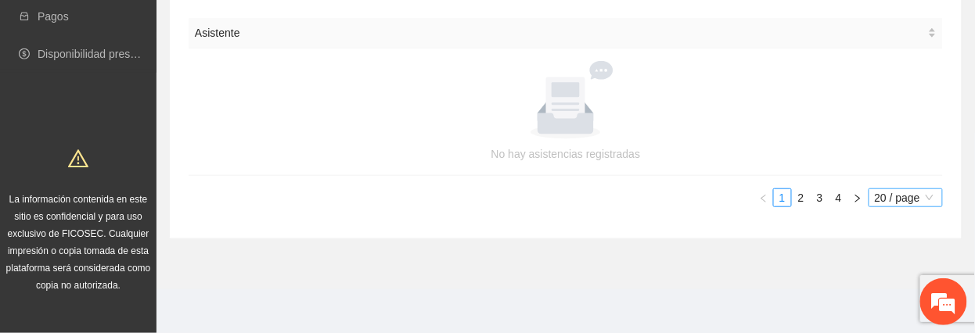
click at [901, 196] on span "20 / page" at bounding box center [905, 197] width 62 height 17
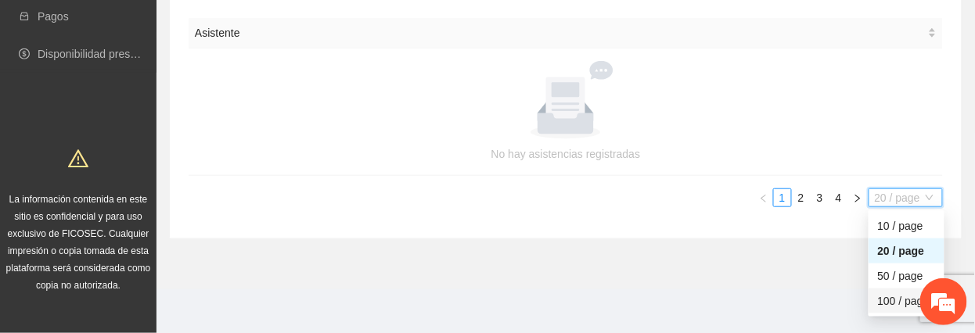
click at [892, 299] on div "100 / page" at bounding box center [906, 301] width 57 height 17
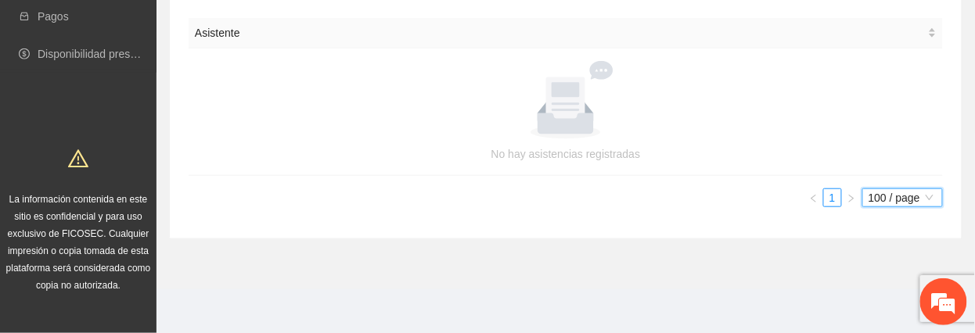
scroll to position [0, 0]
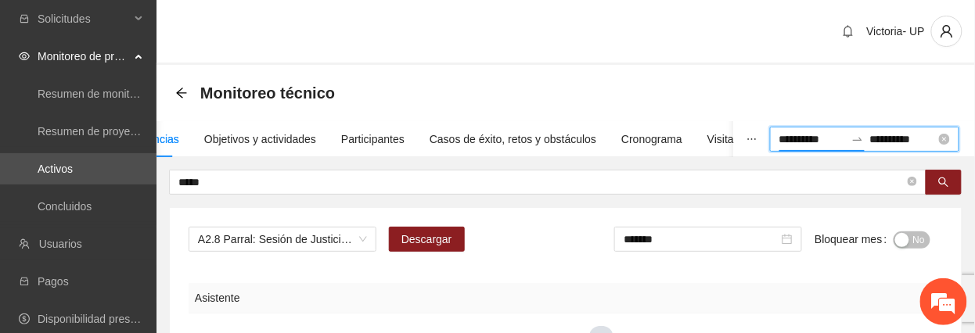
click at [779, 139] on input "**********" at bounding box center [812, 139] width 66 height 17
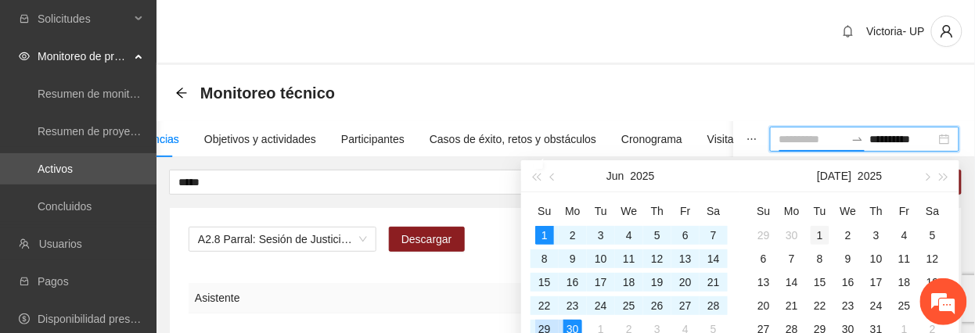
type input "**********"
drag, startPoint x: 820, startPoint y: 242, endPoint x: 820, endPoint y: 232, distance: 11.0
click at [820, 241] on div "1" at bounding box center [819, 235] width 19 height 19
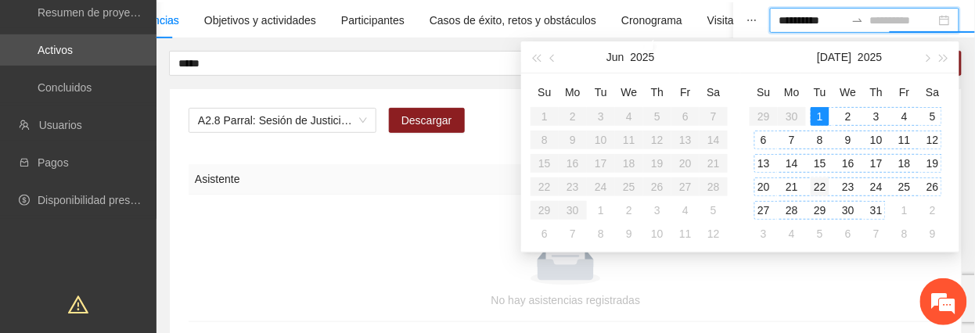
type input "**********"
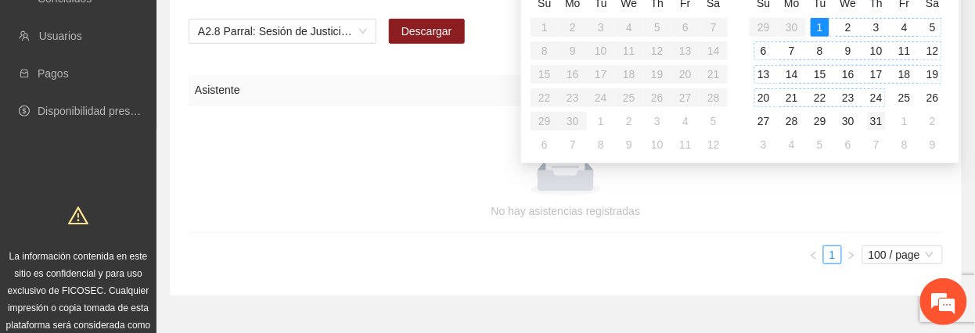
type input "**********"
click at [876, 120] on div "31" at bounding box center [876, 121] width 19 height 19
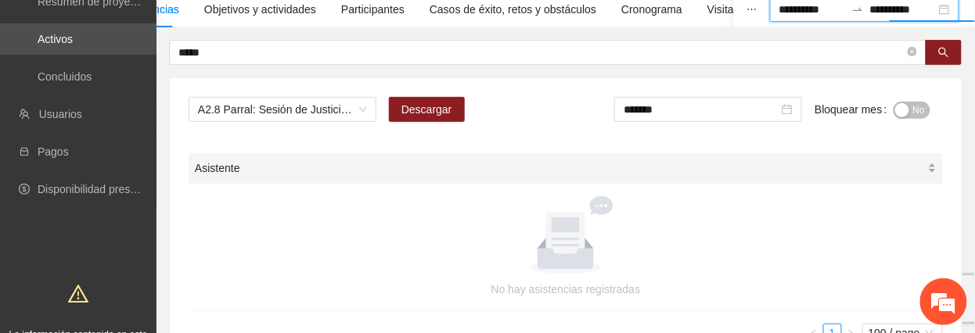
scroll to position [0, 0]
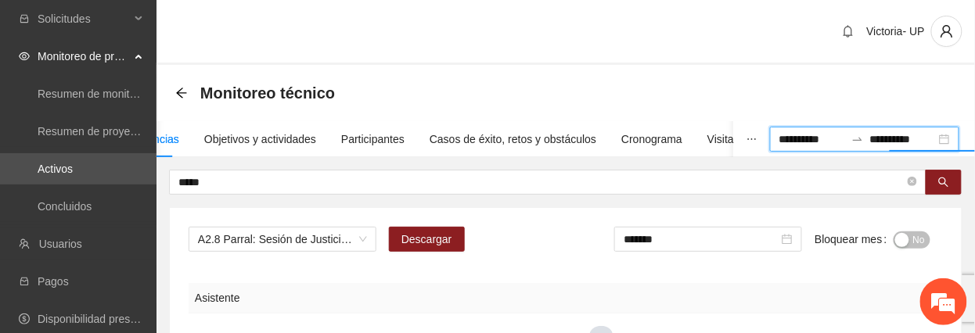
click at [918, 236] on span "No" at bounding box center [919, 240] width 12 height 17
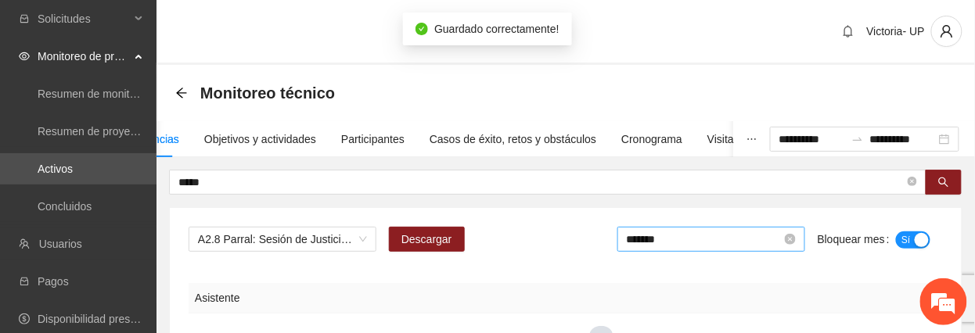
click at [746, 242] on input "*******" at bounding box center [704, 239] width 155 height 17
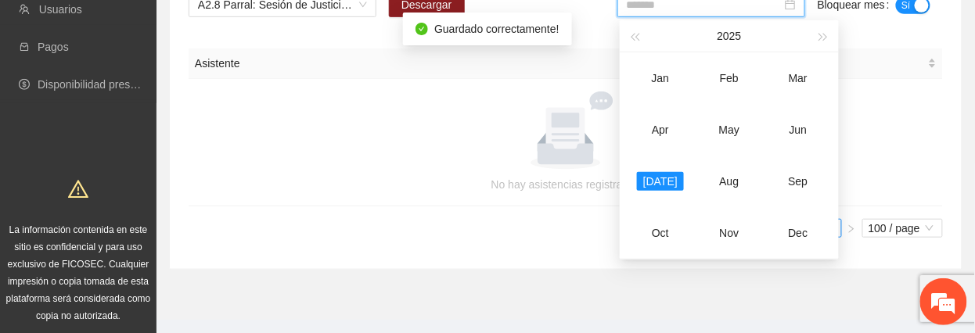
scroll to position [266, 0]
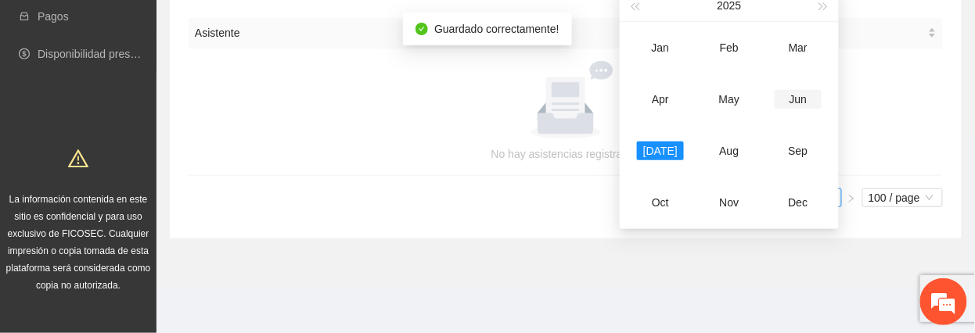
click at [795, 99] on div "Jun" at bounding box center [797, 99] width 47 height 19
type input "*******"
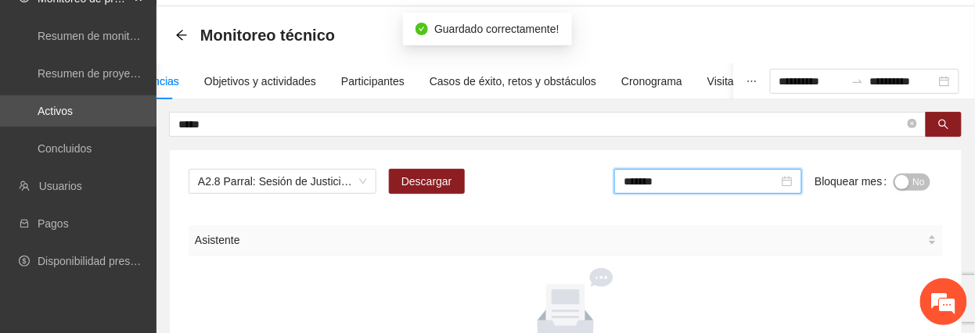
scroll to position [57, 0]
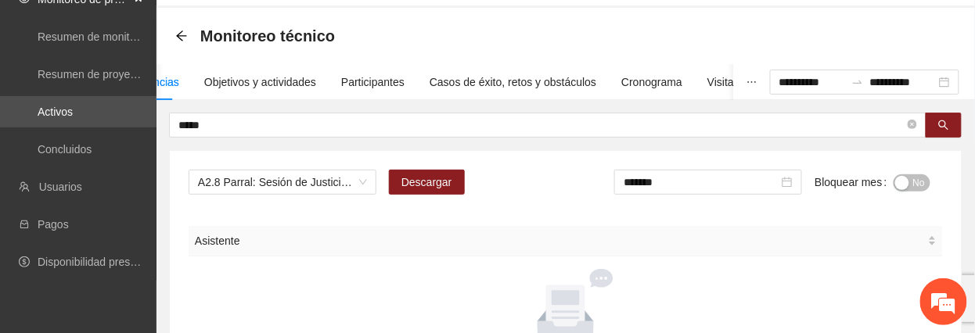
click at [914, 182] on span "No" at bounding box center [919, 182] width 12 height 17
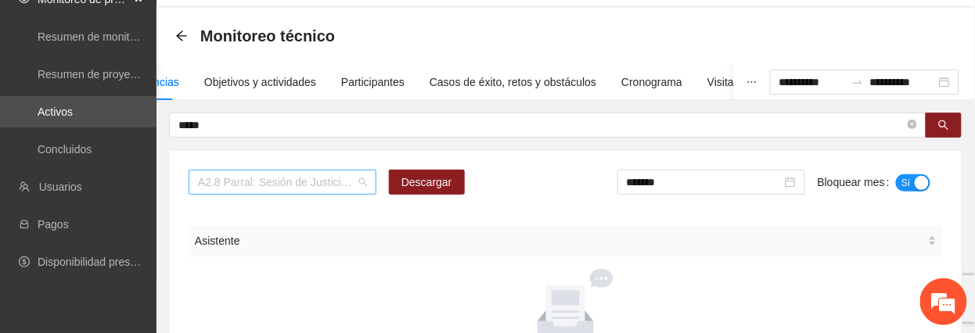
click at [246, 171] on span "A2.8 Parral: Sesión de Justicia Cívica" at bounding box center [282, 182] width 169 height 23
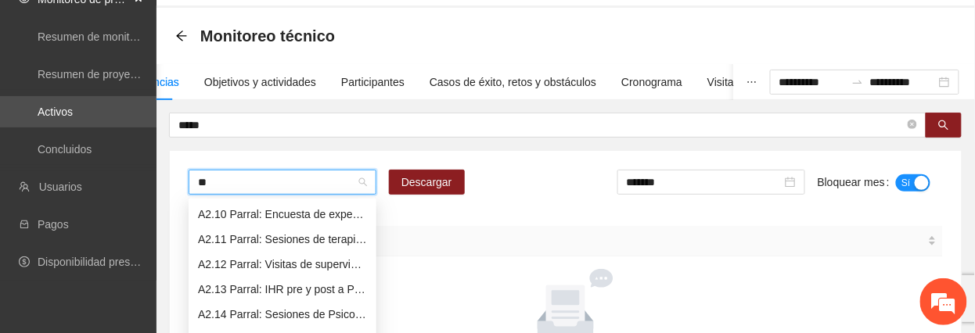
scroll to position [175, 0]
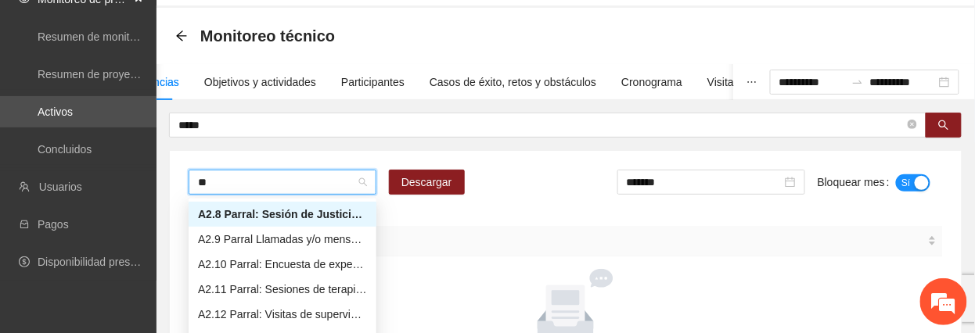
type input "***"
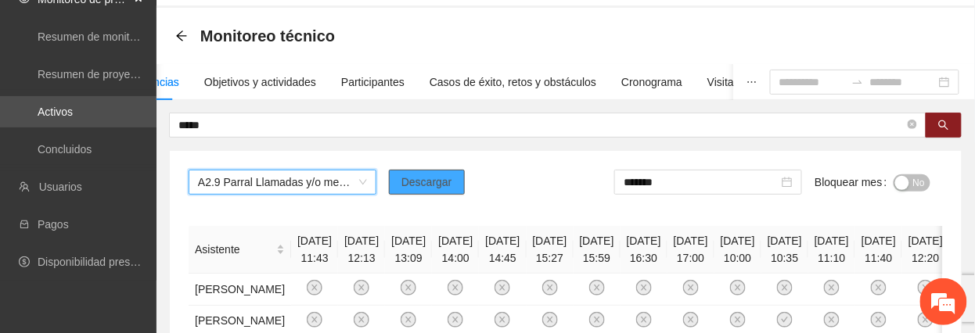
click at [432, 181] on span "Descargar" at bounding box center [426, 182] width 51 height 17
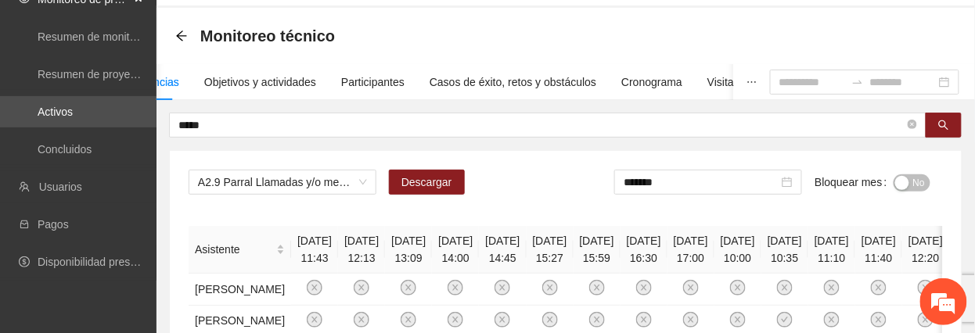
click at [907, 188] on div "button" at bounding box center [902, 183] width 14 height 14
click at [729, 181] on input "*******" at bounding box center [704, 182] width 155 height 17
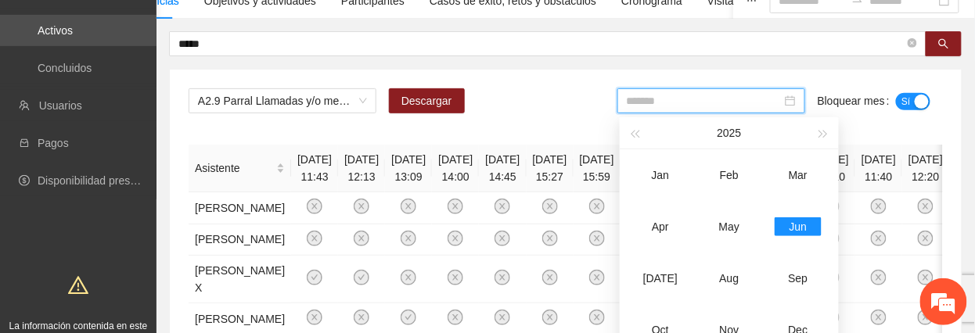
scroll to position [161, 0]
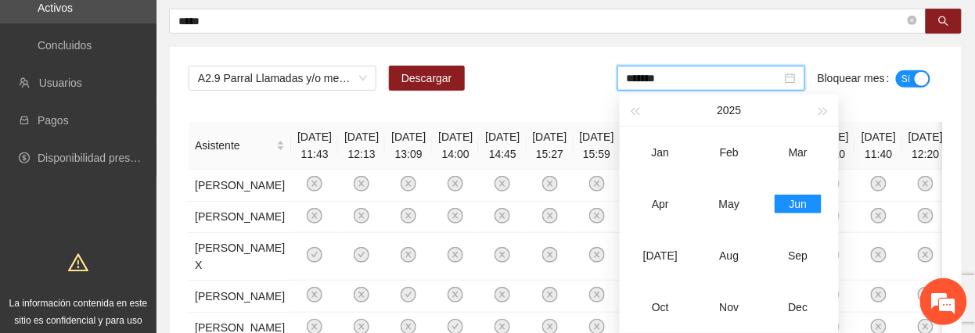
drag, startPoint x: 570, startPoint y: 85, endPoint x: 587, endPoint y: 97, distance: 20.2
click at [570, 85] on div "A2.9 Parral Llamadas y/o mensajes a usuarios para programación, seguimiento y c…" at bounding box center [565, 85] width 754 height 38
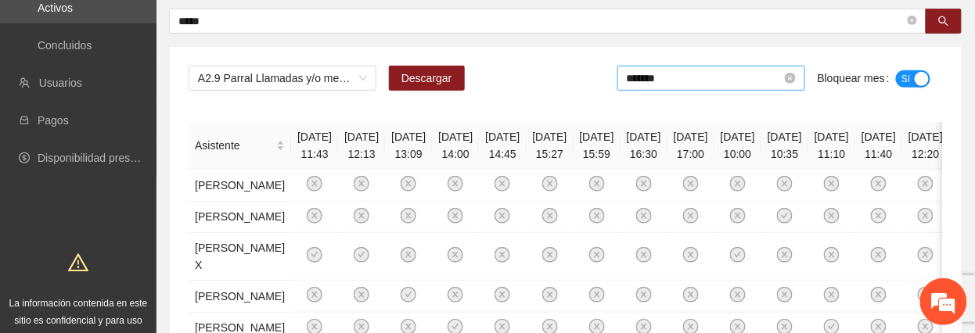
click at [715, 75] on input "*******" at bounding box center [704, 78] width 155 height 17
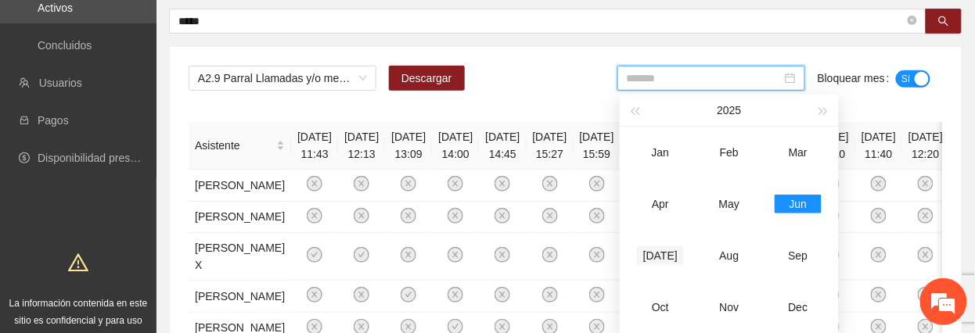
click at [655, 257] on div "[DATE]" at bounding box center [660, 255] width 47 height 19
type input "*******"
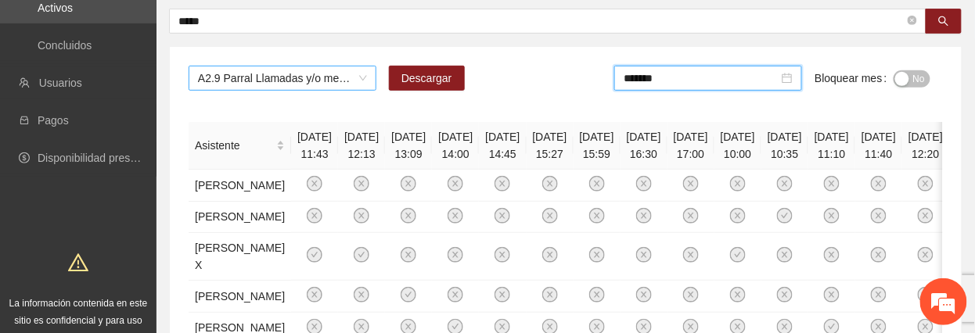
click at [241, 77] on span "A2.9 Parral Llamadas y/o mensajes a usuarios para programación, seguimiento y c…" at bounding box center [282, 77] width 169 height 23
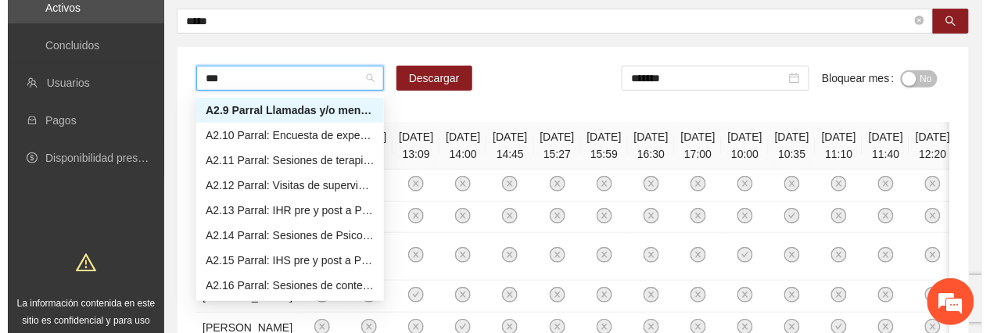
scroll to position [0, 0]
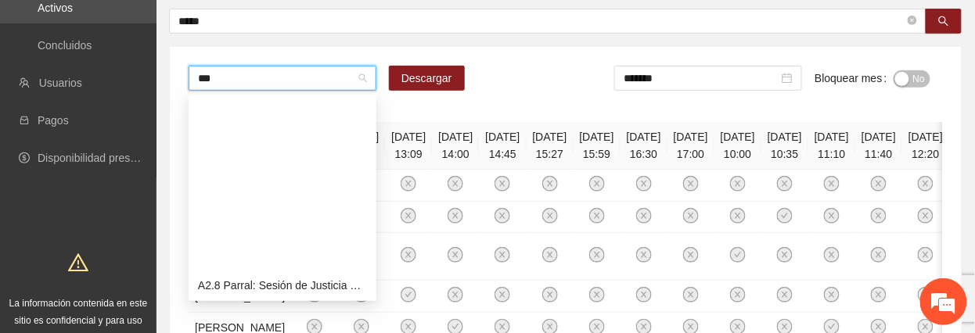
type input "****"
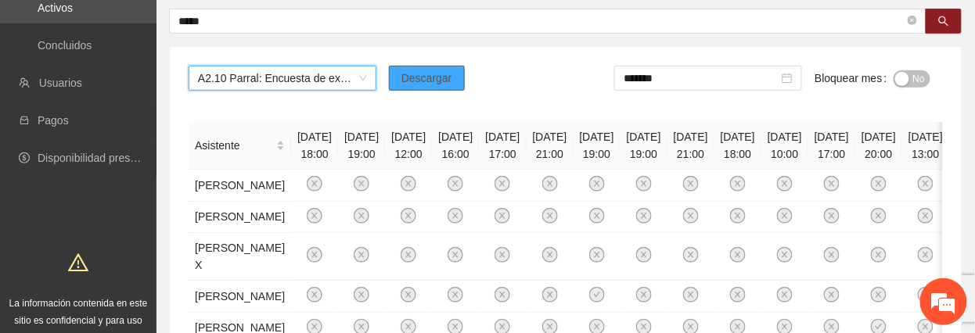
click at [433, 80] on span "Descargar" at bounding box center [426, 78] width 51 height 17
